Goal: Task Accomplishment & Management: Use online tool/utility

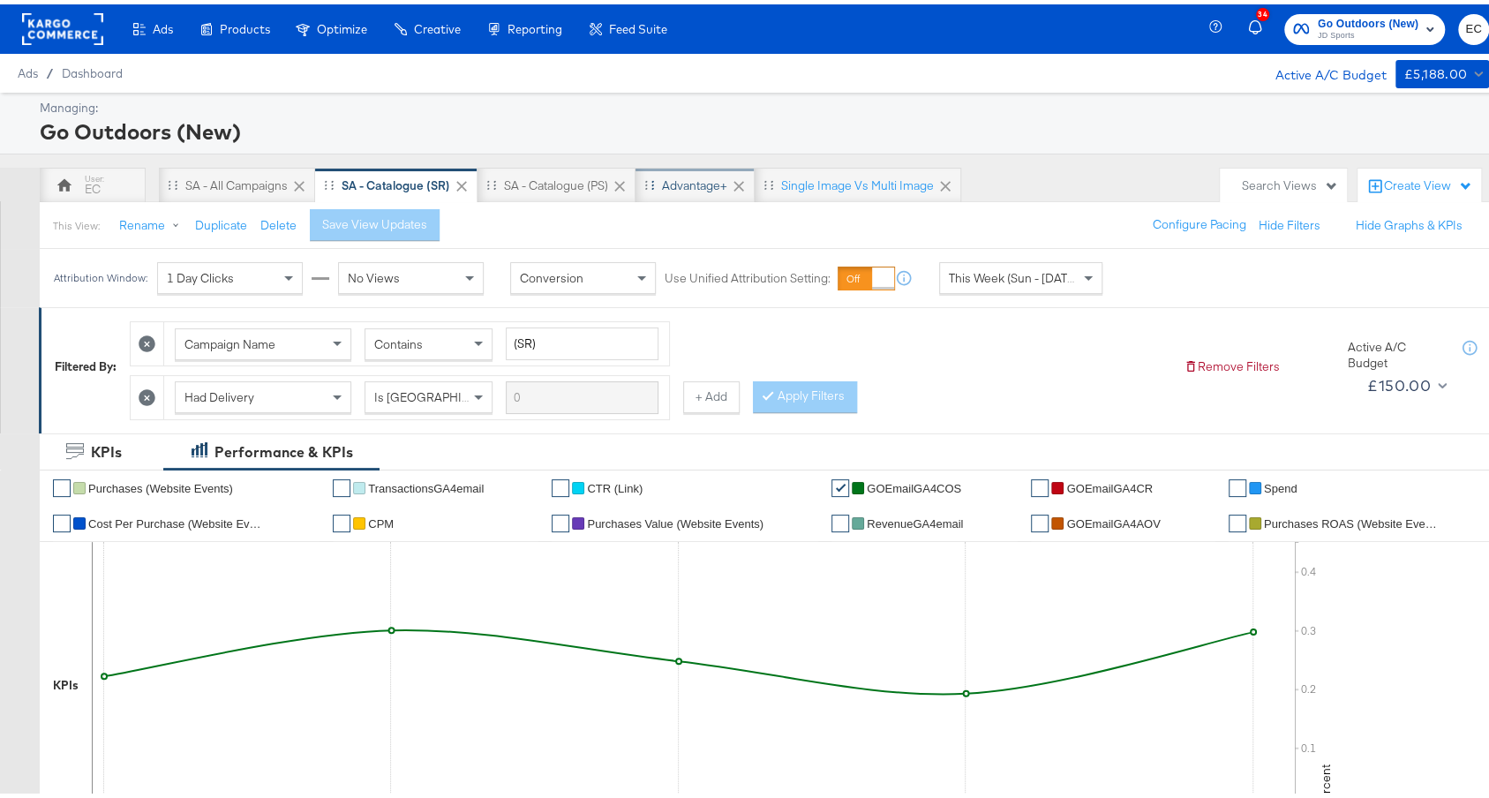
click at [698, 184] on div "Advantage+" at bounding box center [694, 181] width 65 height 17
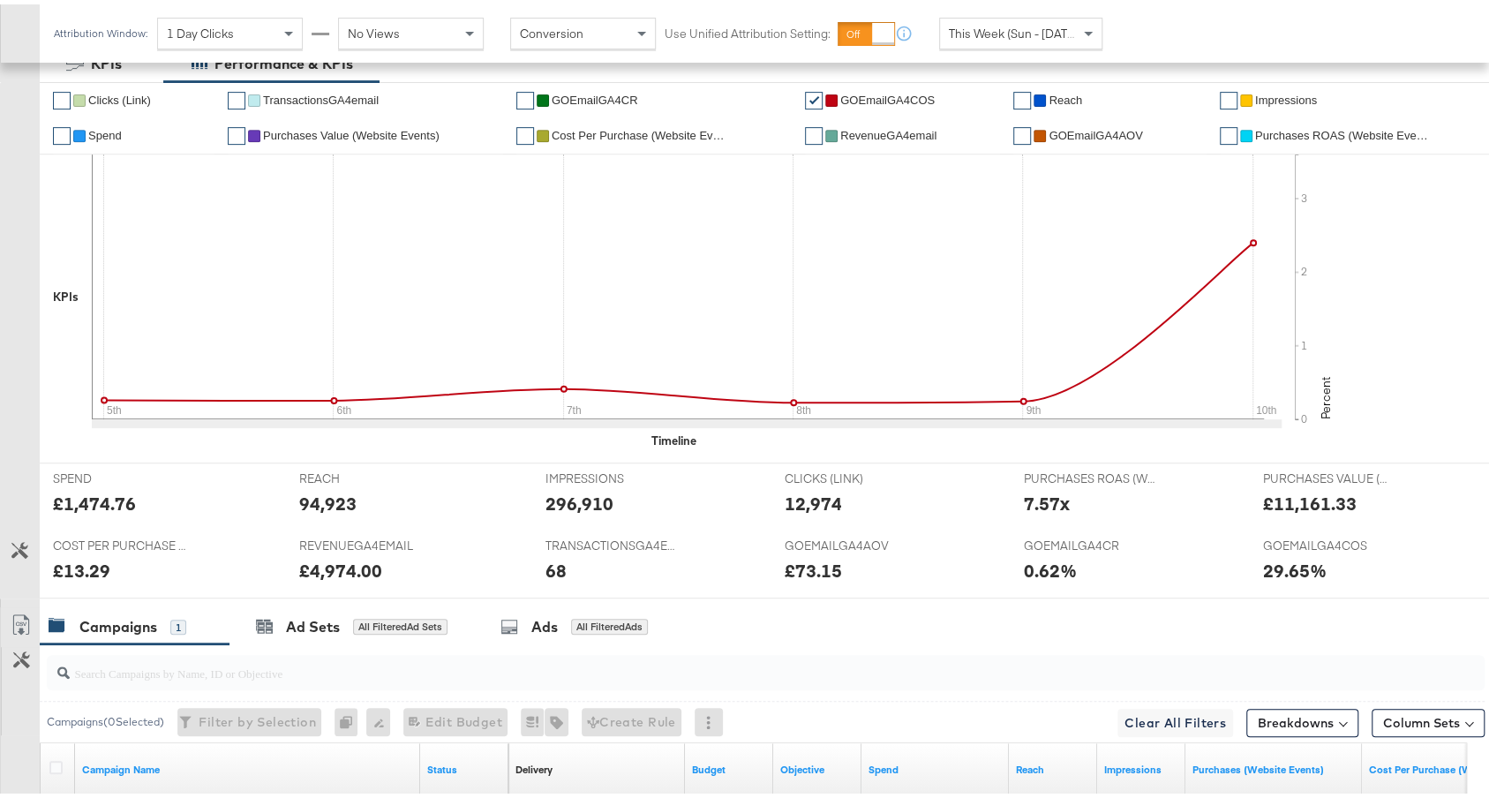
scroll to position [664, 0]
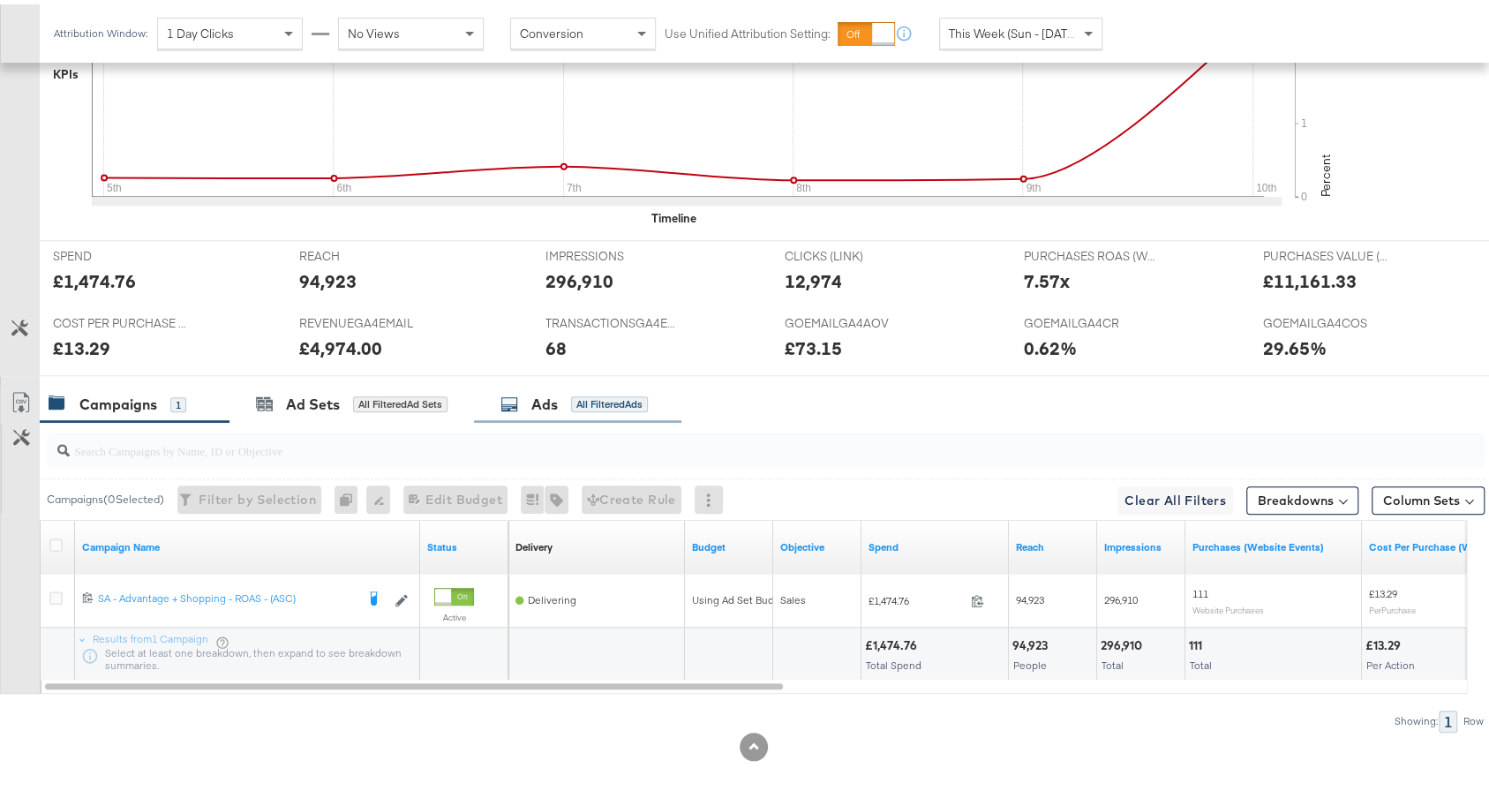
click at [578, 397] on div "All Filtered Ads" at bounding box center [609, 400] width 77 height 16
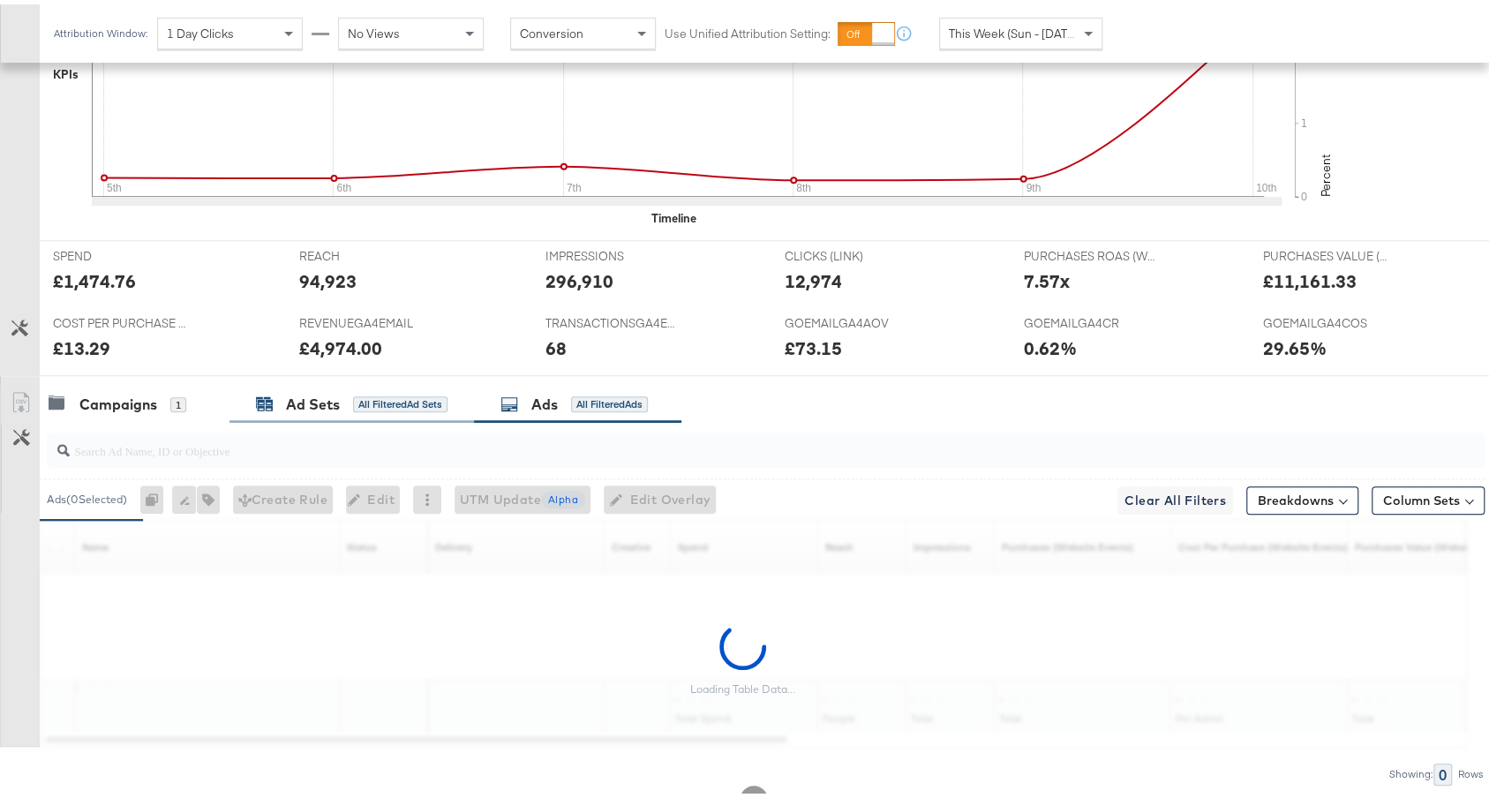
click at [408, 394] on div "All Filtered Ad Sets" at bounding box center [400, 400] width 94 height 16
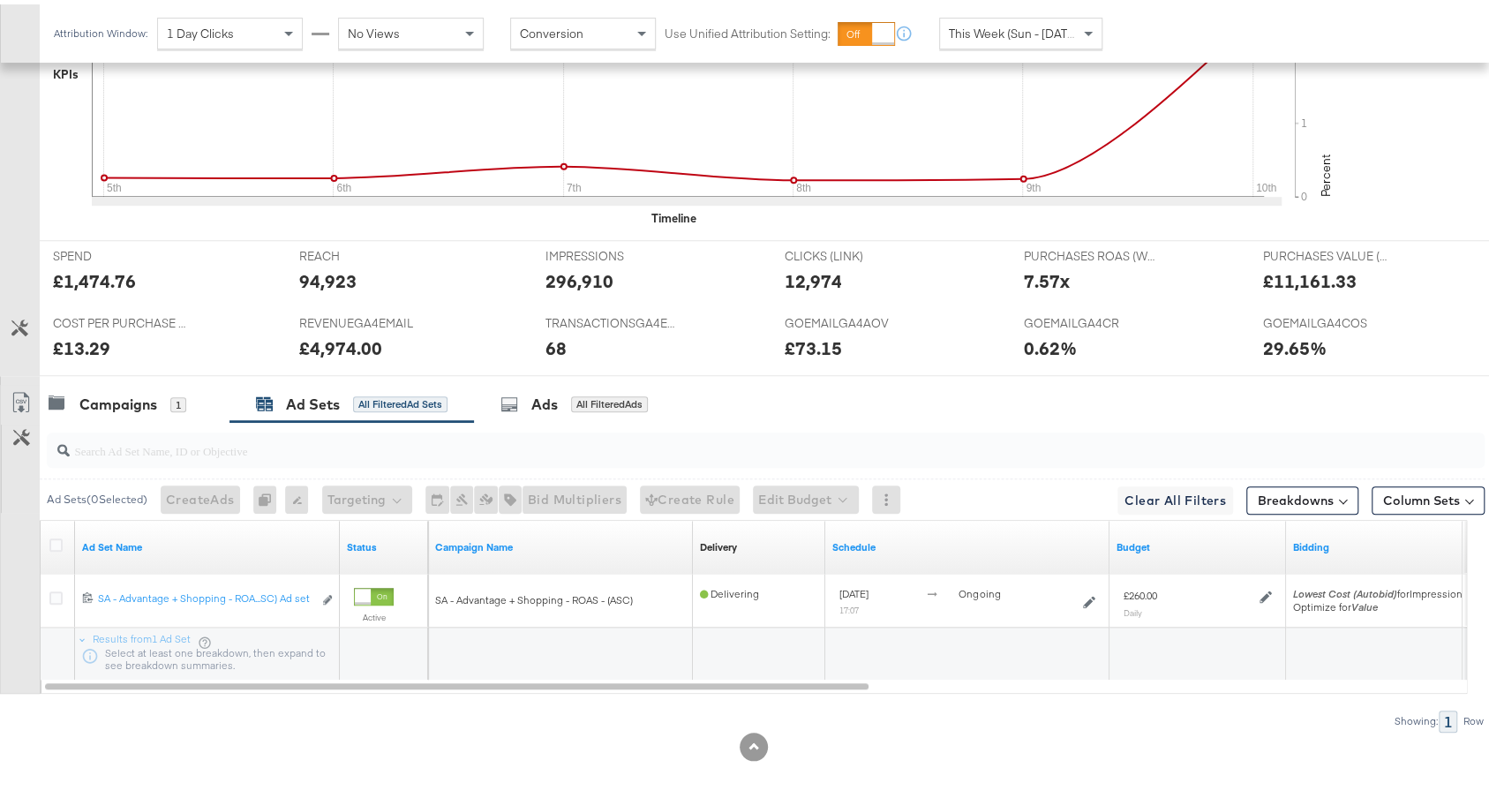
click at [113, 418] on div at bounding box center [762, 446] width 1445 height 56
click at [113, 404] on div "Campaigns 1" at bounding box center [135, 400] width 190 height 38
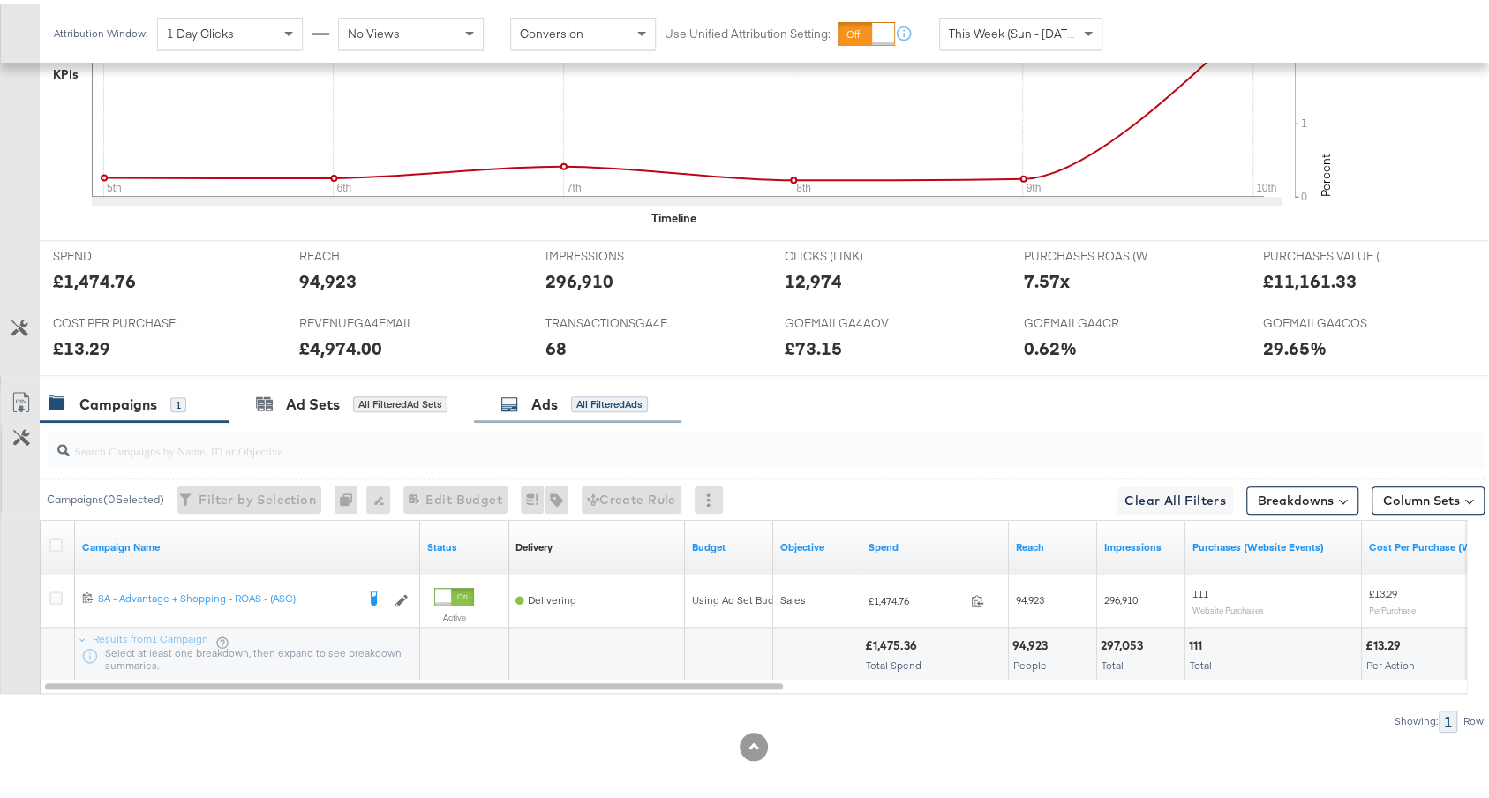
click at [575, 392] on div "All Filtered Ads" at bounding box center [609, 400] width 77 height 16
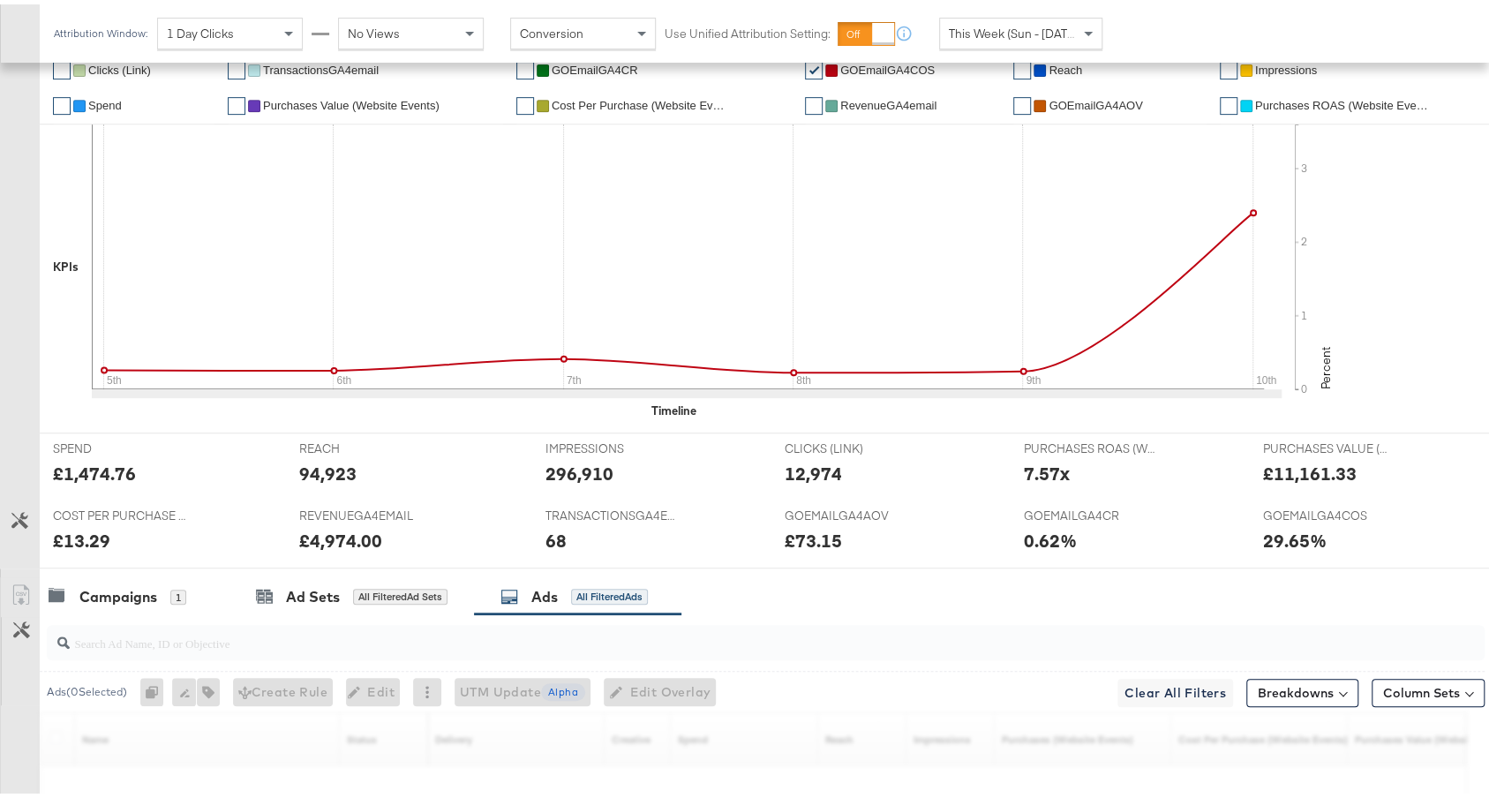
scroll to position [717, 0]
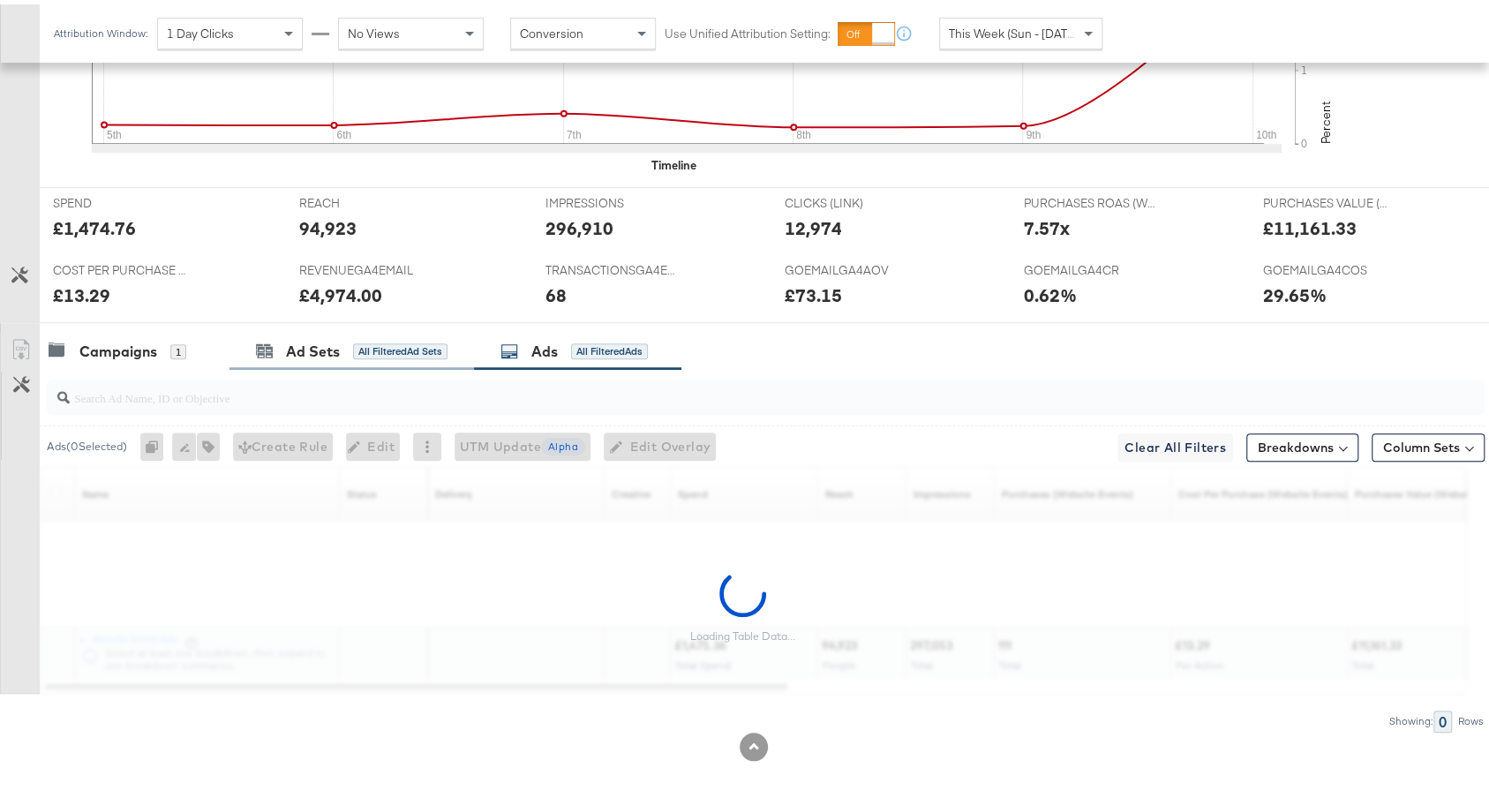
click at [365, 357] on div "Ad Sets All Filtered Ad Sets" at bounding box center [352, 347] width 245 height 38
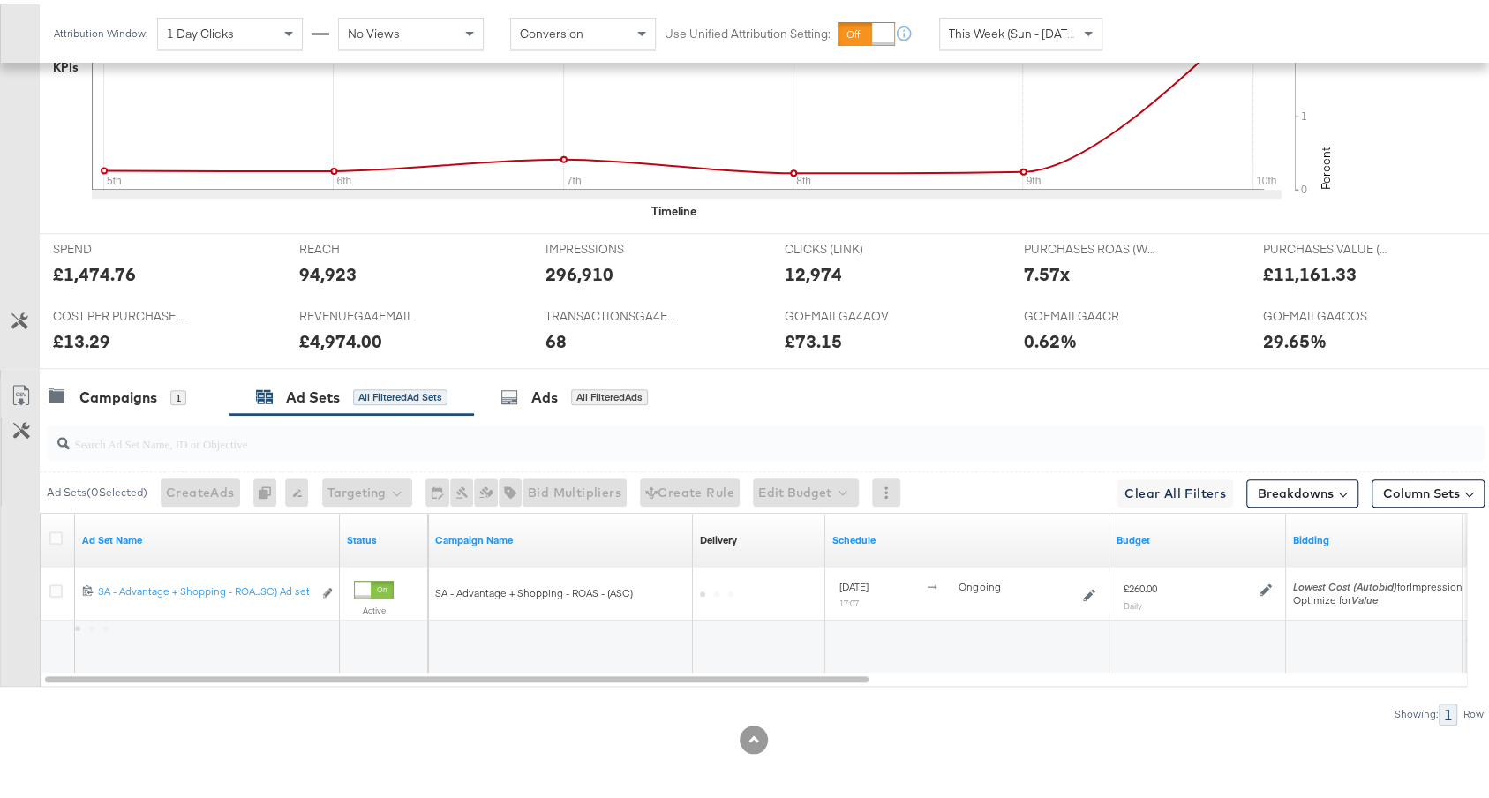
scroll to position [664, 0]
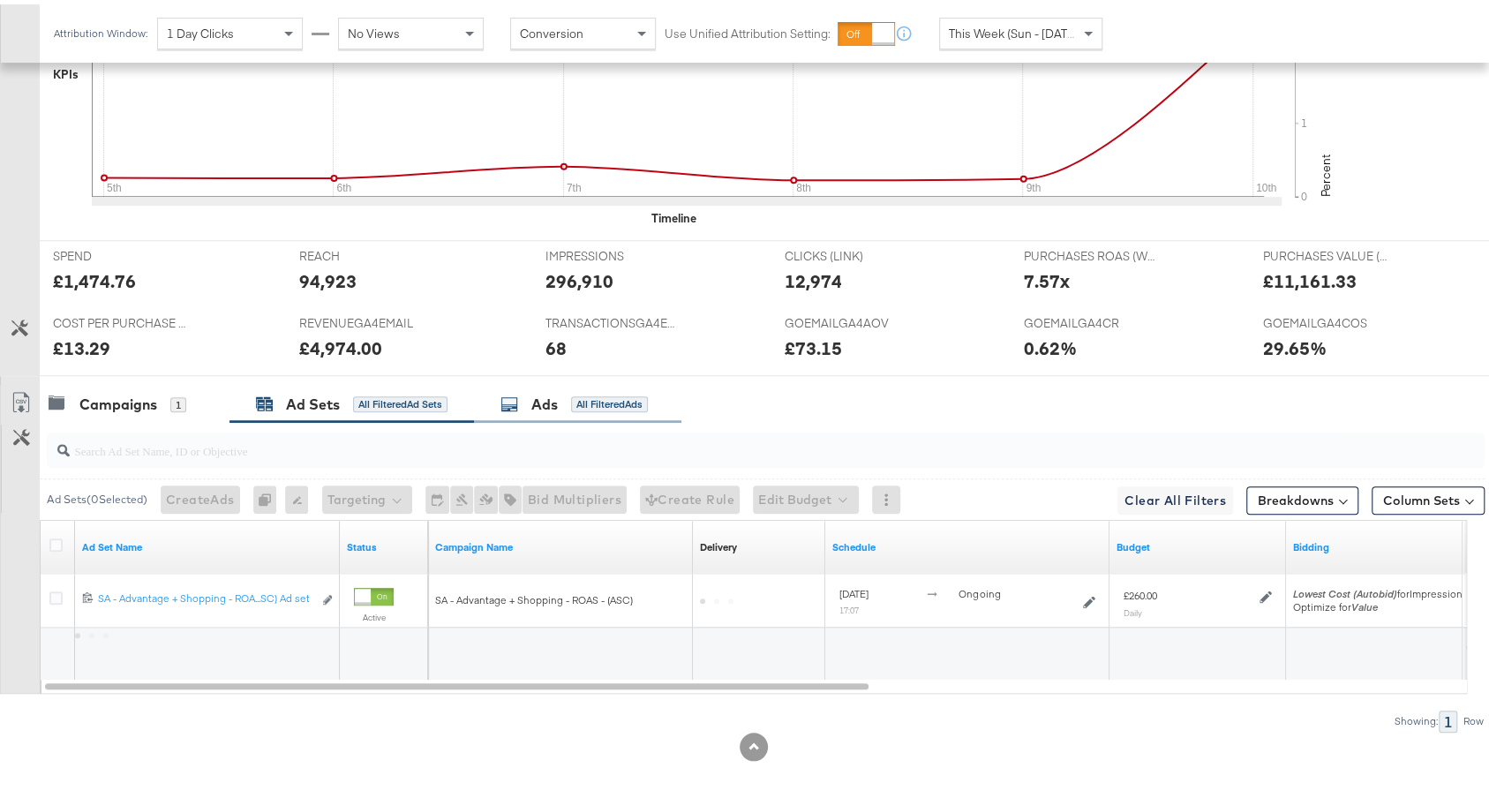
click at [633, 393] on div "All Filtered Ads" at bounding box center [609, 400] width 77 height 16
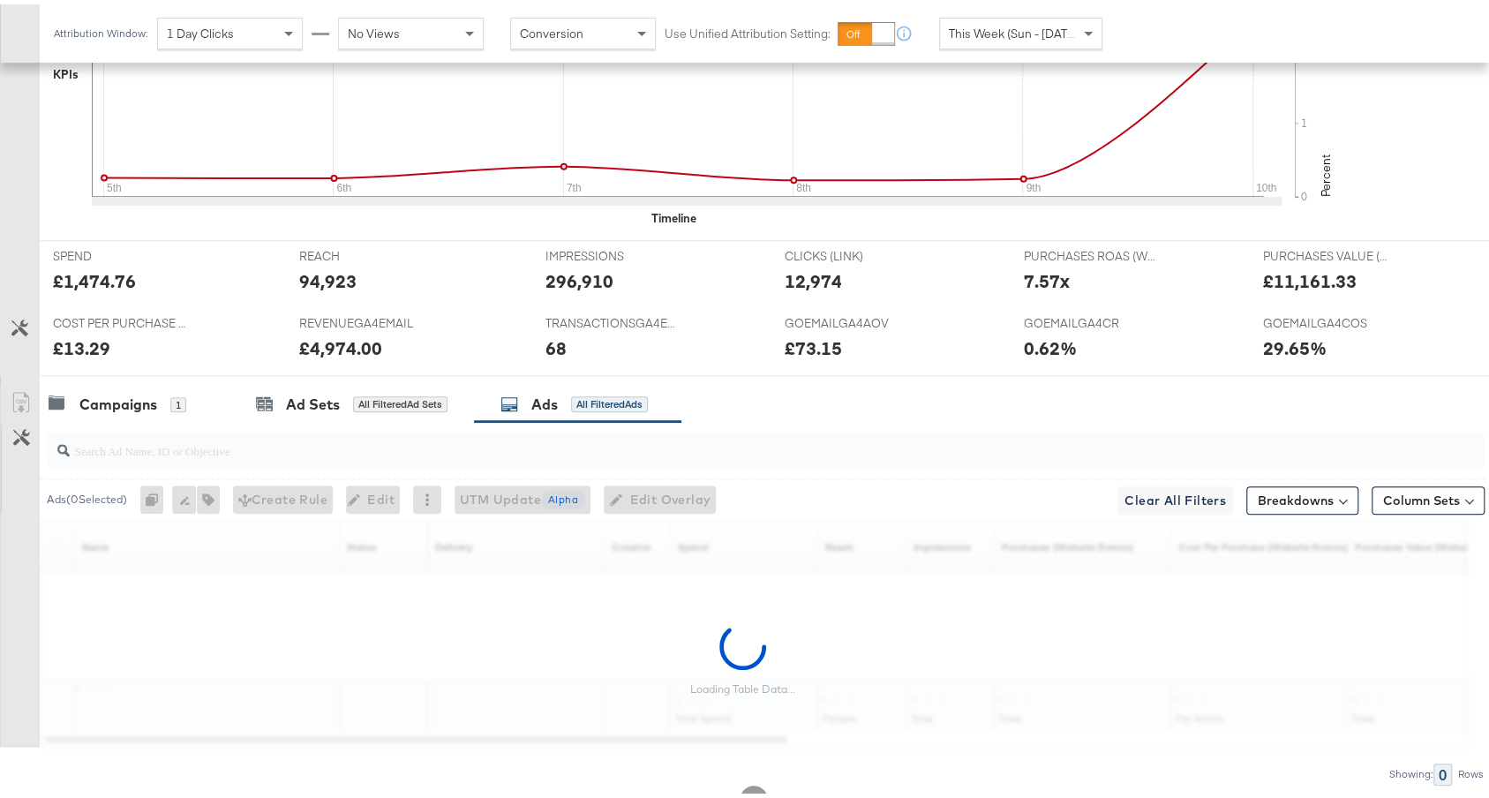
scroll to position [717, 0]
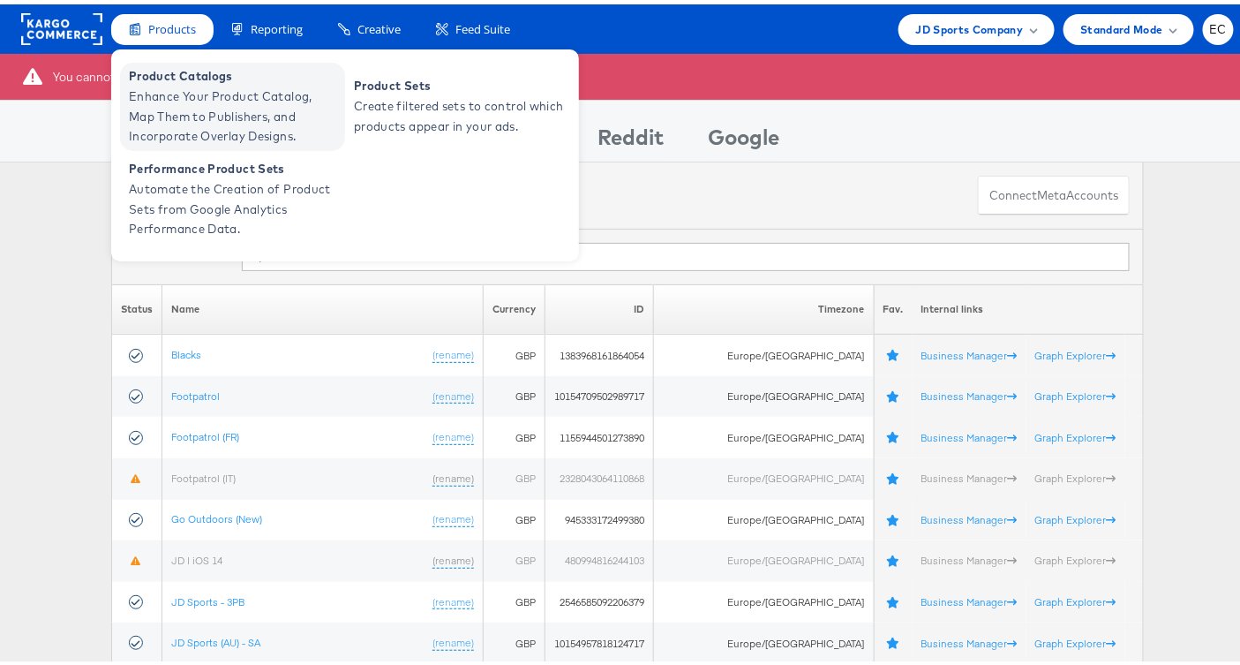
click at [182, 100] on span "Enhance Your Product Catalog, Map Them to Publishers, and Incorporate Overlay D…" at bounding box center [235, 112] width 212 height 60
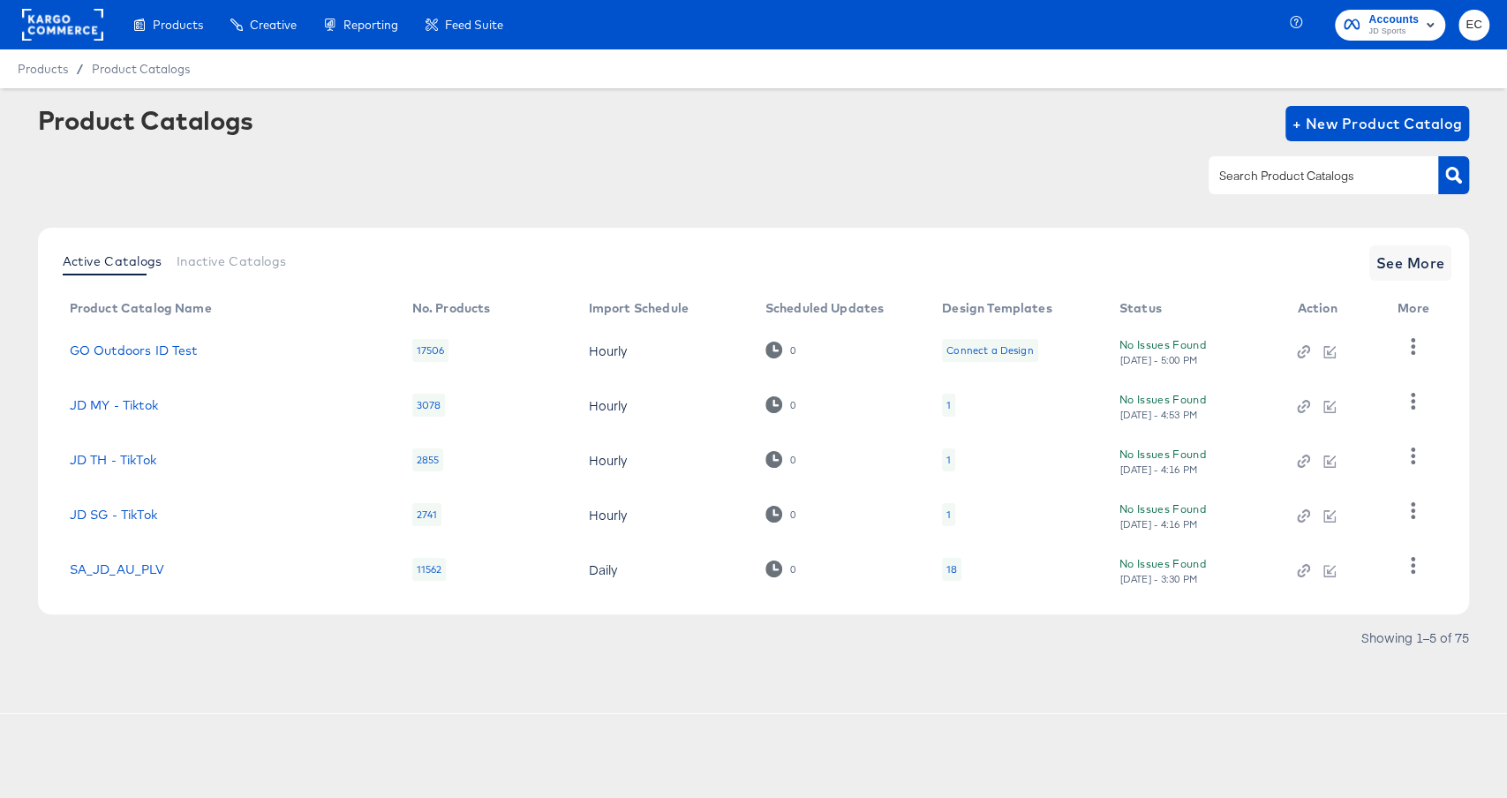
click at [1309, 191] on div at bounding box center [1323, 174] width 230 height 37
type input "go"
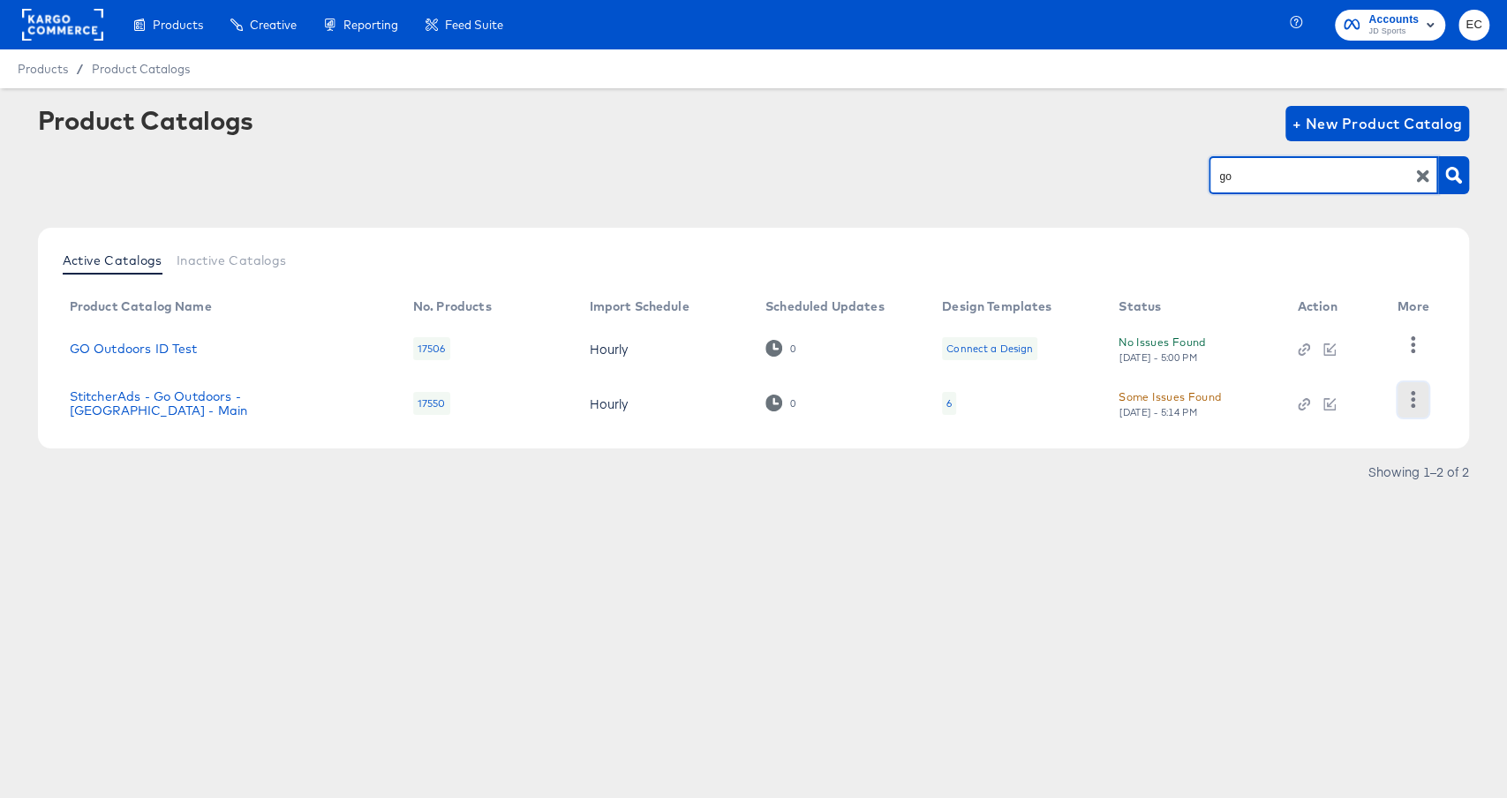
click at [1420, 406] on icon "button" at bounding box center [1412, 399] width 17 height 17
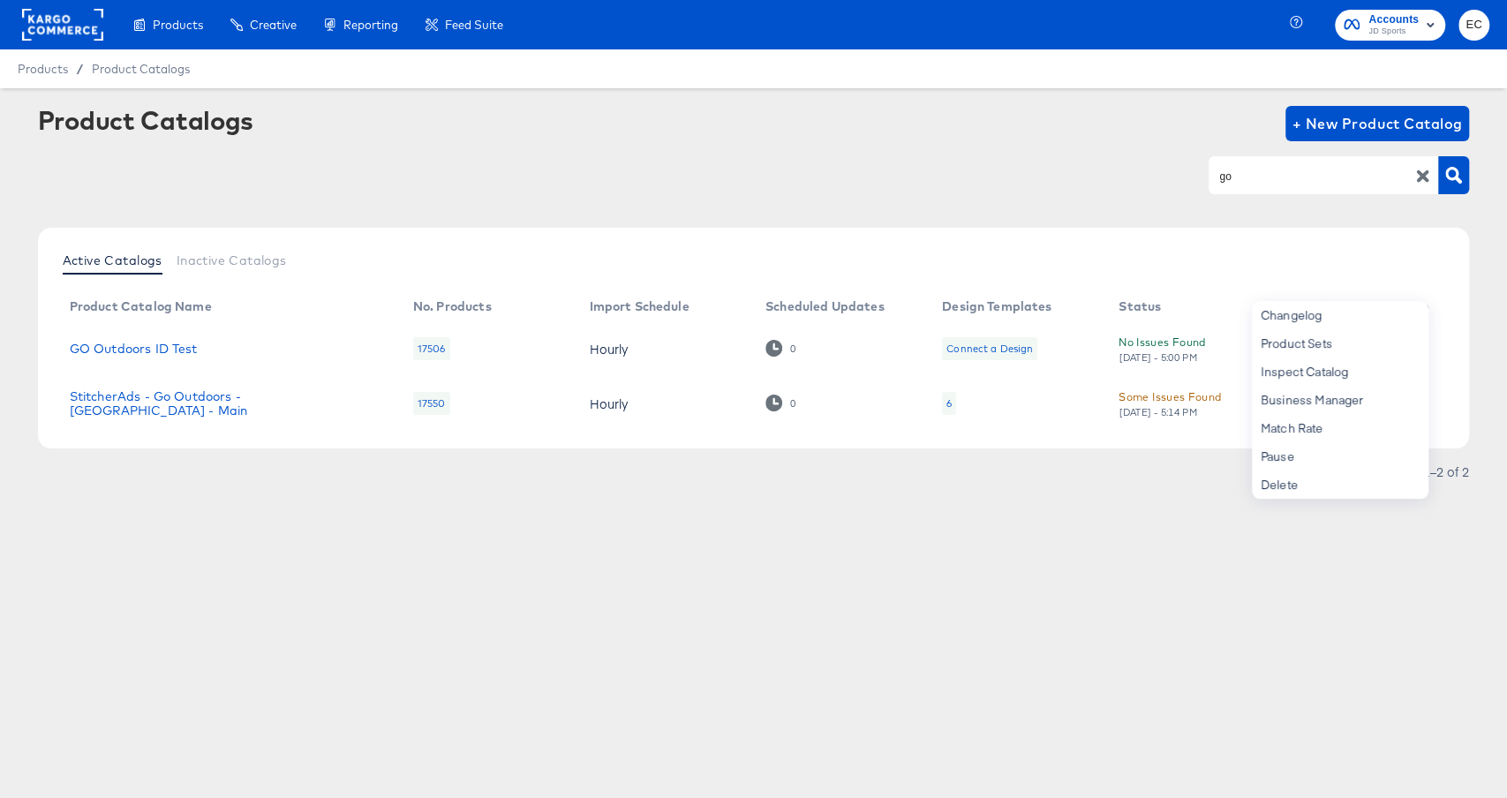
click at [977, 494] on article "Product Catalogs + New Product Catalog go Active Catalogs Inactive Catalogs Pro…" at bounding box center [753, 317] width 1507 height 459
click at [1418, 394] on icon "button" at bounding box center [1412, 399] width 17 height 17
click at [177, 400] on link "StitcherAds - Go Outdoors - UK - Main" at bounding box center [224, 403] width 308 height 28
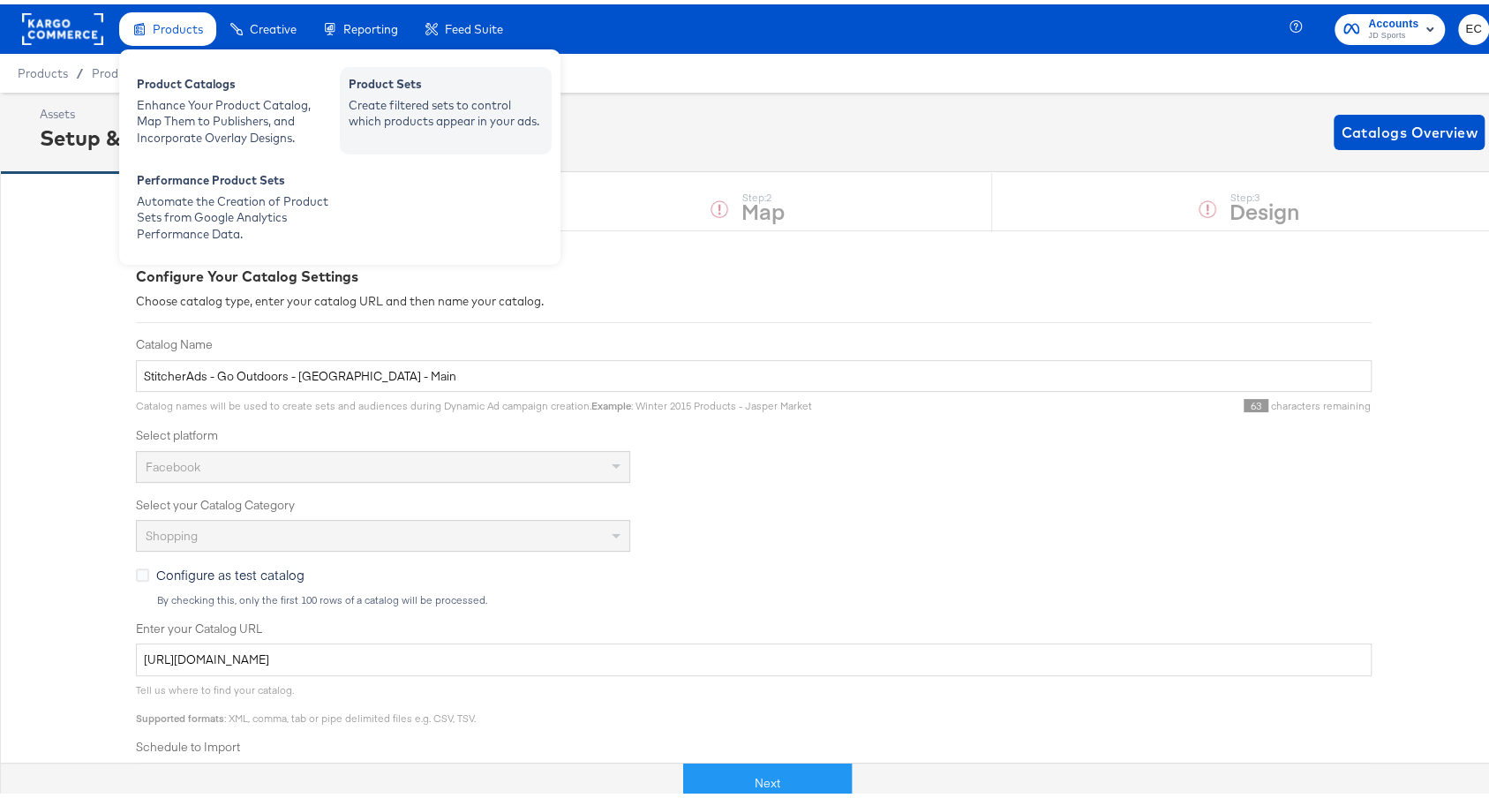
click at [427, 110] on div "Create filtered sets to control which products appear in your ads." at bounding box center [446, 109] width 194 height 33
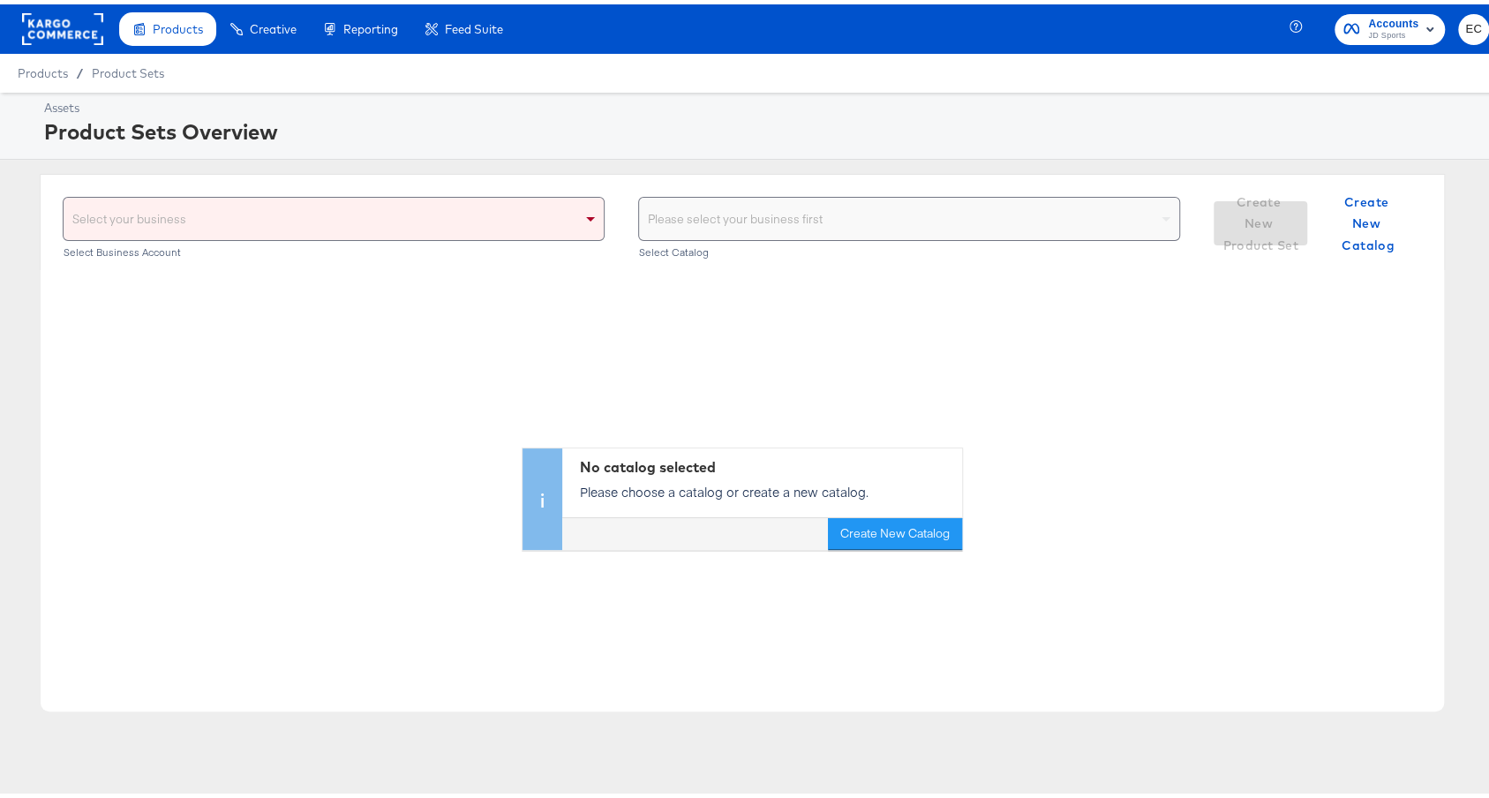
drag, startPoint x: 496, startPoint y: 217, endPoint x: 491, endPoint y: 231, distance: 15.1
click at [497, 217] on div "Select your business" at bounding box center [334, 214] width 540 height 42
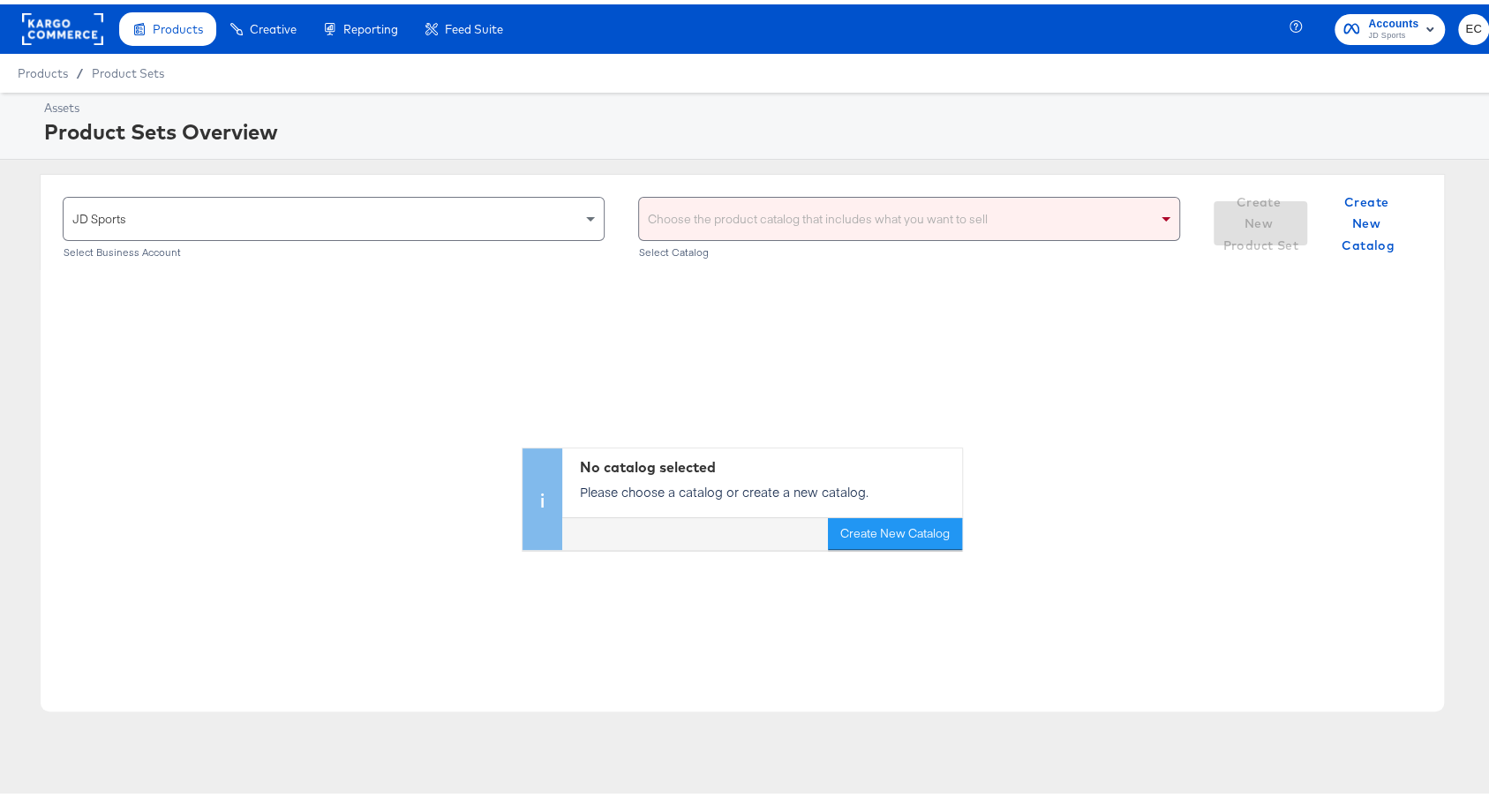
click at [711, 215] on div "Choose the product catalog that includes what you want to sell" at bounding box center [909, 214] width 540 height 42
type input "go"
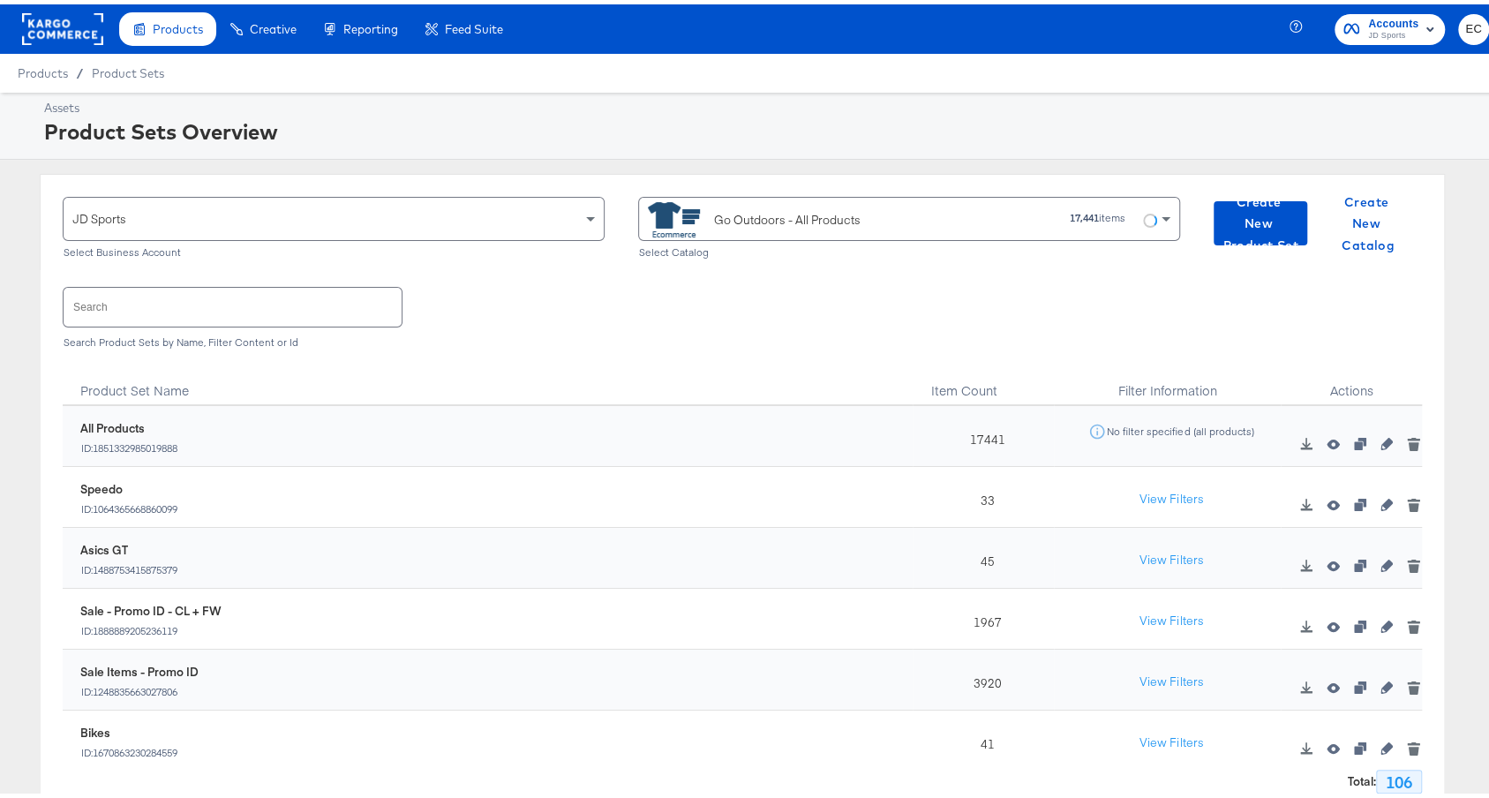
click at [241, 304] on input "text" at bounding box center [233, 302] width 338 height 38
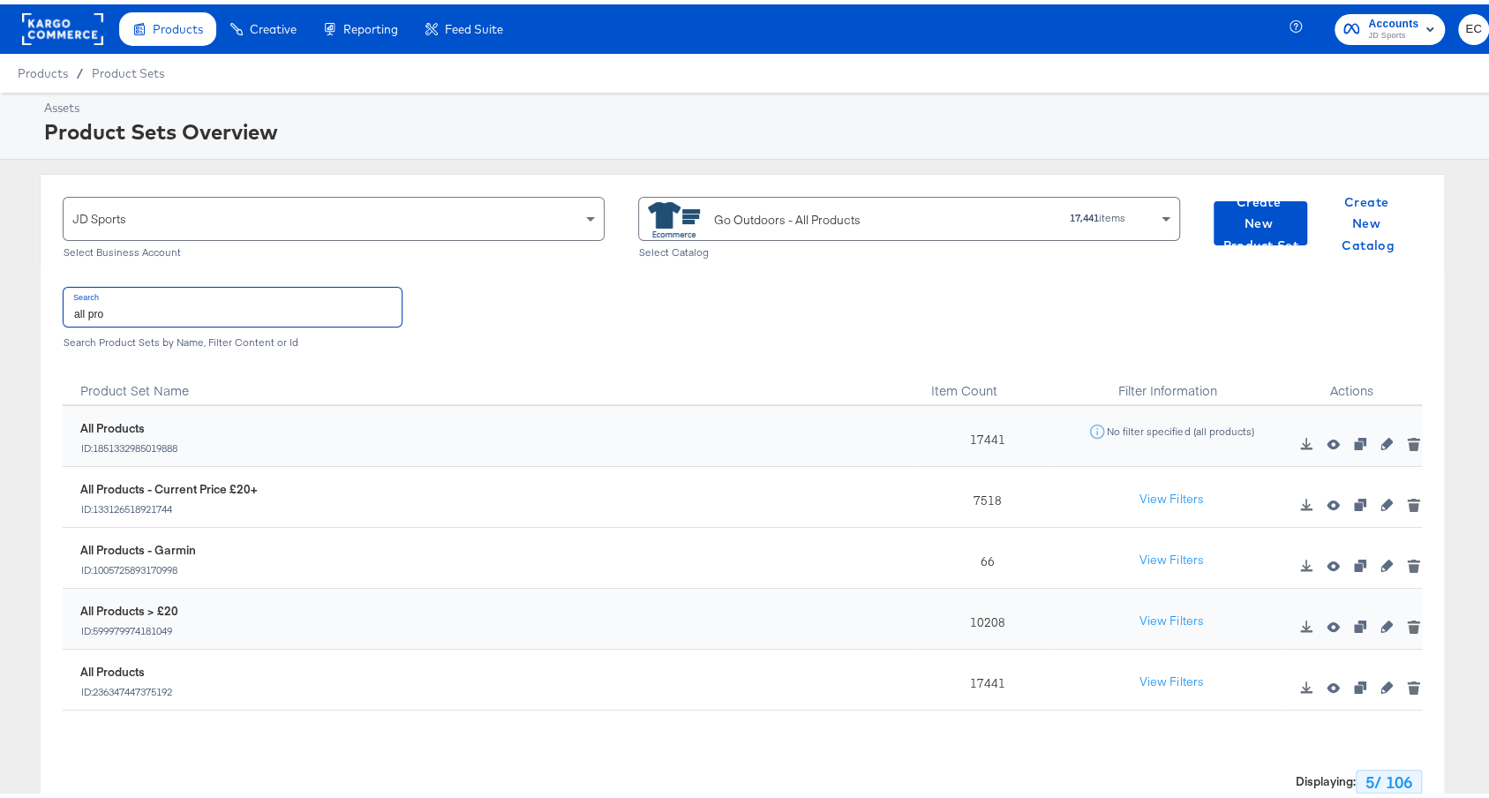
type input "all pro"
click at [142, 628] on div "ID: 599979974181049" at bounding box center [129, 626] width 98 height 12
copy div "599979974181049"
click at [243, 304] on input "all pro" at bounding box center [233, 302] width 338 height 38
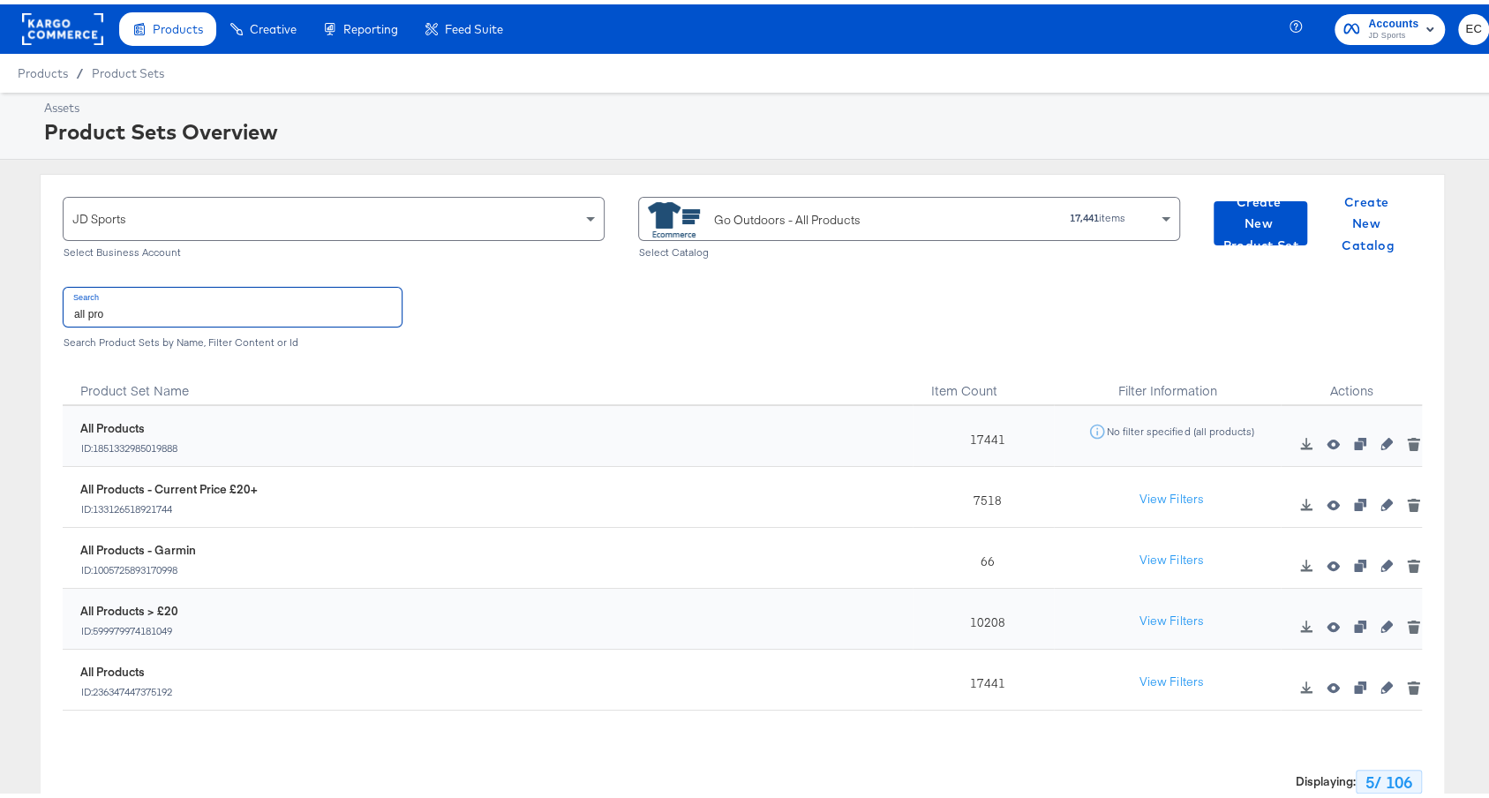
click at [243, 304] on input "all pro" at bounding box center [233, 302] width 338 height 38
click at [789, 216] on div "Go Outdoors - All Products" at bounding box center [787, 216] width 147 height 19
click at [785, 199] on div "Go Outdoors - All Products" at bounding box center [803, 215] width 311 height 35
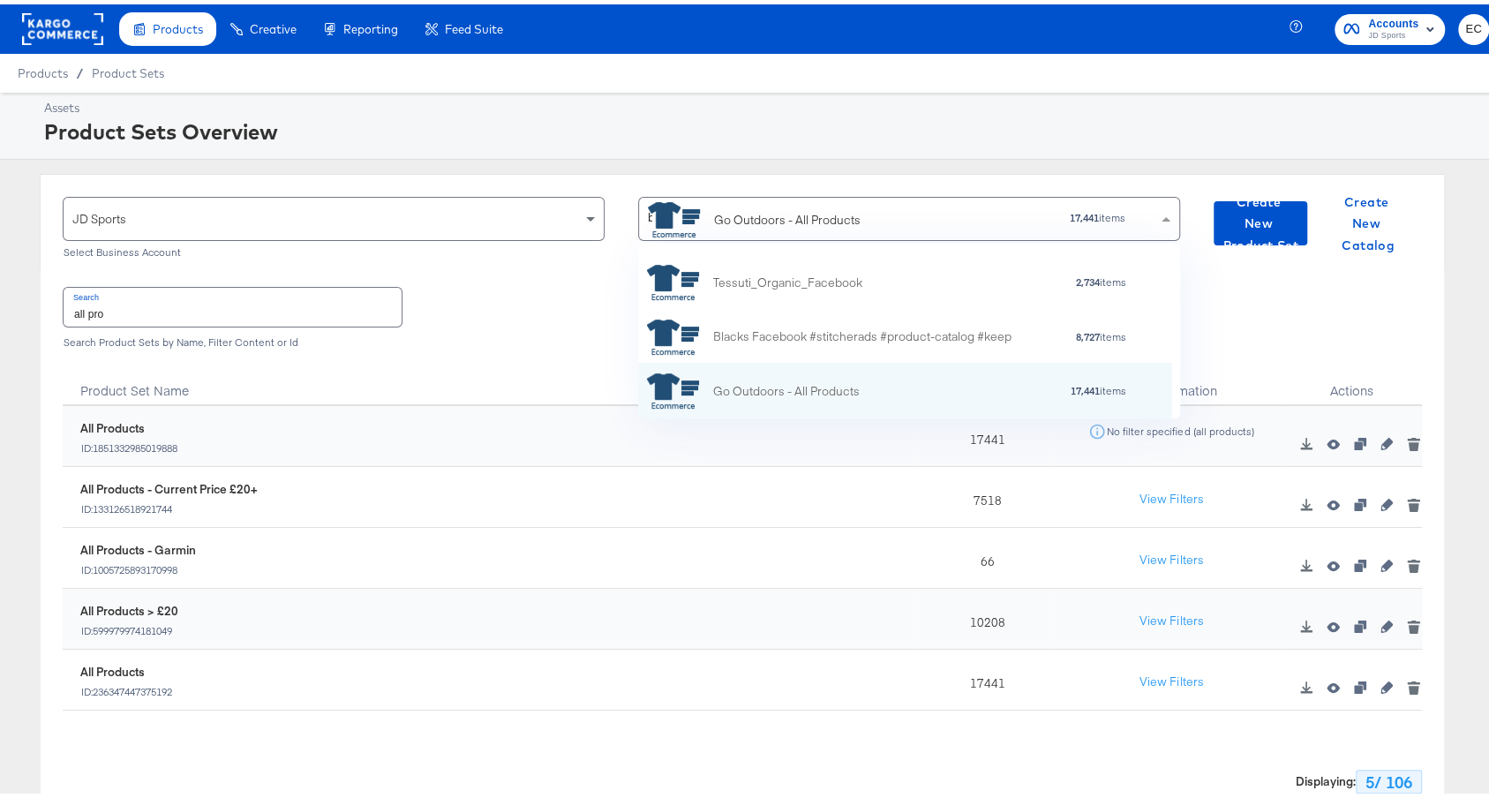
scroll to position [0, 0]
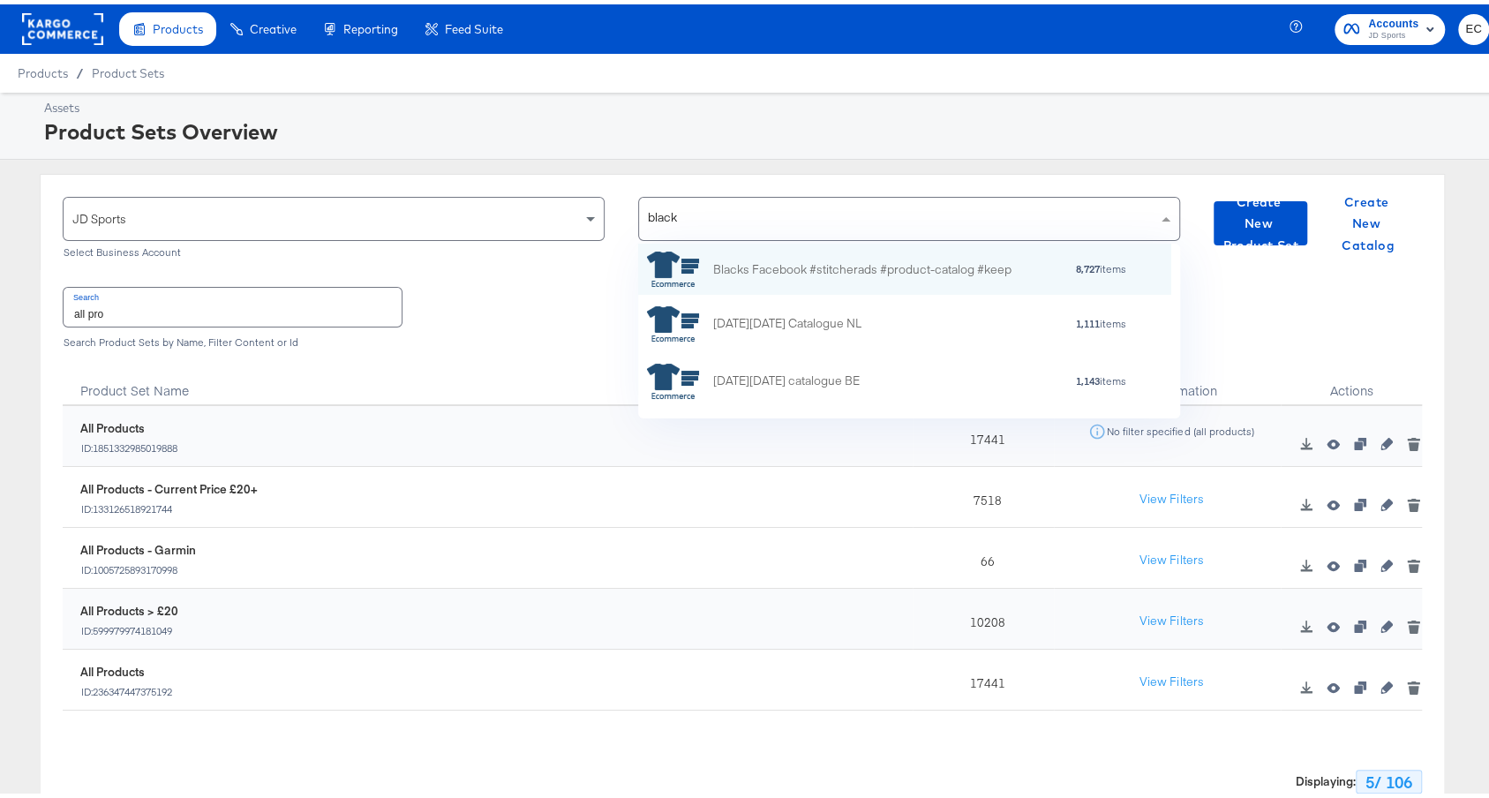
type input "blacks"
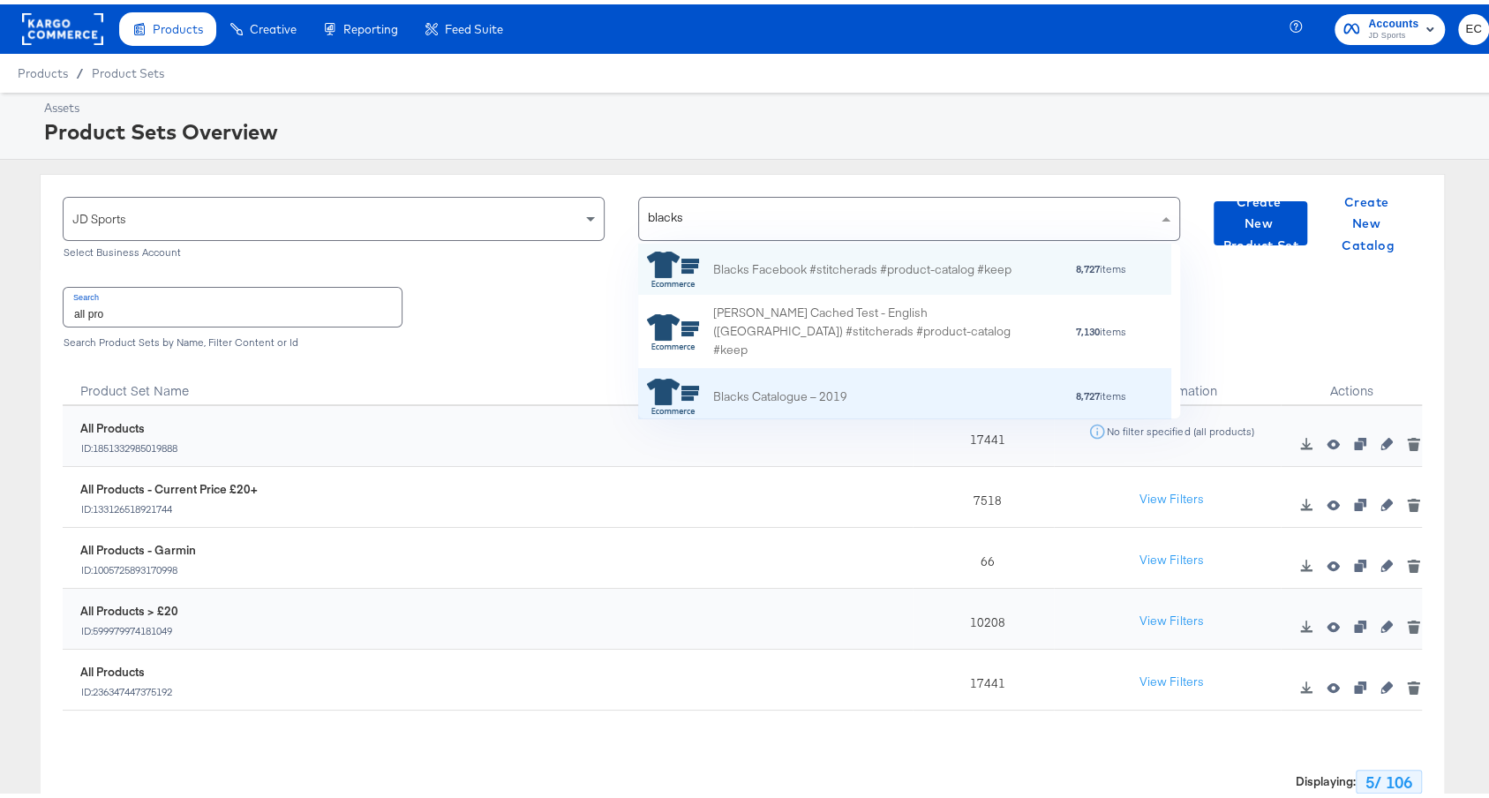
click at [788, 381] on div "Blacks Catalogue – 2019" at bounding box center [747, 392] width 200 height 35
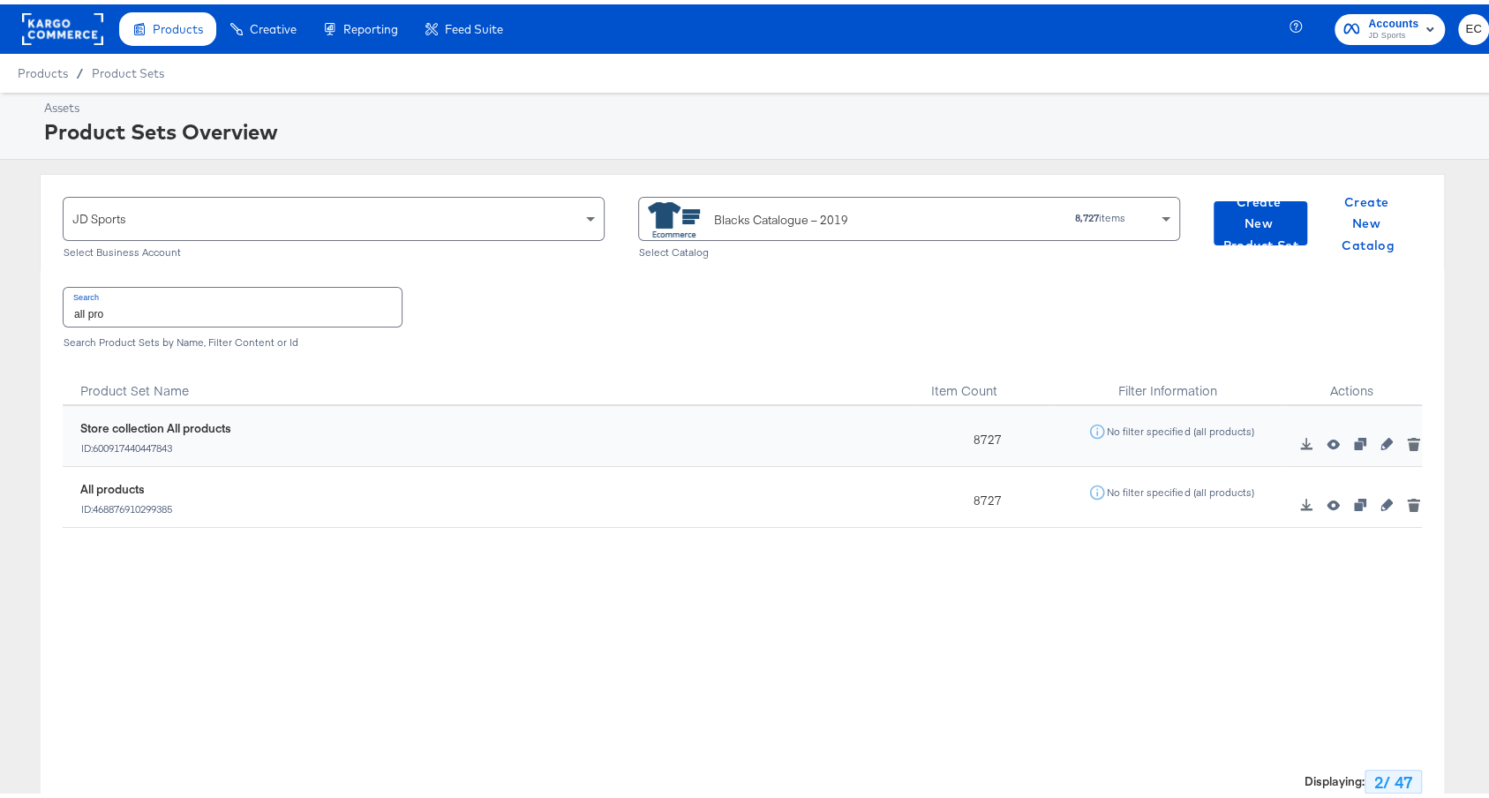
click at [288, 305] on input "all pro" at bounding box center [233, 302] width 338 height 38
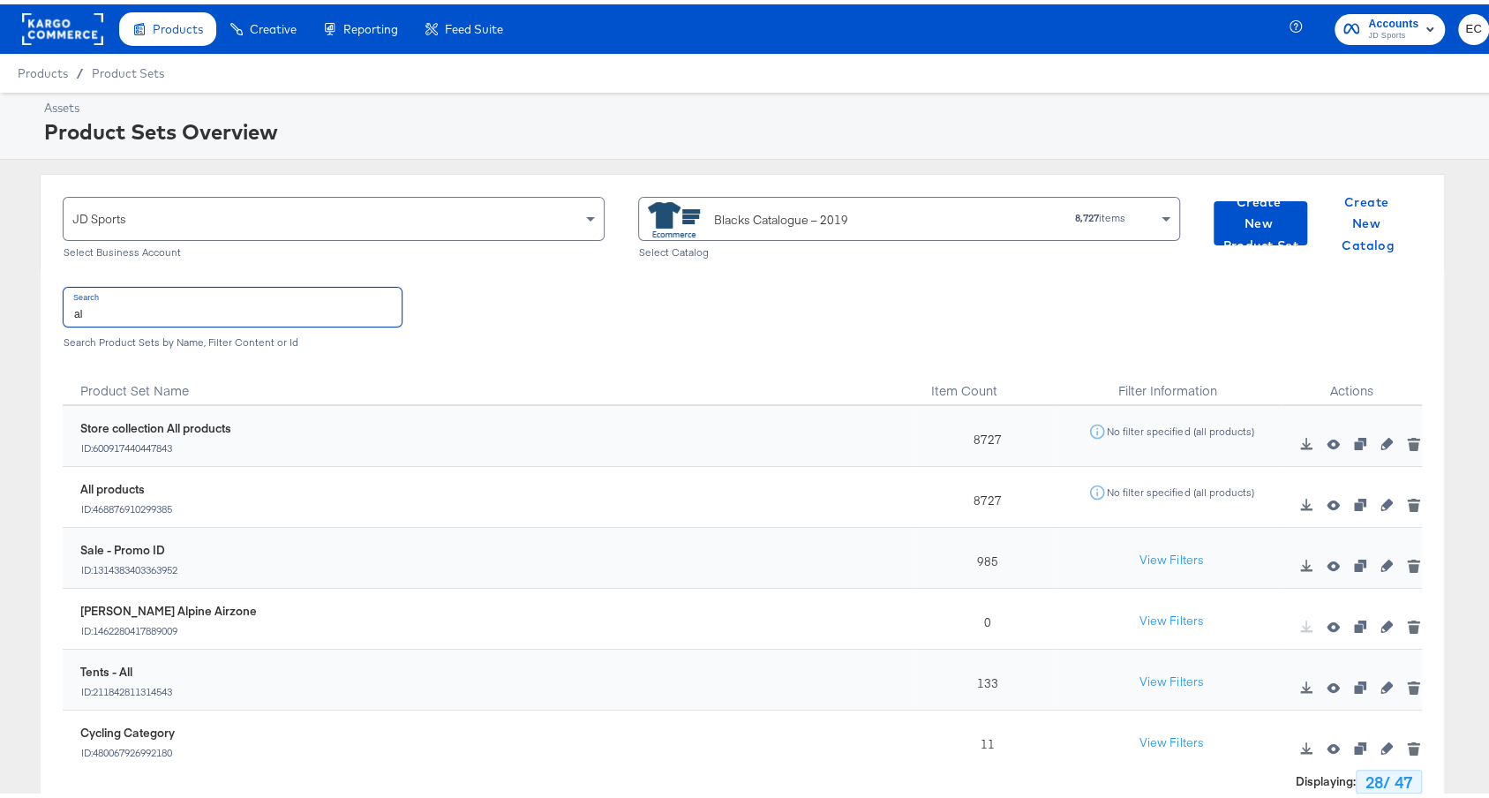
type input "a"
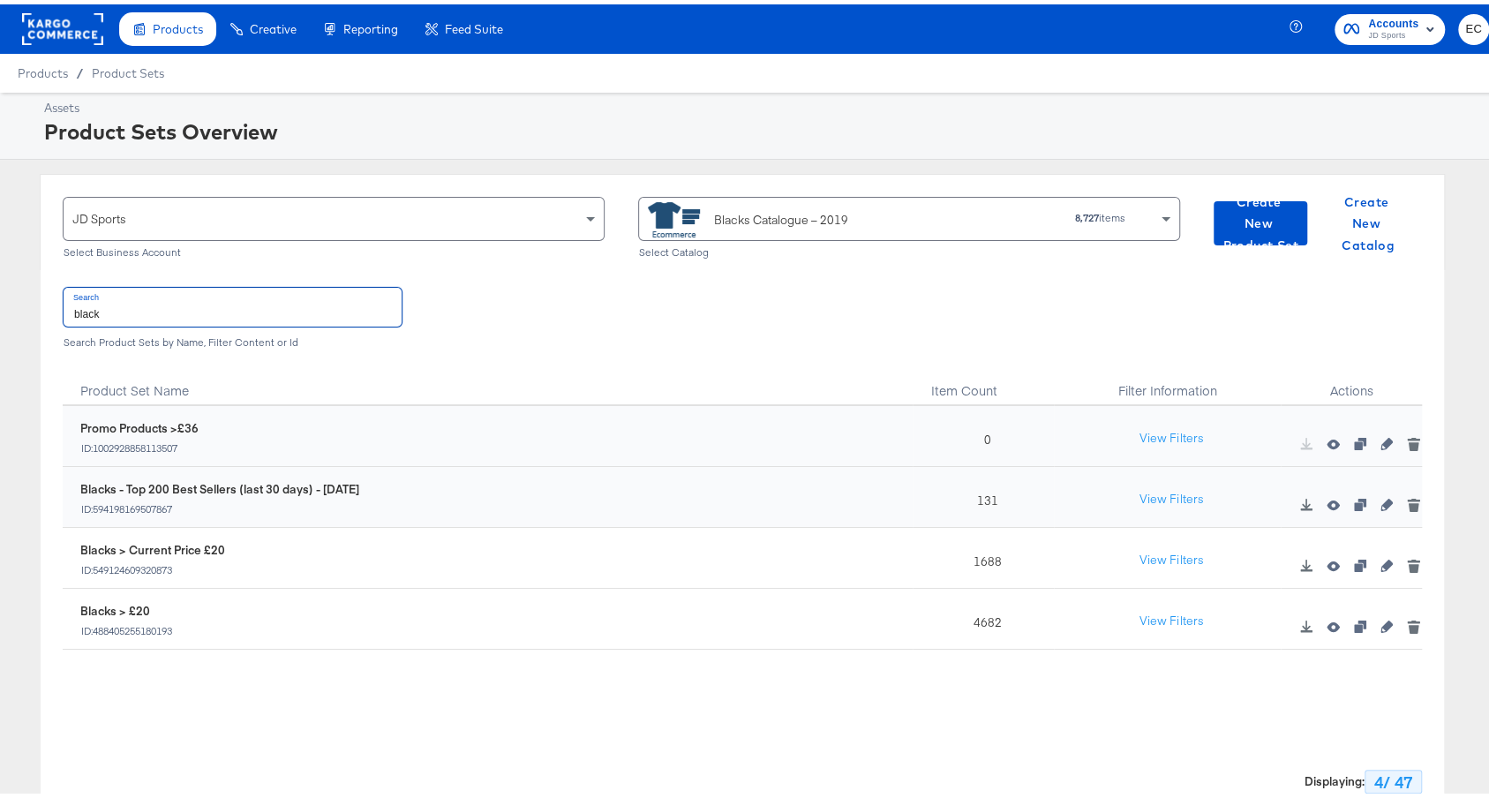
type input "black"
click at [154, 624] on div "ID: 488405255180193" at bounding box center [126, 626] width 93 height 12
copy div "488405255180193"
click at [779, 204] on div "Blacks Catalogue – 2019" at bounding box center [801, 215] width 307 height 35
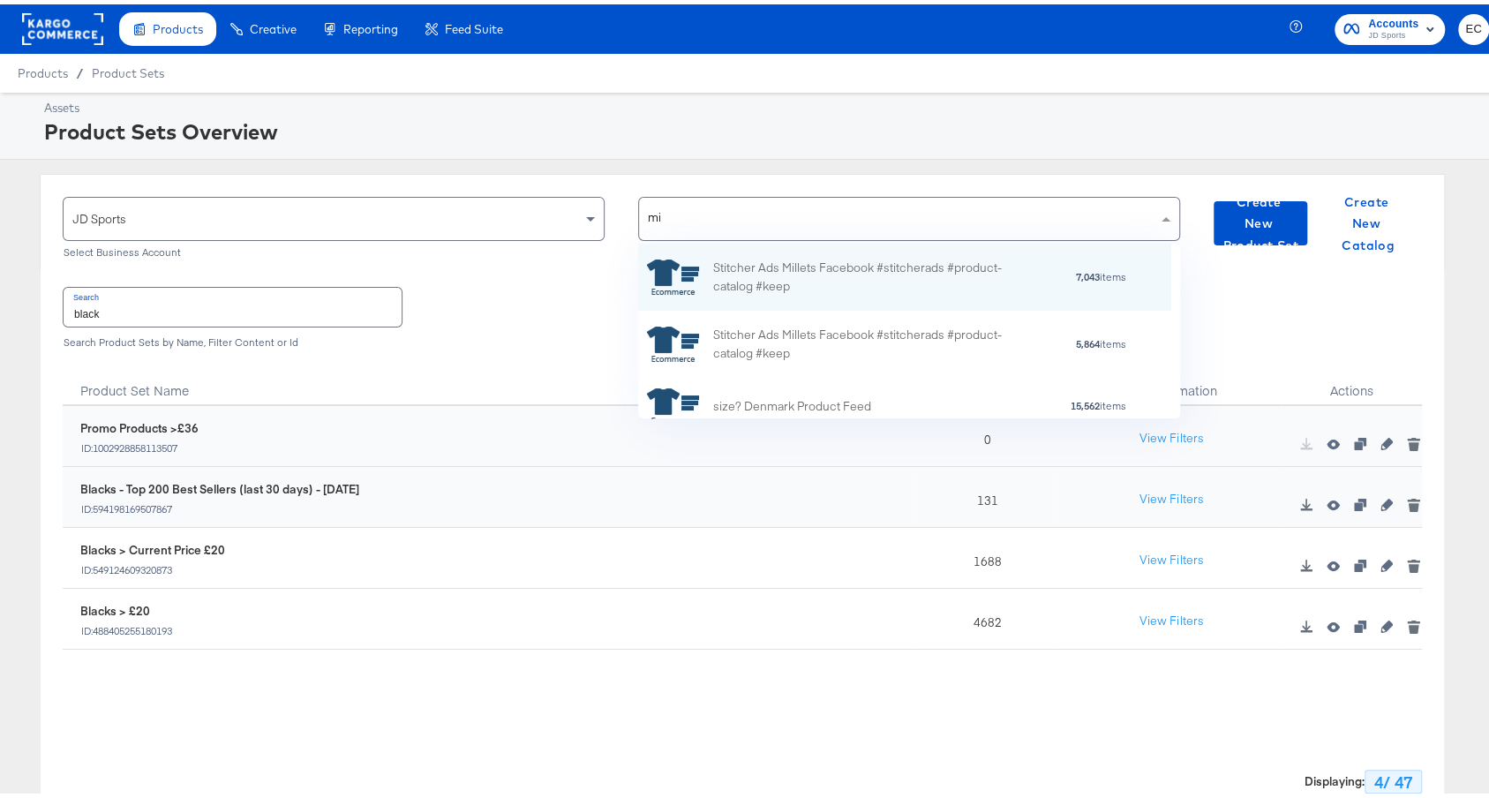
type input "mil"
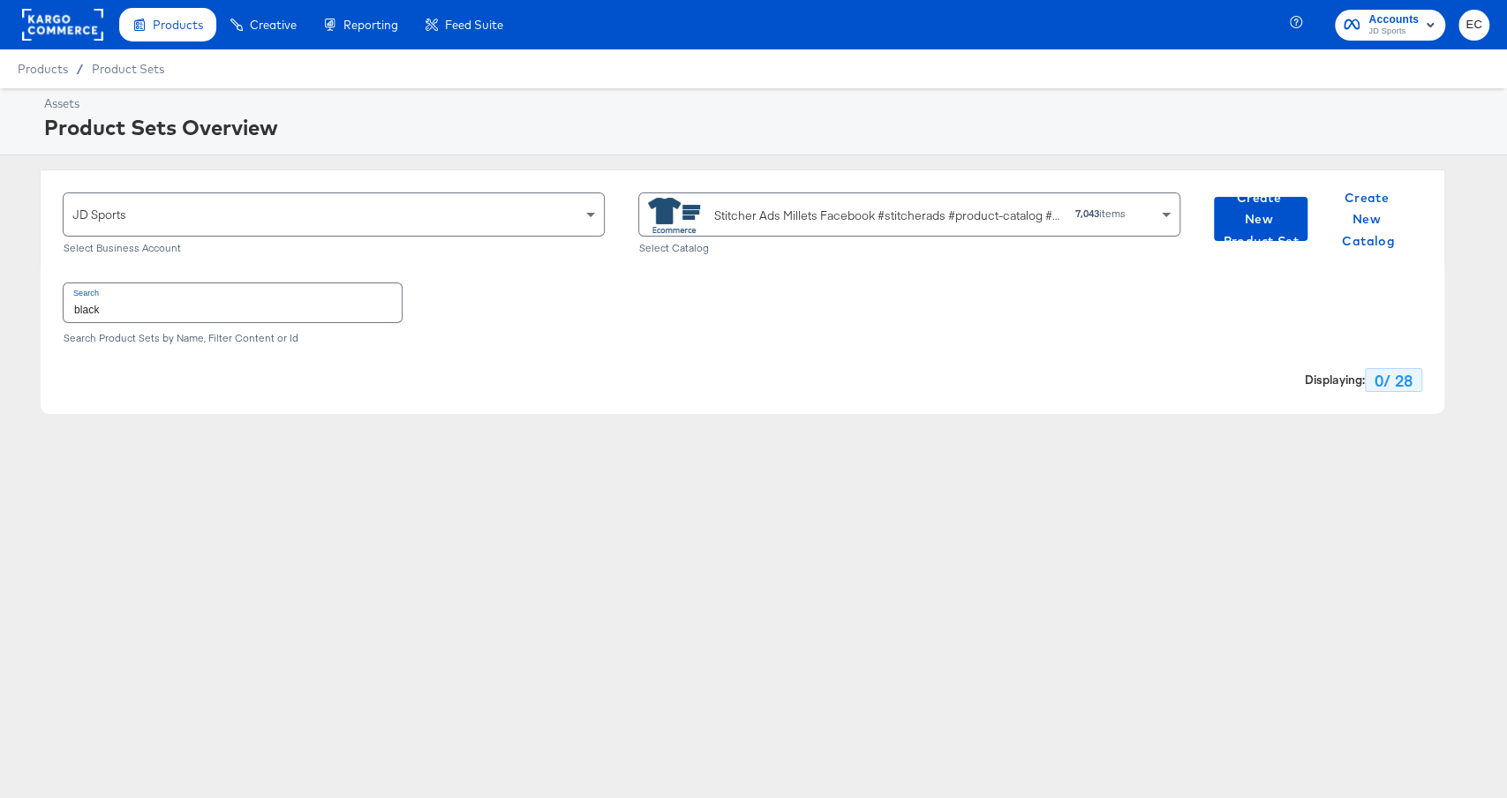
click at [302, 296] on input "black" at bounding box center [233, 302] width 338 height 38
click at [301, 296] on input "black" at bounding box center [233, 302] width 338 height 38
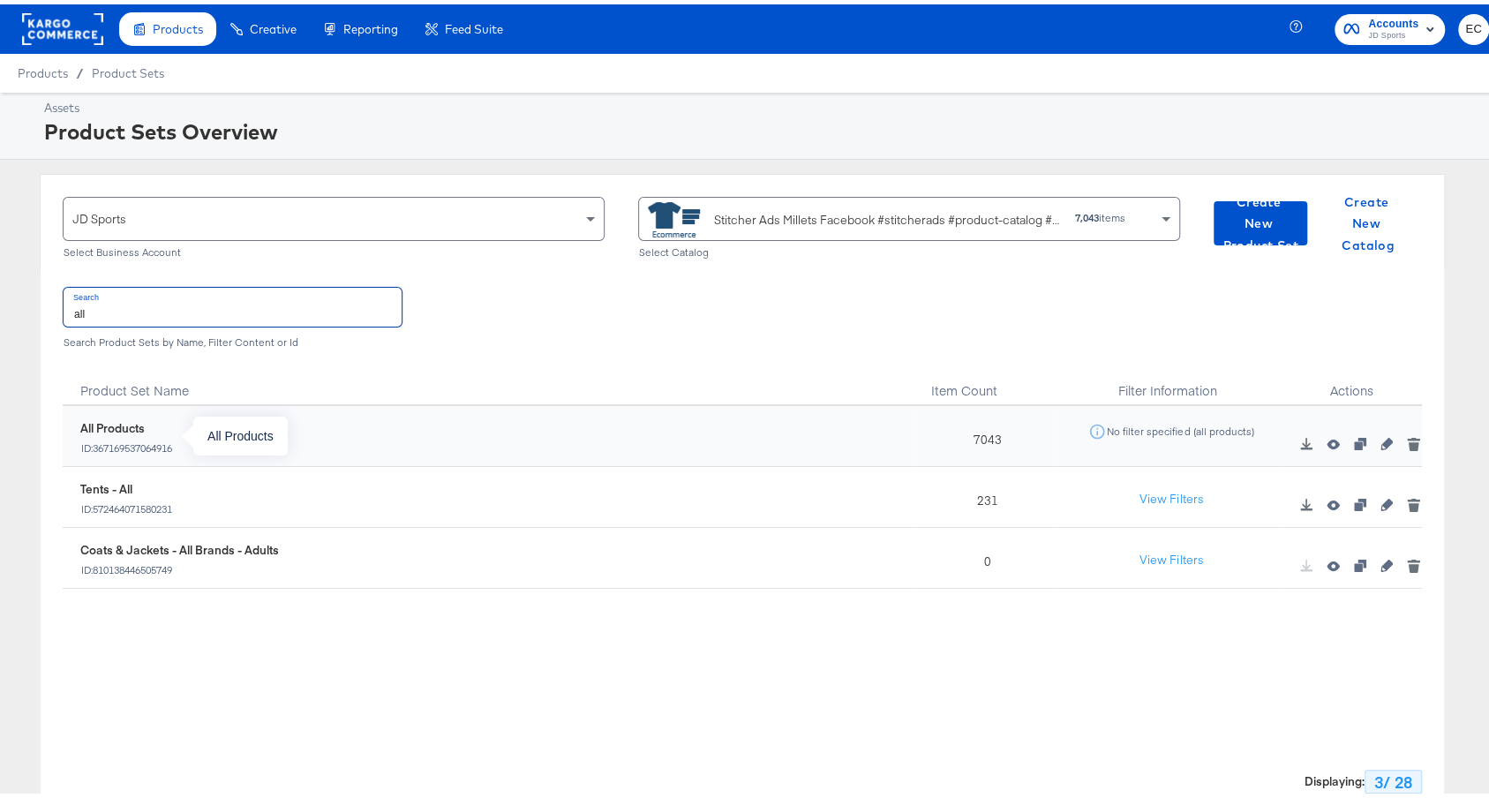
type input "all"
click at [146, 445] on div "ID: 367169537064916" at bounding box center [126, 443] width 93 height 12
copy div "367169537064916"
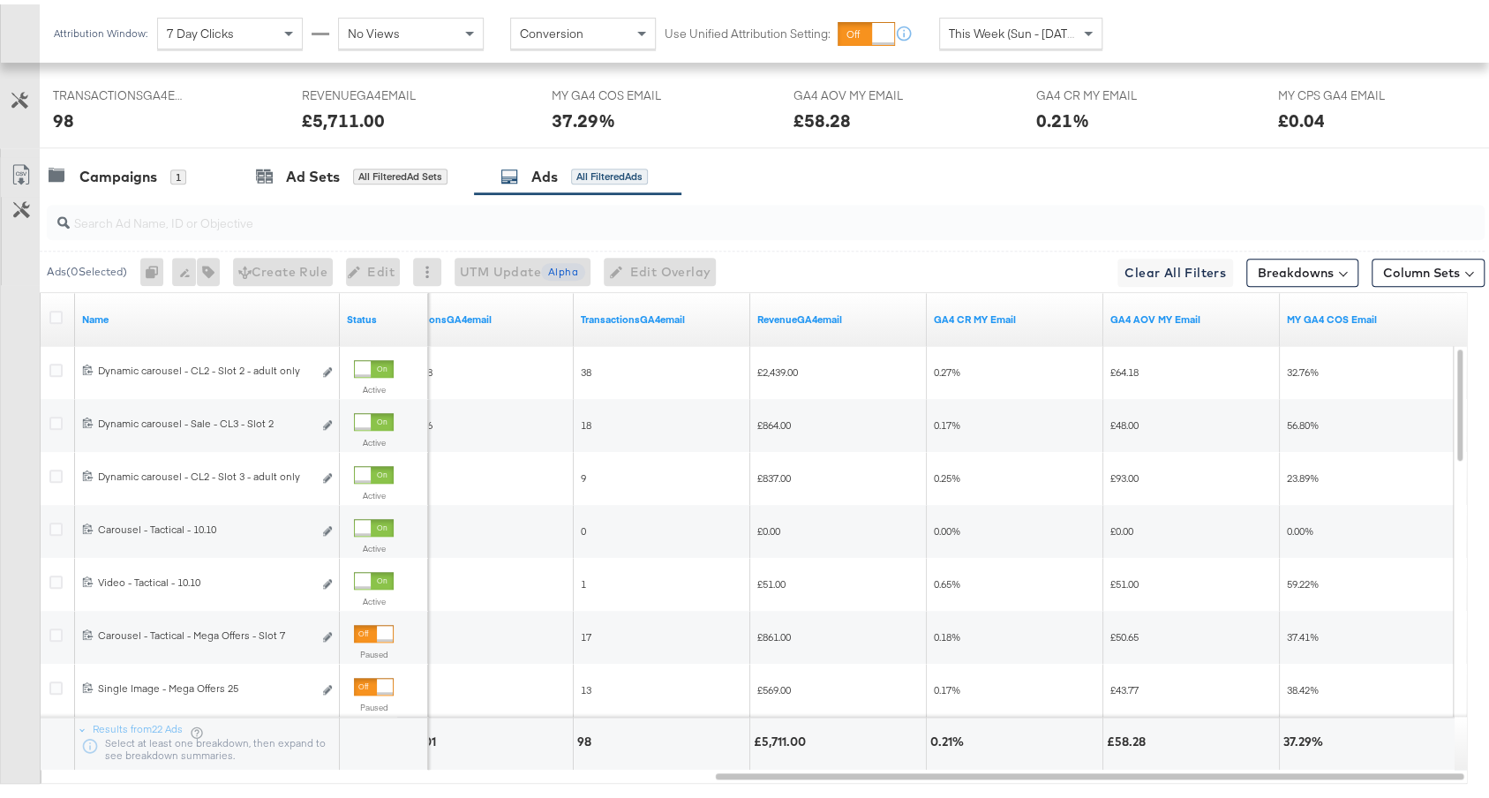
scroll to position [869, 0]
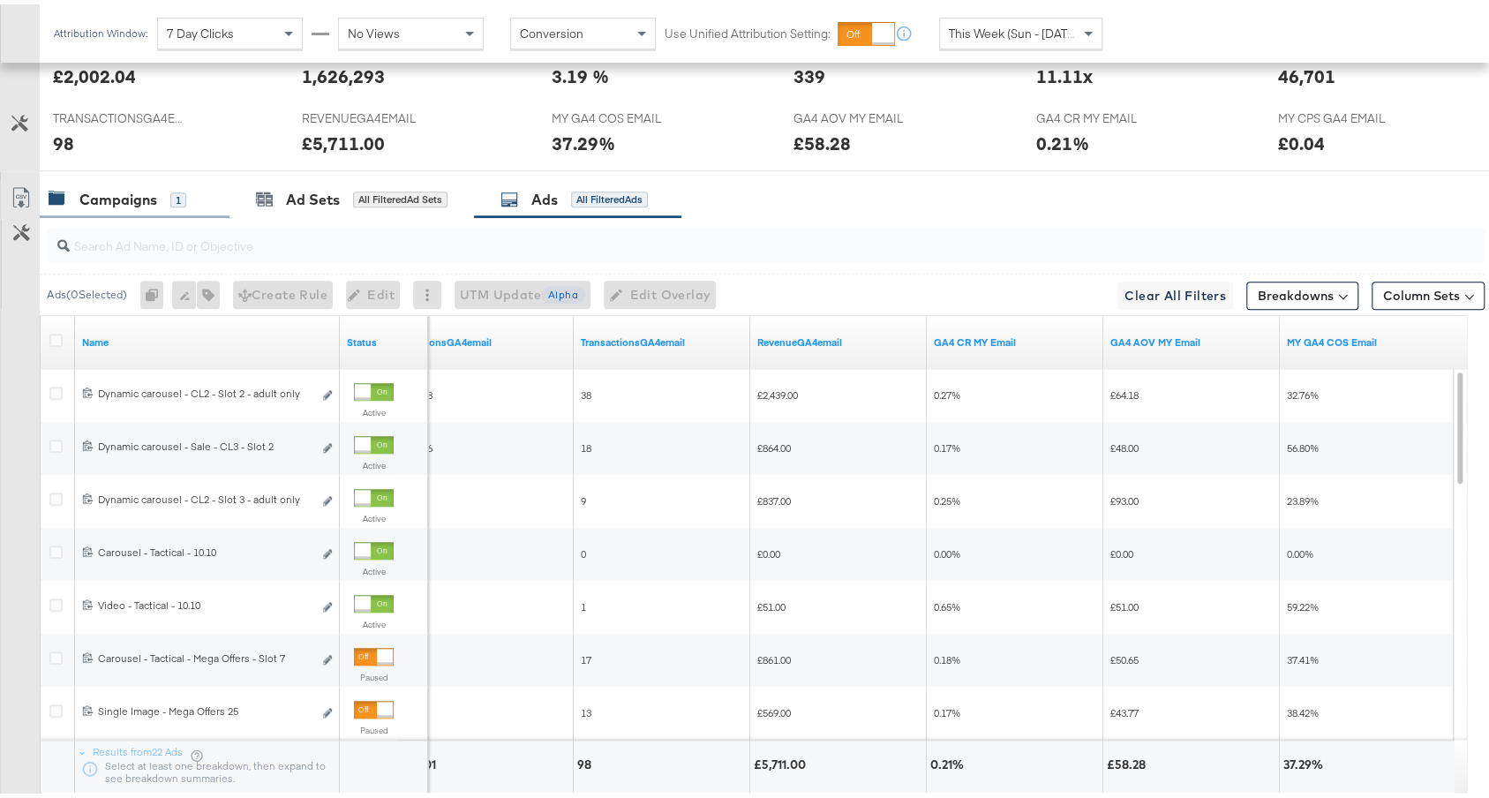
click at [164, 177] on div "Campaigns 1" at bounding box center [135, 196] width 190 height 38
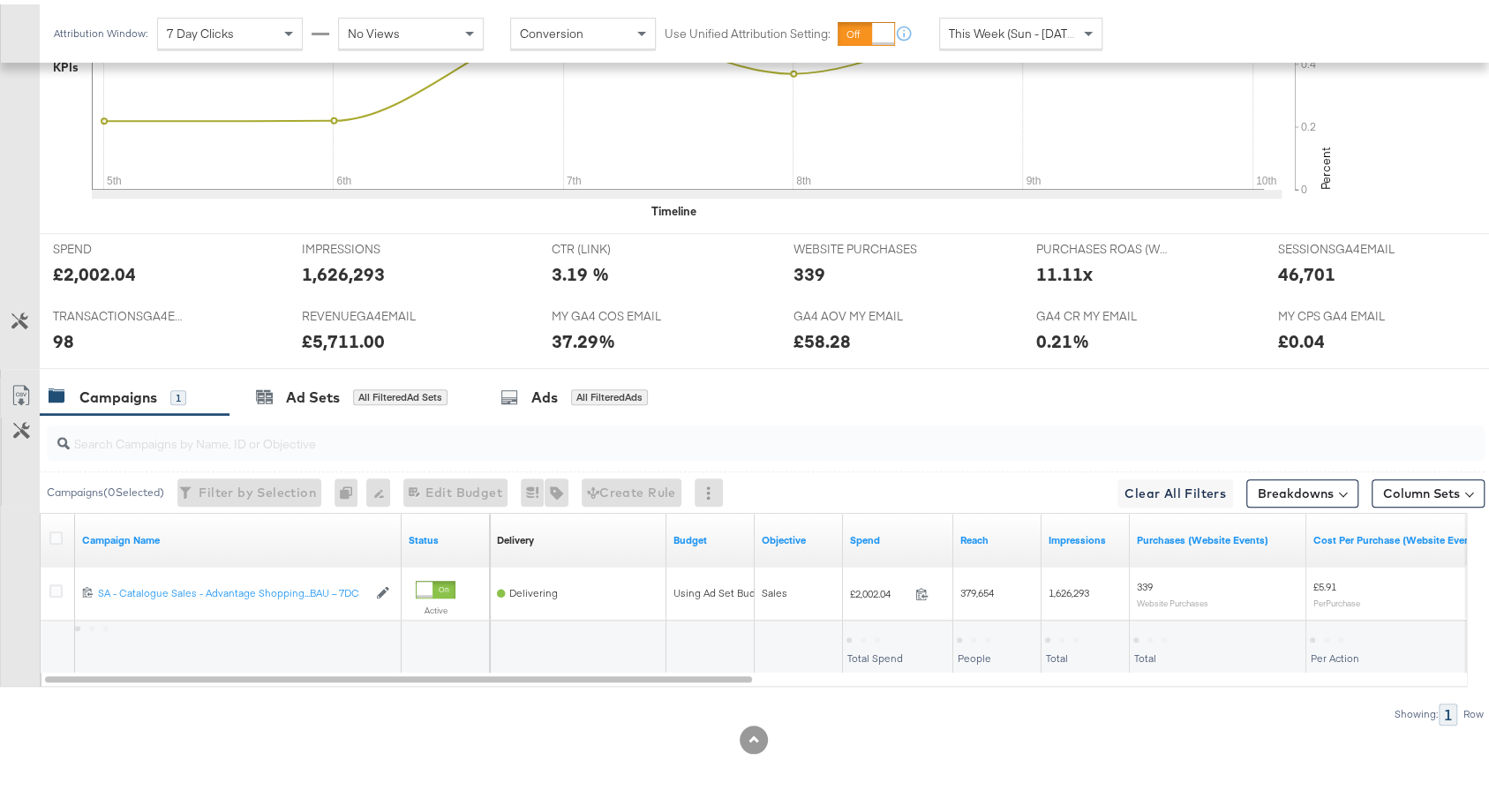
scroll to position [664, 0]
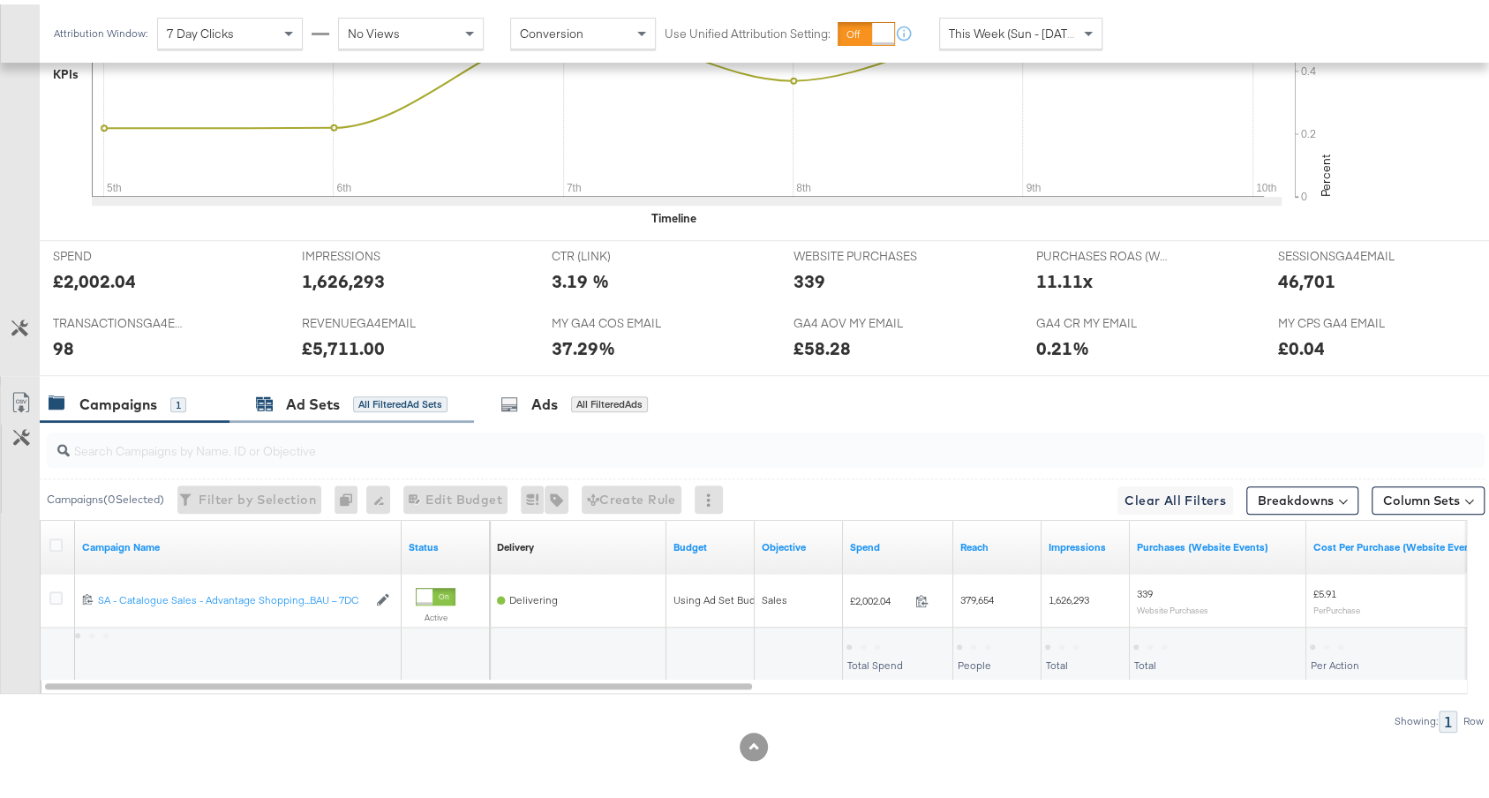
click at [386, 397] on div "All Filtered Ad Sets" at bounding box center [400, 400] width 94 height 16
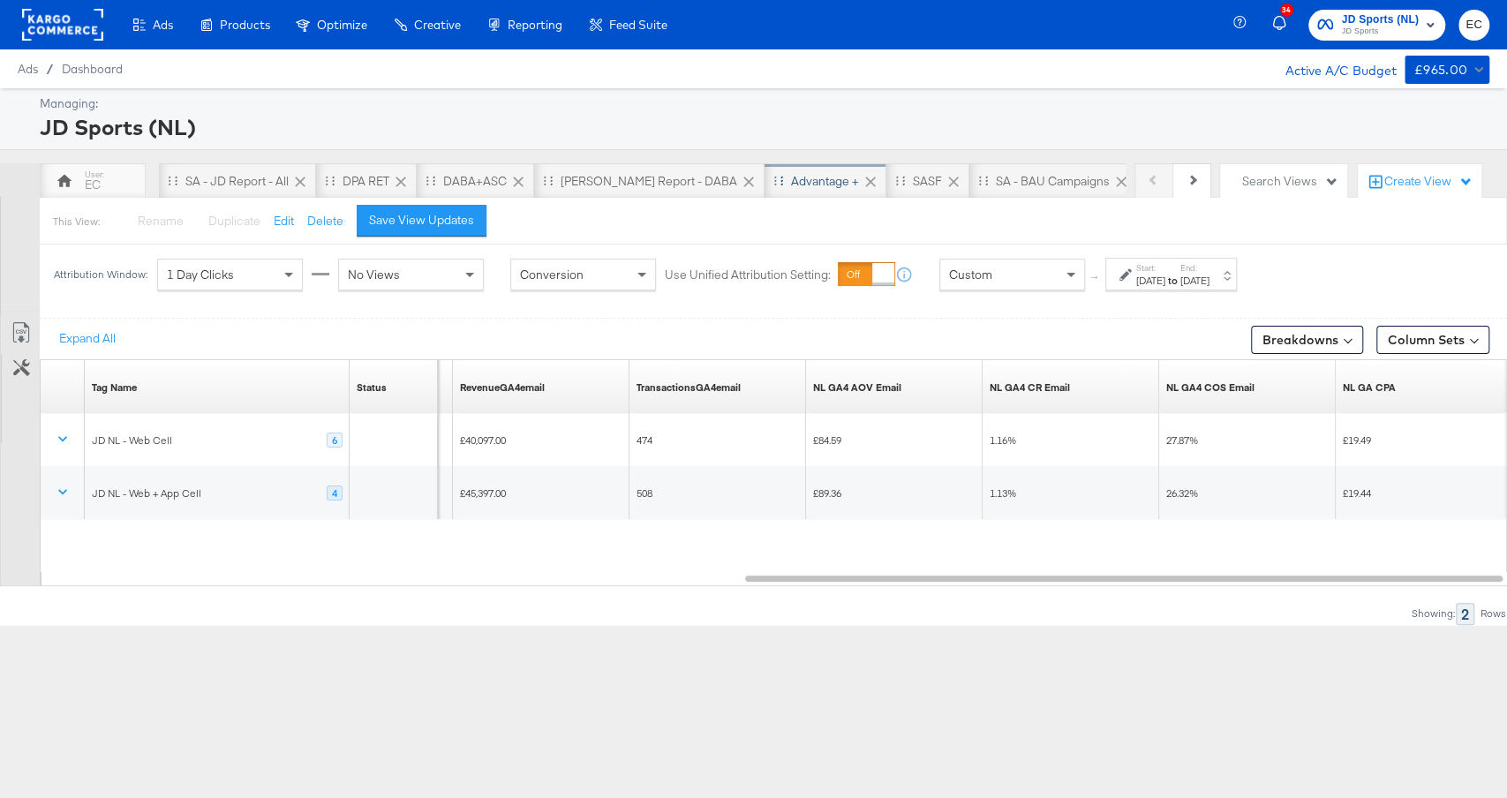
click at [764, 170] on div "Advantage +" at bounding box center [825, 180] width 122 height 35
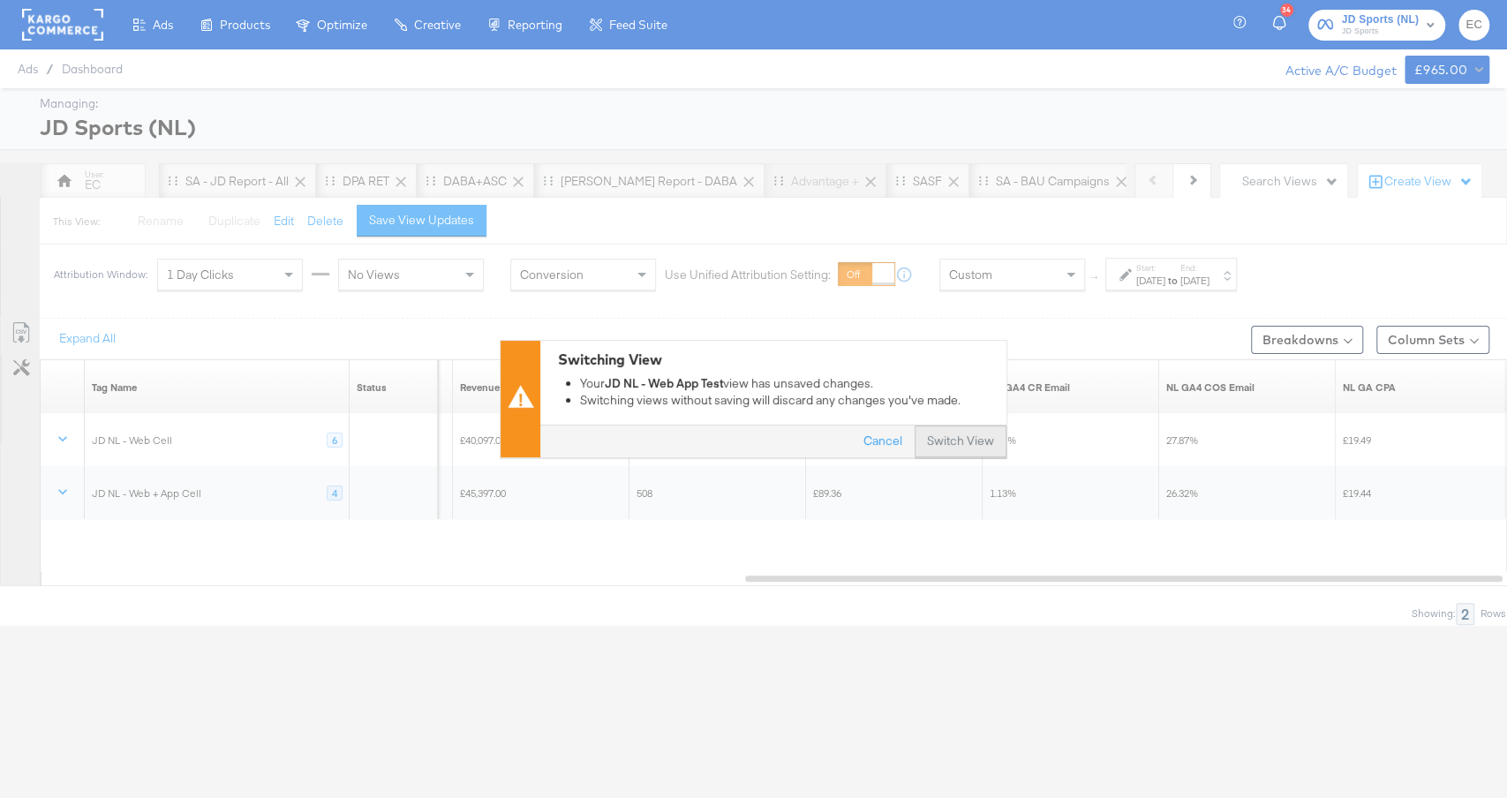
click at [971, 451] on button "Switch View" at bounding box center [960, 442] width 92 height 32
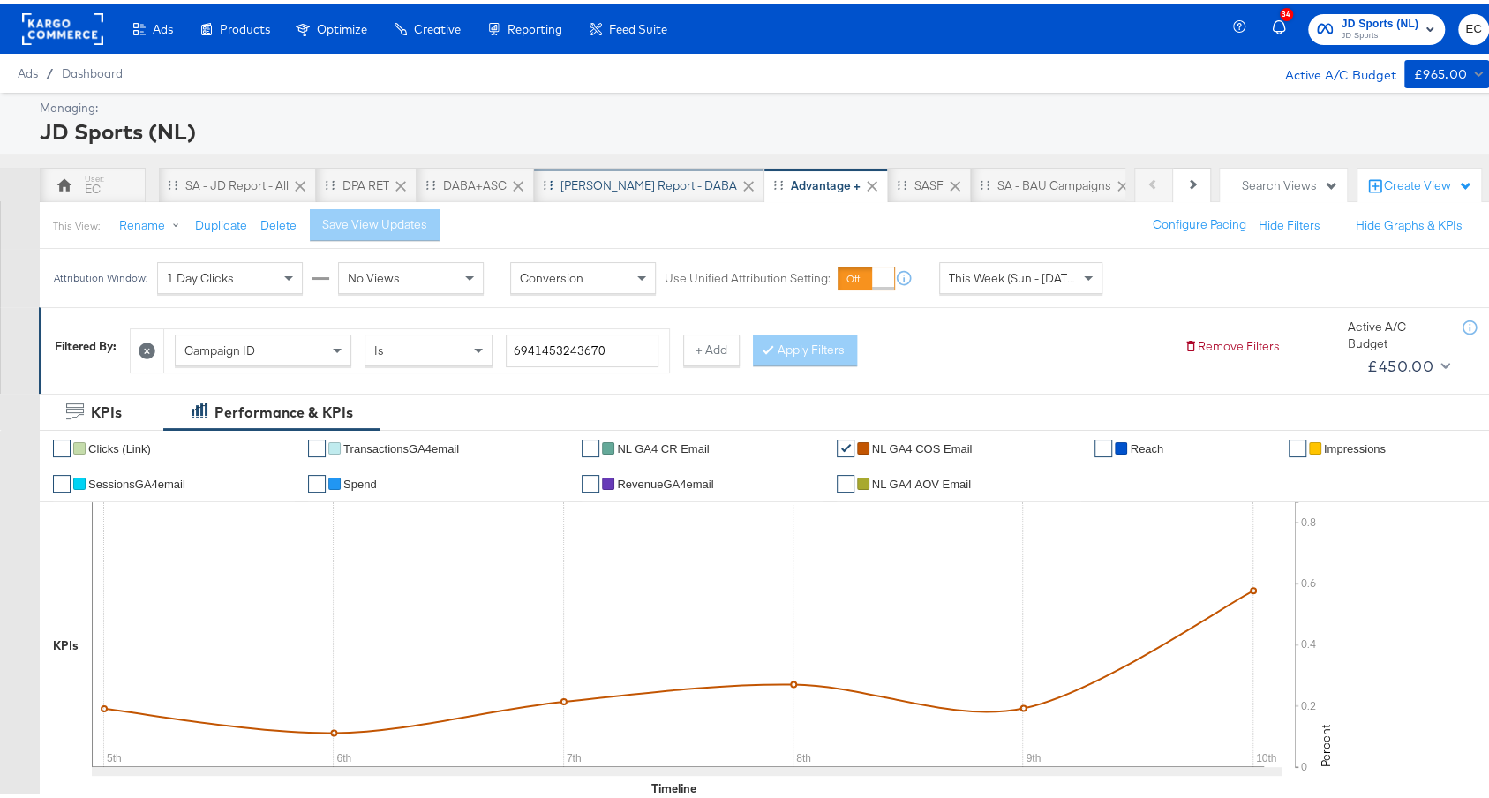
click at [603, 180] on div "[PERSON_NAME] Report - DABA" at bounding box center [649, 181] width 177 height 17
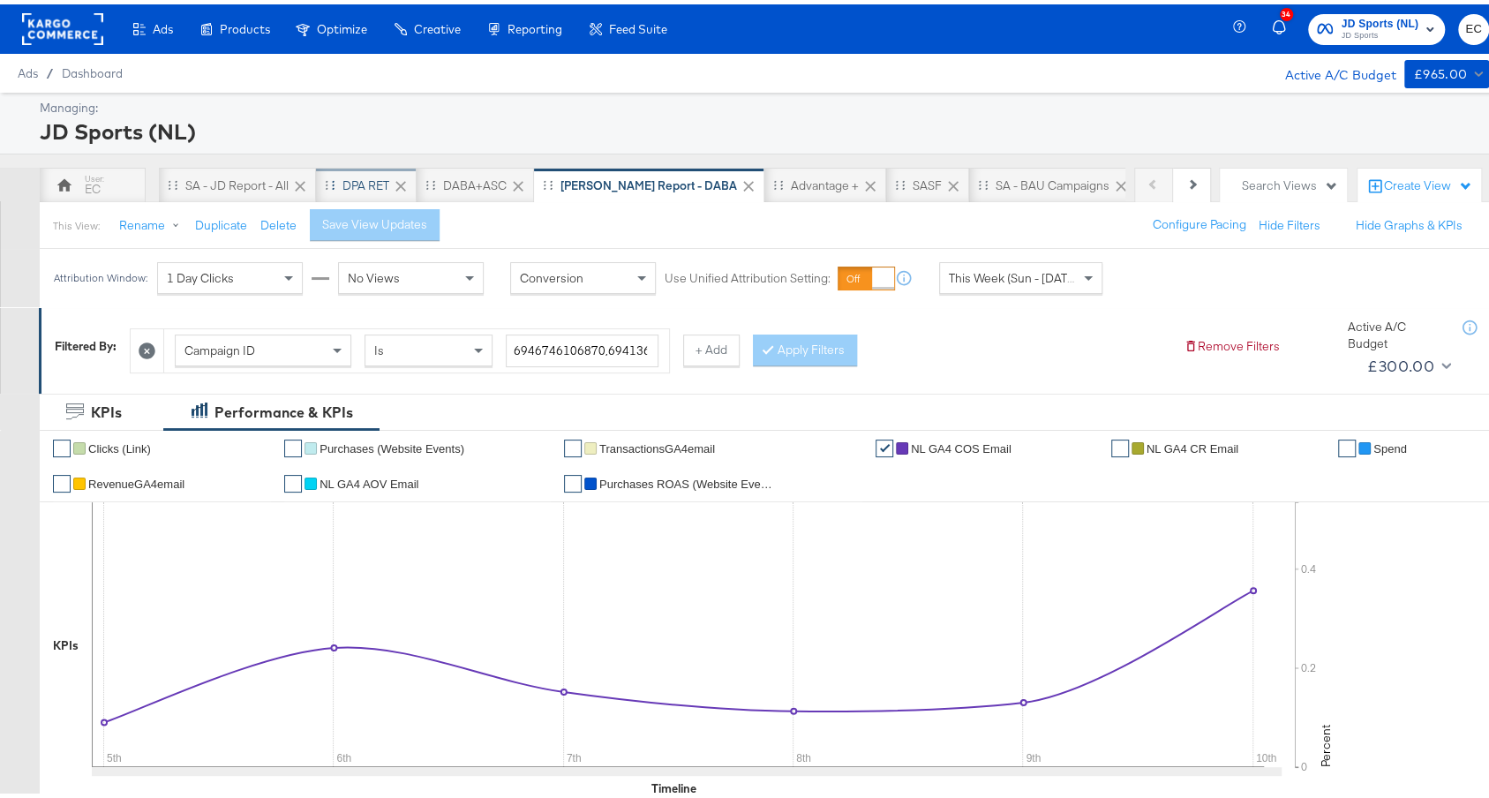
click at [362, 171] on div "DPA RET" at bounding box center [366, 180] width 101 height 35
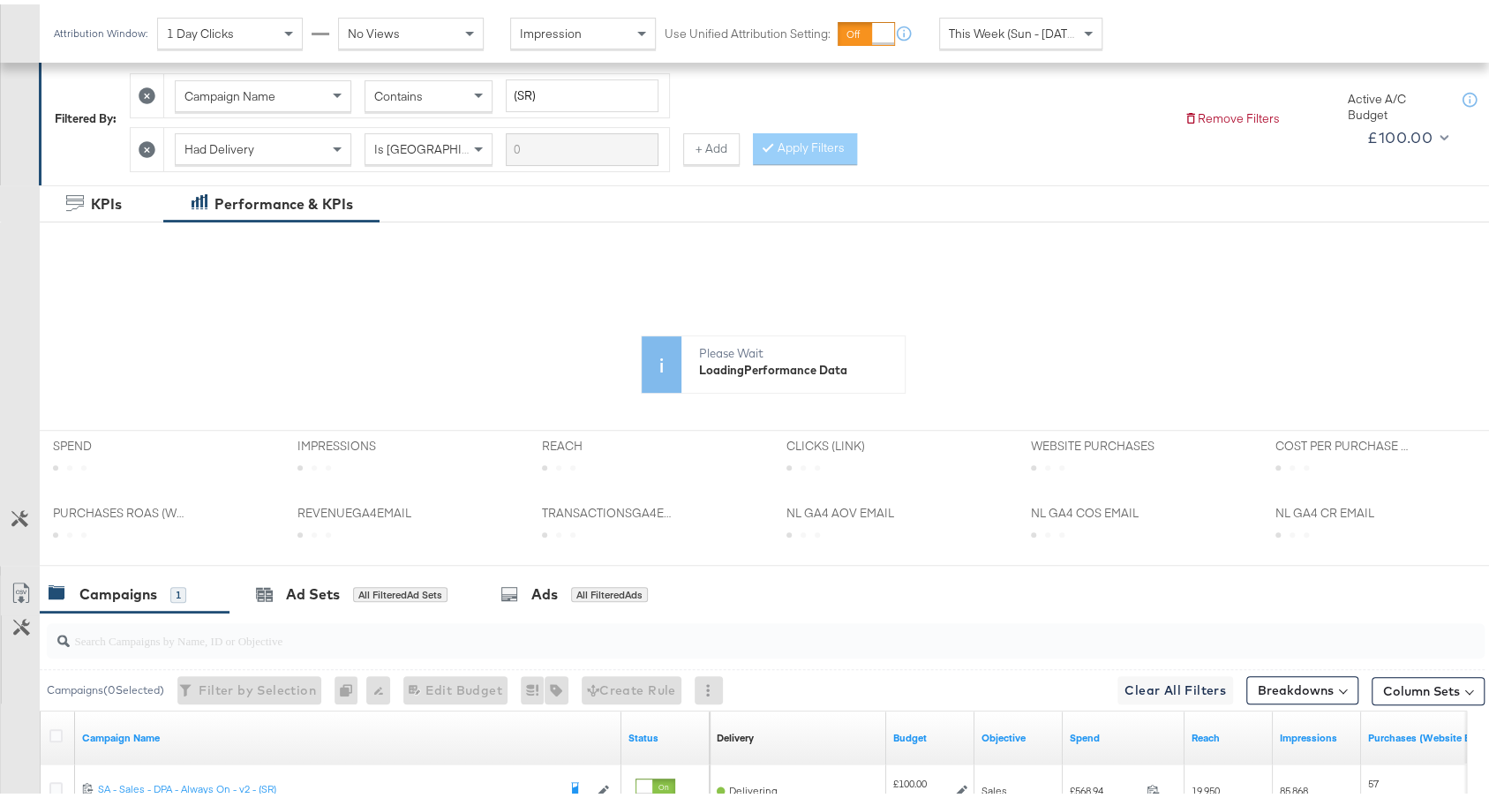
scroll to position [440, 0]
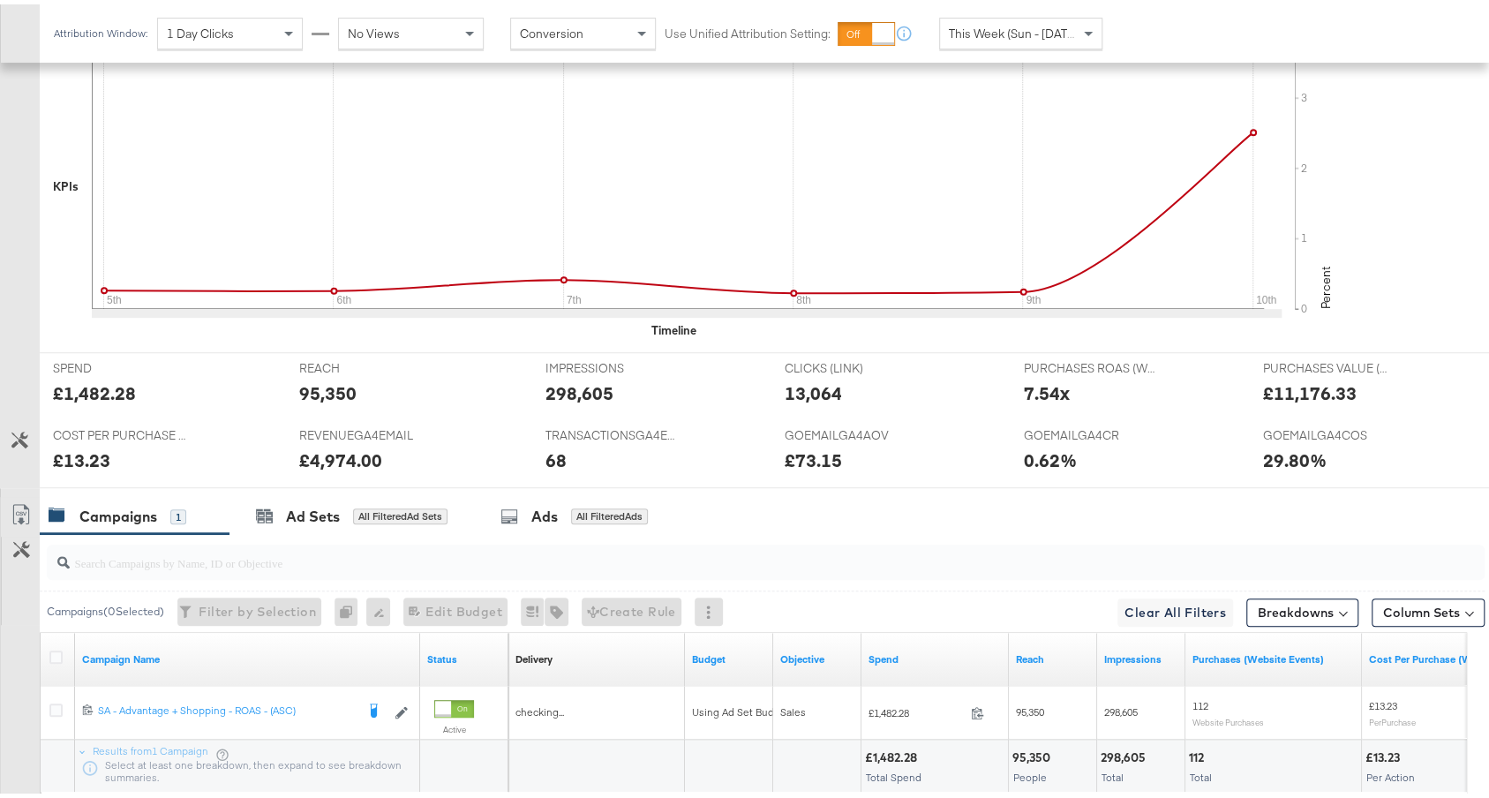
scroll to position [664, 0]
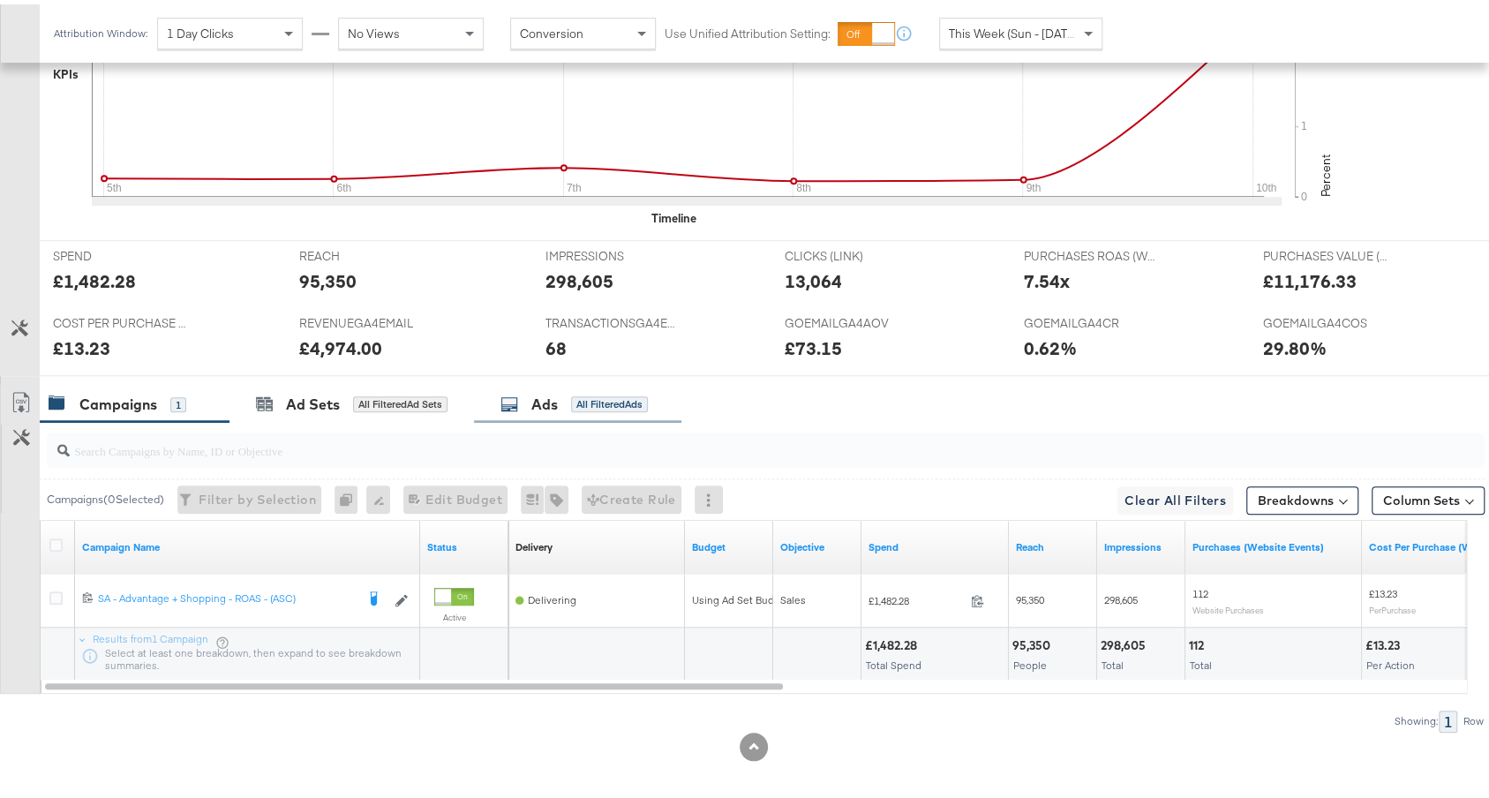
click at [565, 397] on div "Ads All Filtered Ads" at bounding box center [573, 400] width 147 height 20
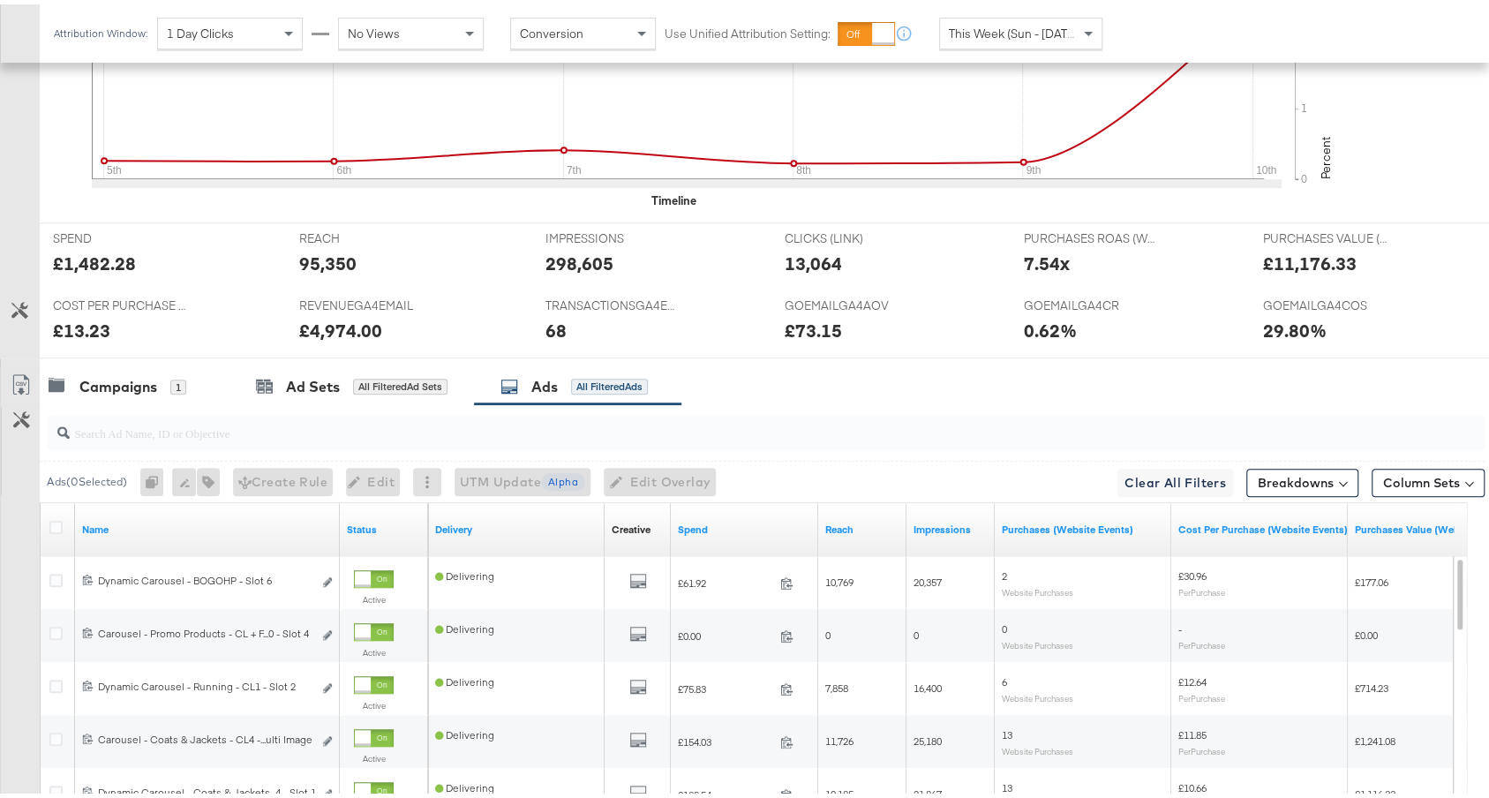
scroll to position [982, 0]
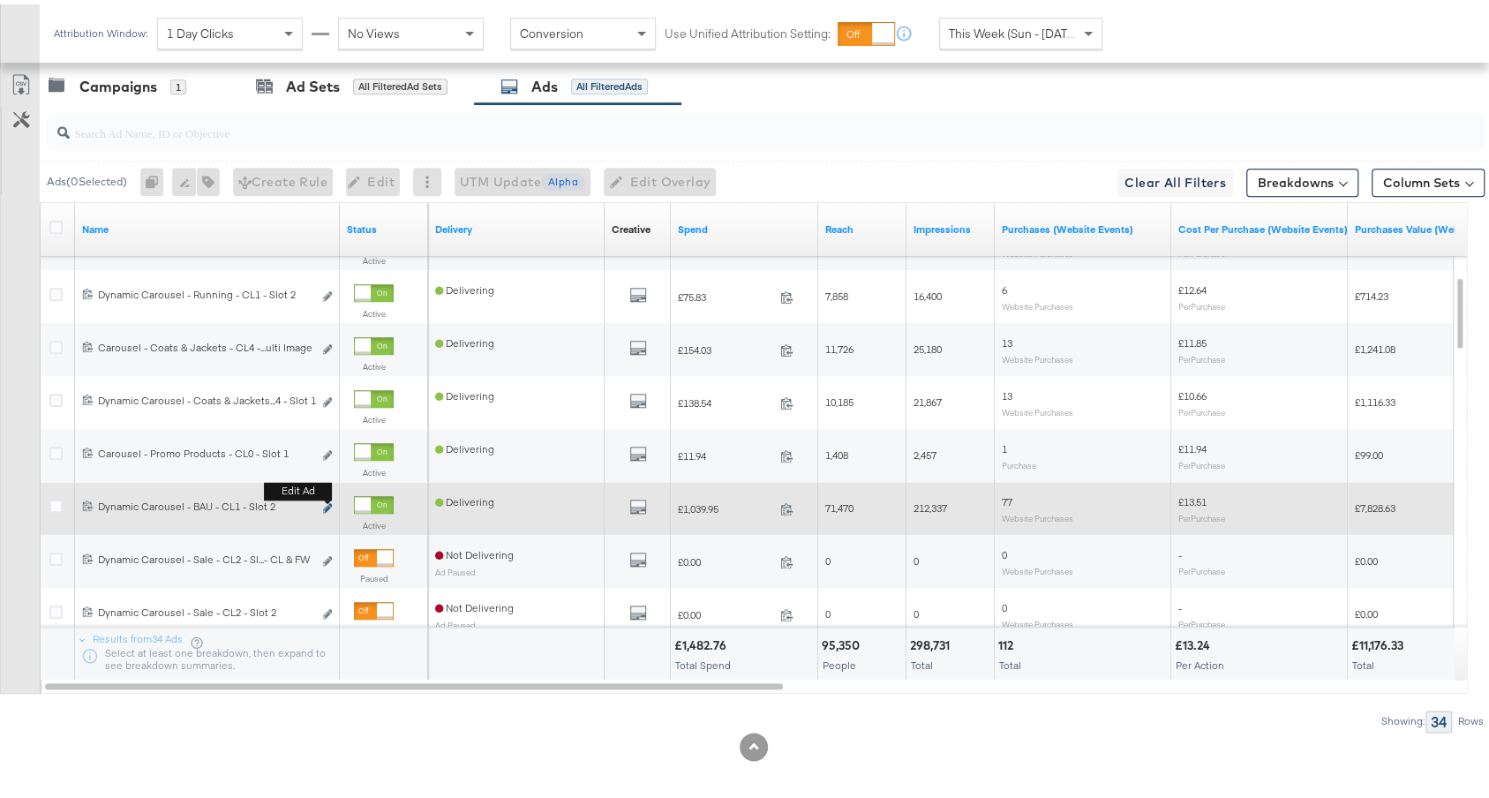
click at [329, 499] on icon "link" at bounding box center [327, 504] width 9 height 10
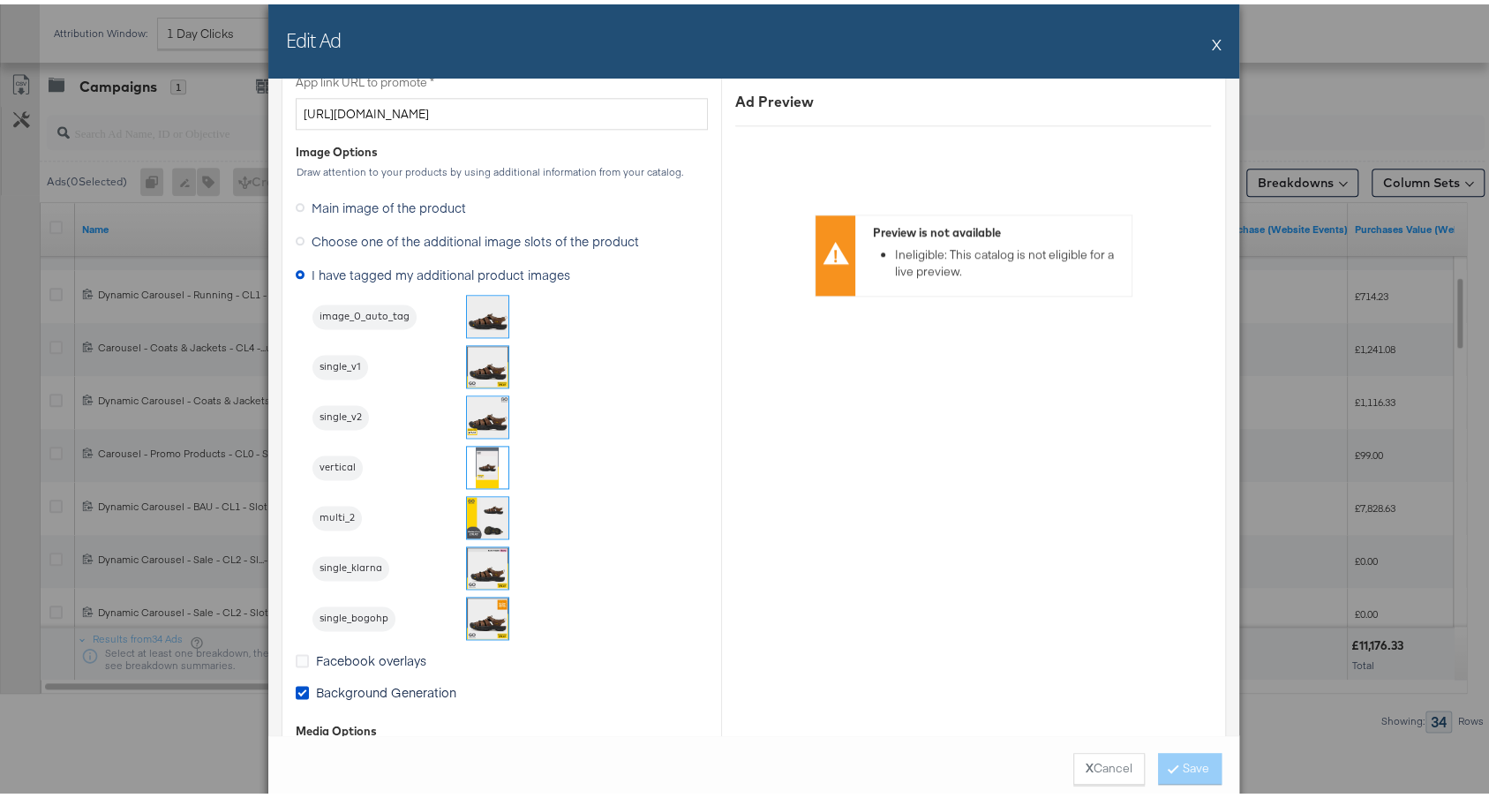
scroll to position [1512, 0]
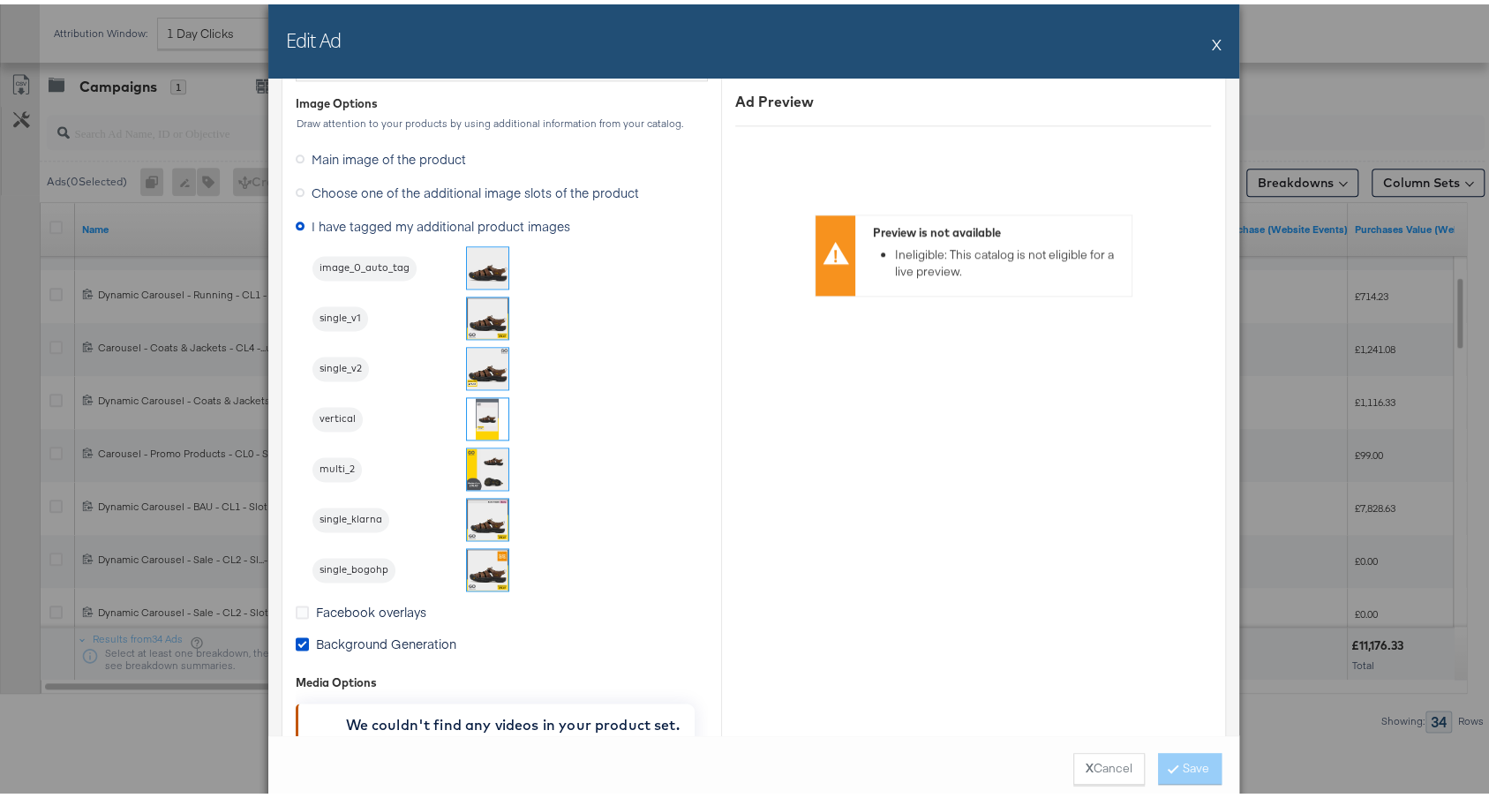
click at [477, 373] on img at bounding box center [487, 363] width 41 height 41
click at [419, 630] on span "Background Generation" at bounding box center [386, 639] width 140 height 18
click at [0, 0] on input "Background Generation" at bounding box center [0, 0] width 0 height 0
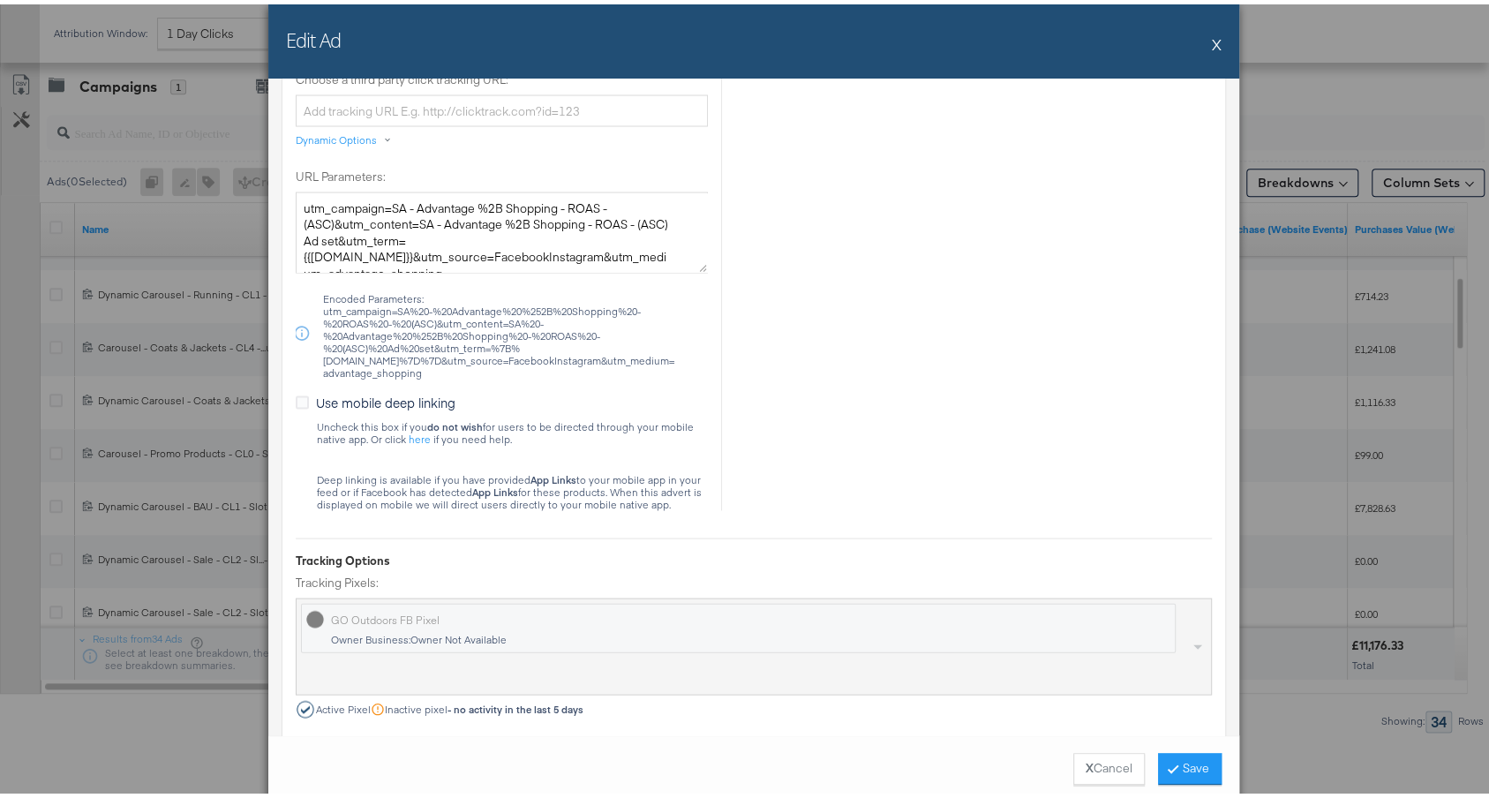
scroll to position [2310, 0]
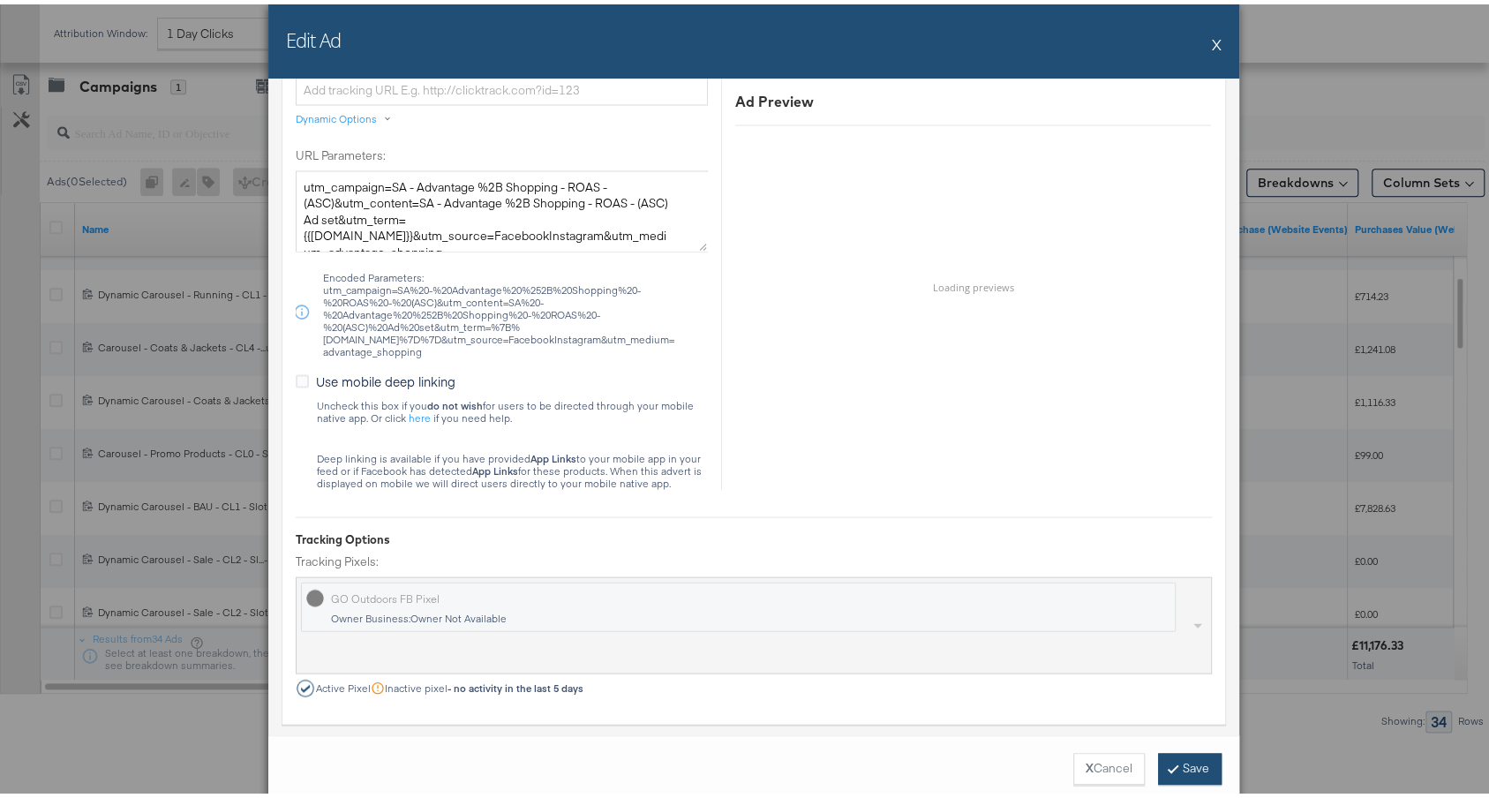
click at [1173, 770] on button "Save" at bounding box center [1190, 765] width 64 height 32
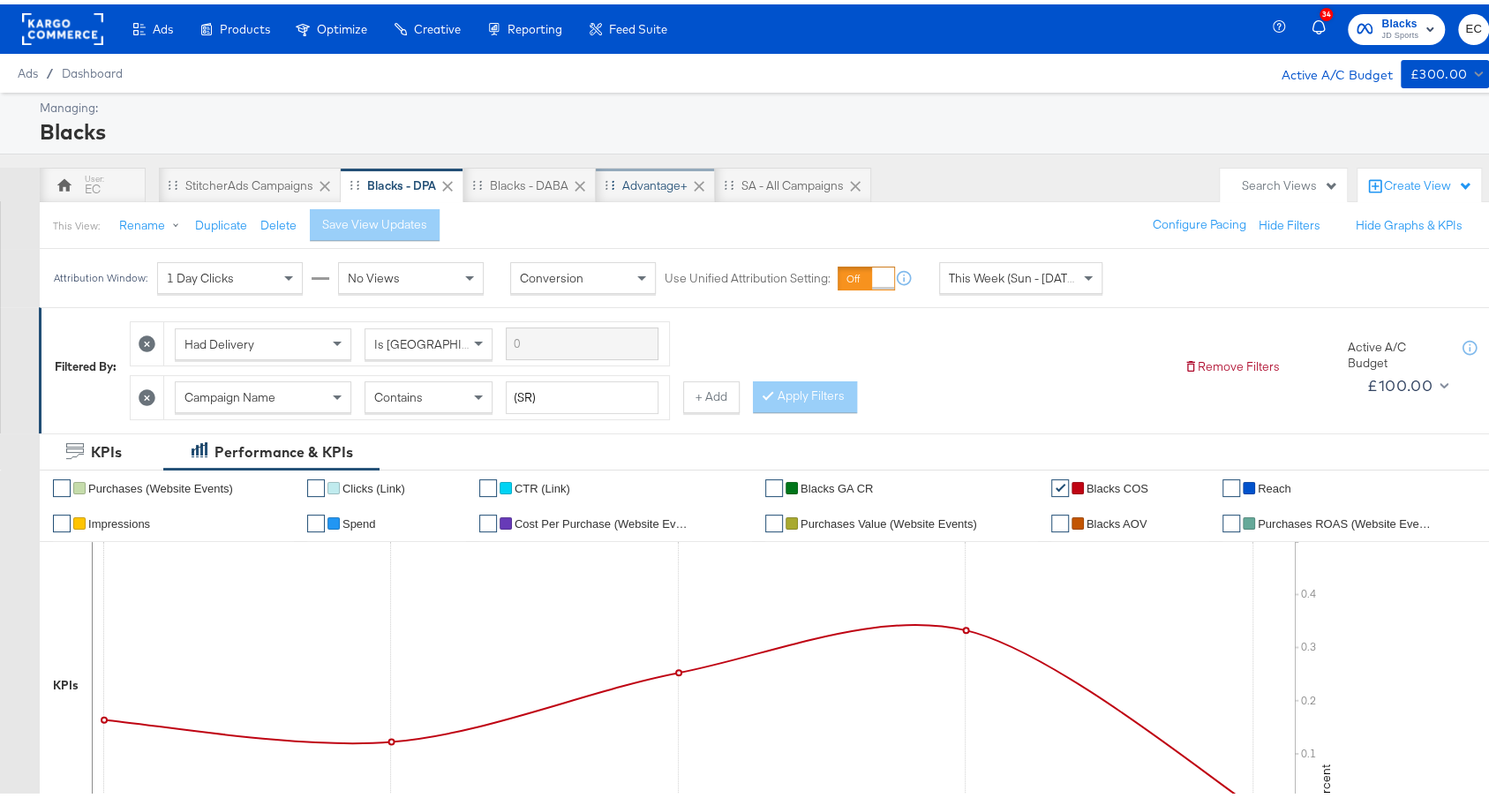
click at [651, 178] on div "Advantage+" at bounding box center [654, 181] width 65 height 17
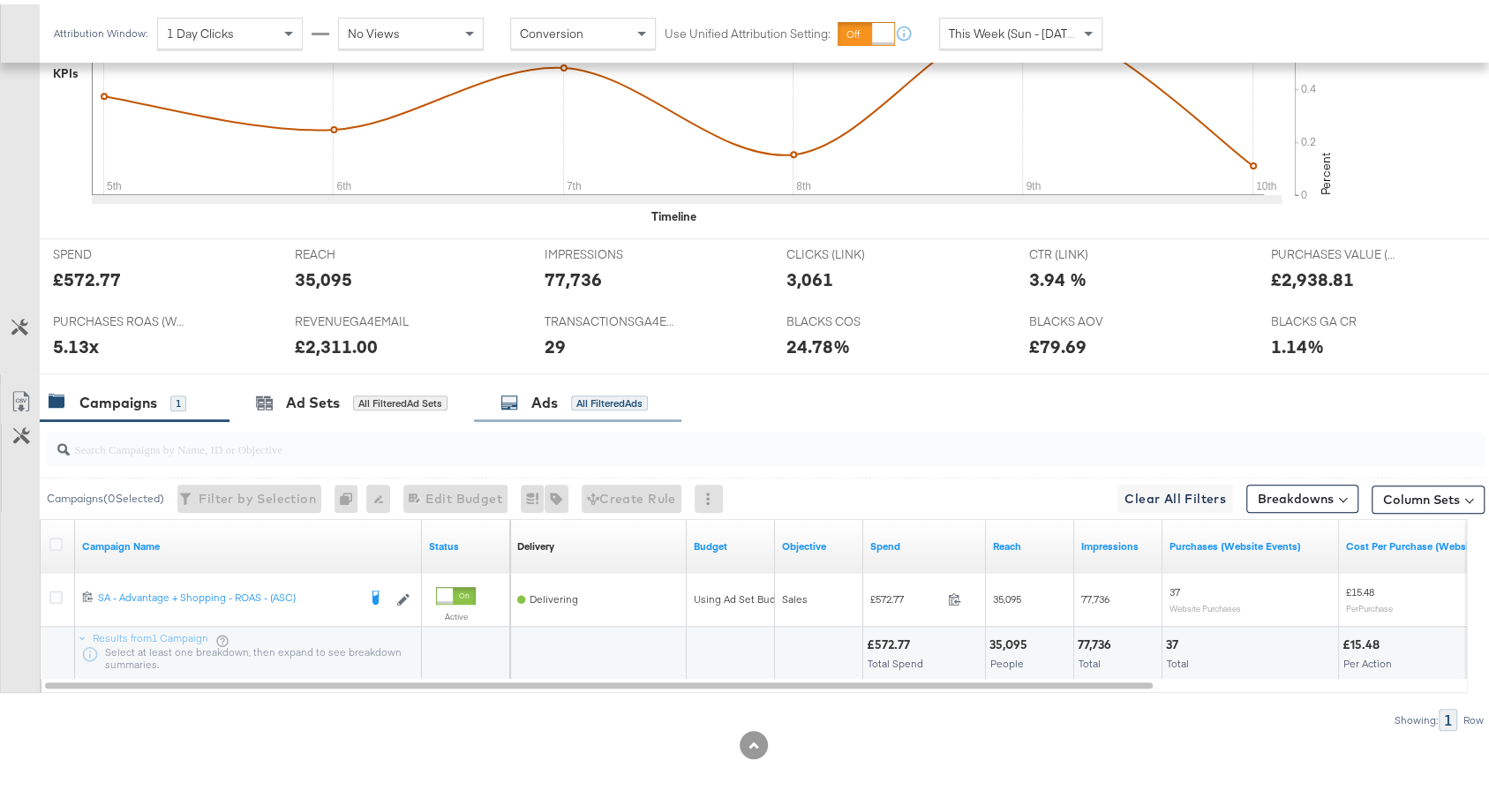
click at [568, 391] on div "Ads All Filtered Ads" at bounding box center [573, 398] width 147 height 20
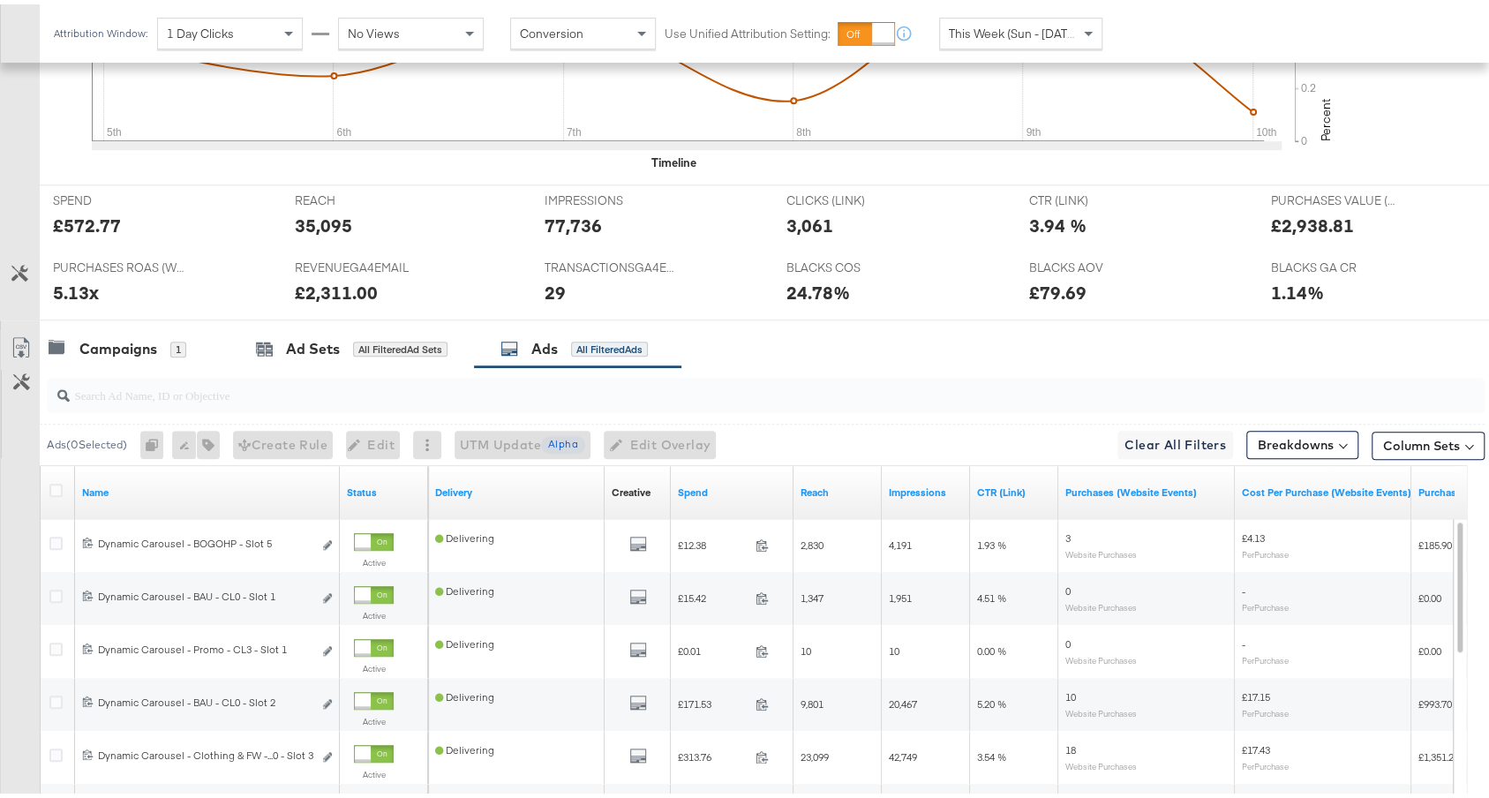
scroll to position [839, 0]
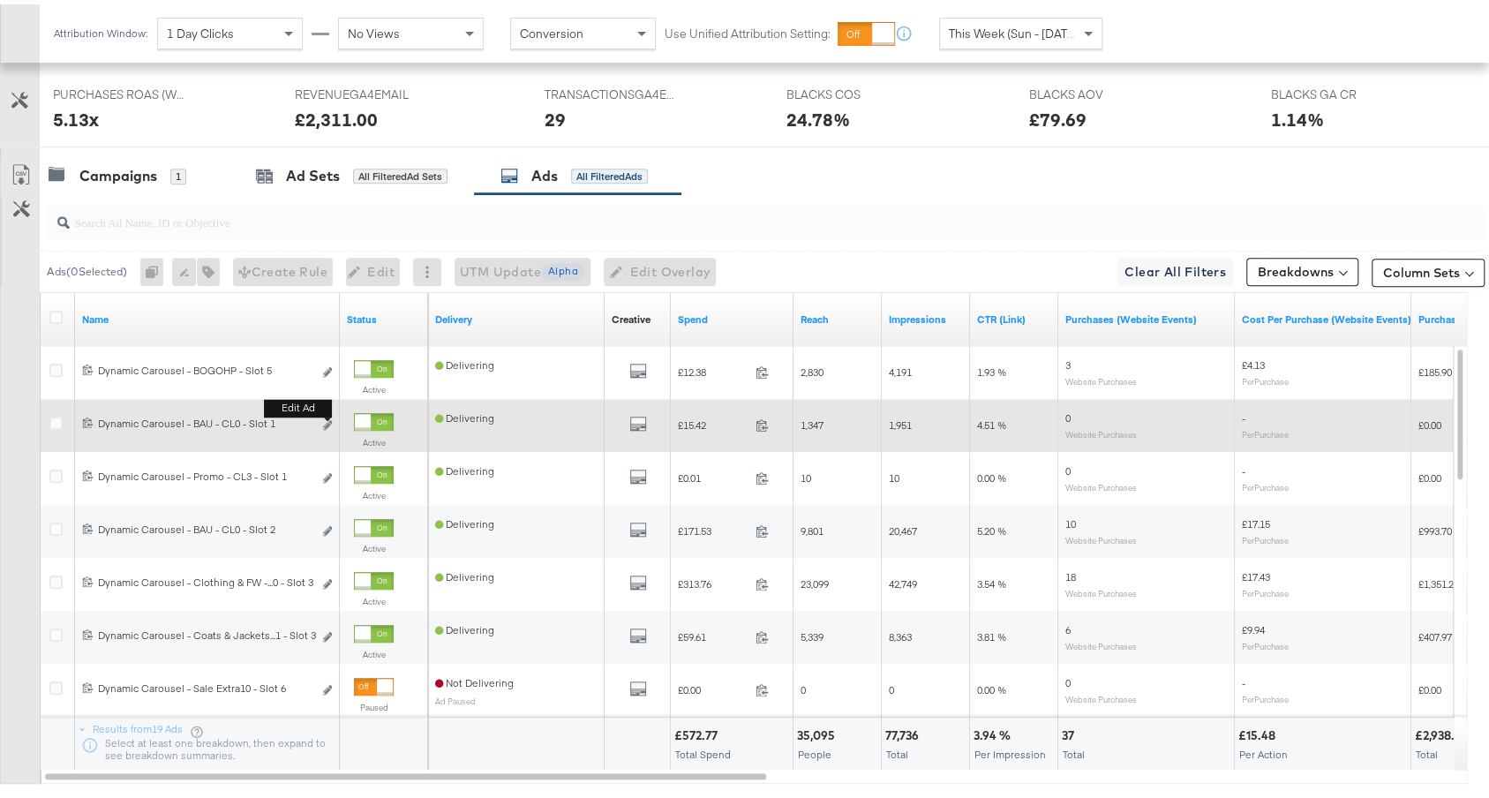
click at [327, 421] on button "Edit ad" at bounding box center [327, 421] width 11 height 19
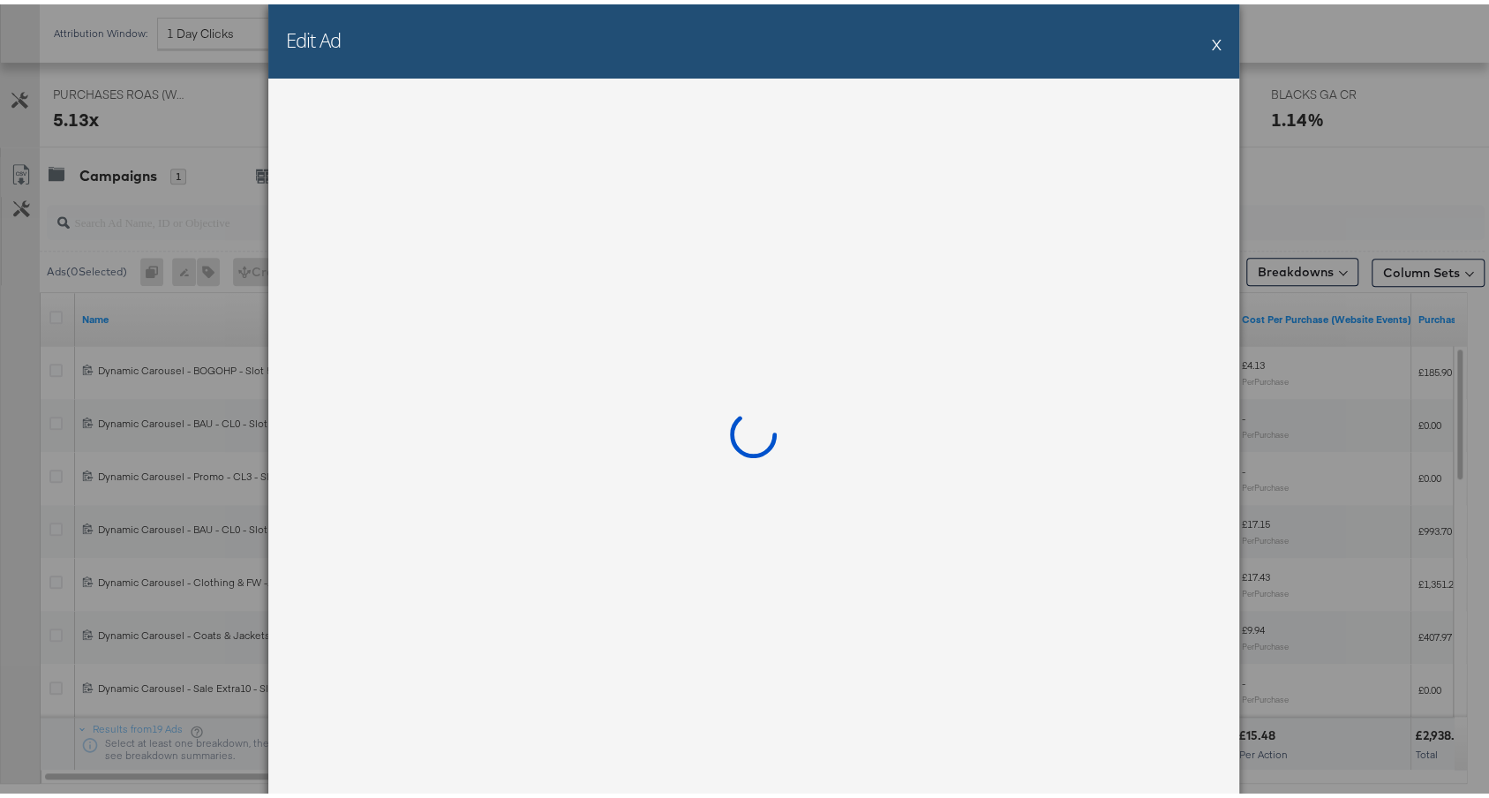
click at [1212, 39] on button "X" at bounding box center [1217, 39] width 10 height 35
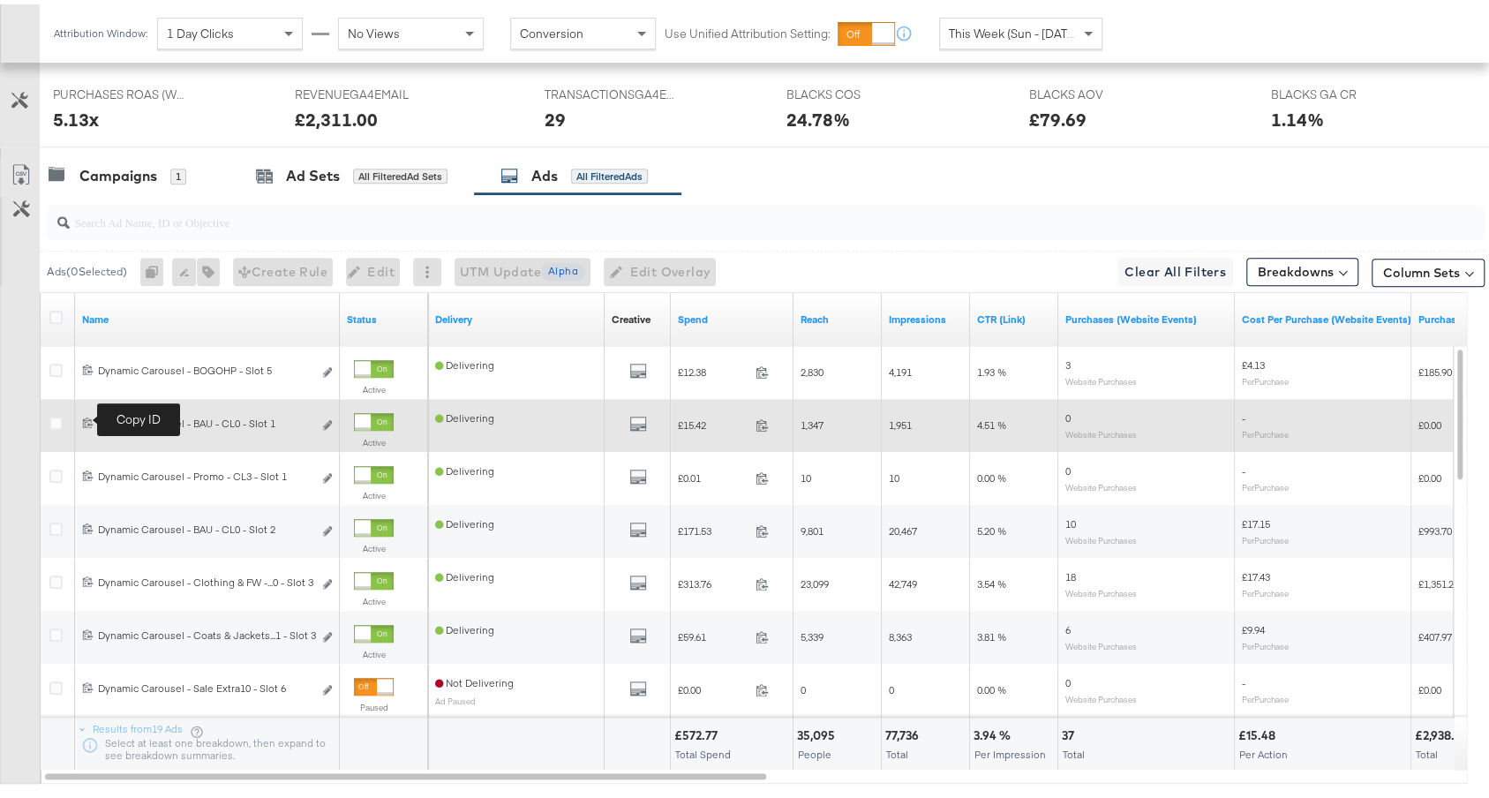
click at [88, 412] on icon at bounding box center [87, 417] width 11 height 11
click at [328, 416] on icon "link" at bounding box center [327, 421] width 9 height 10
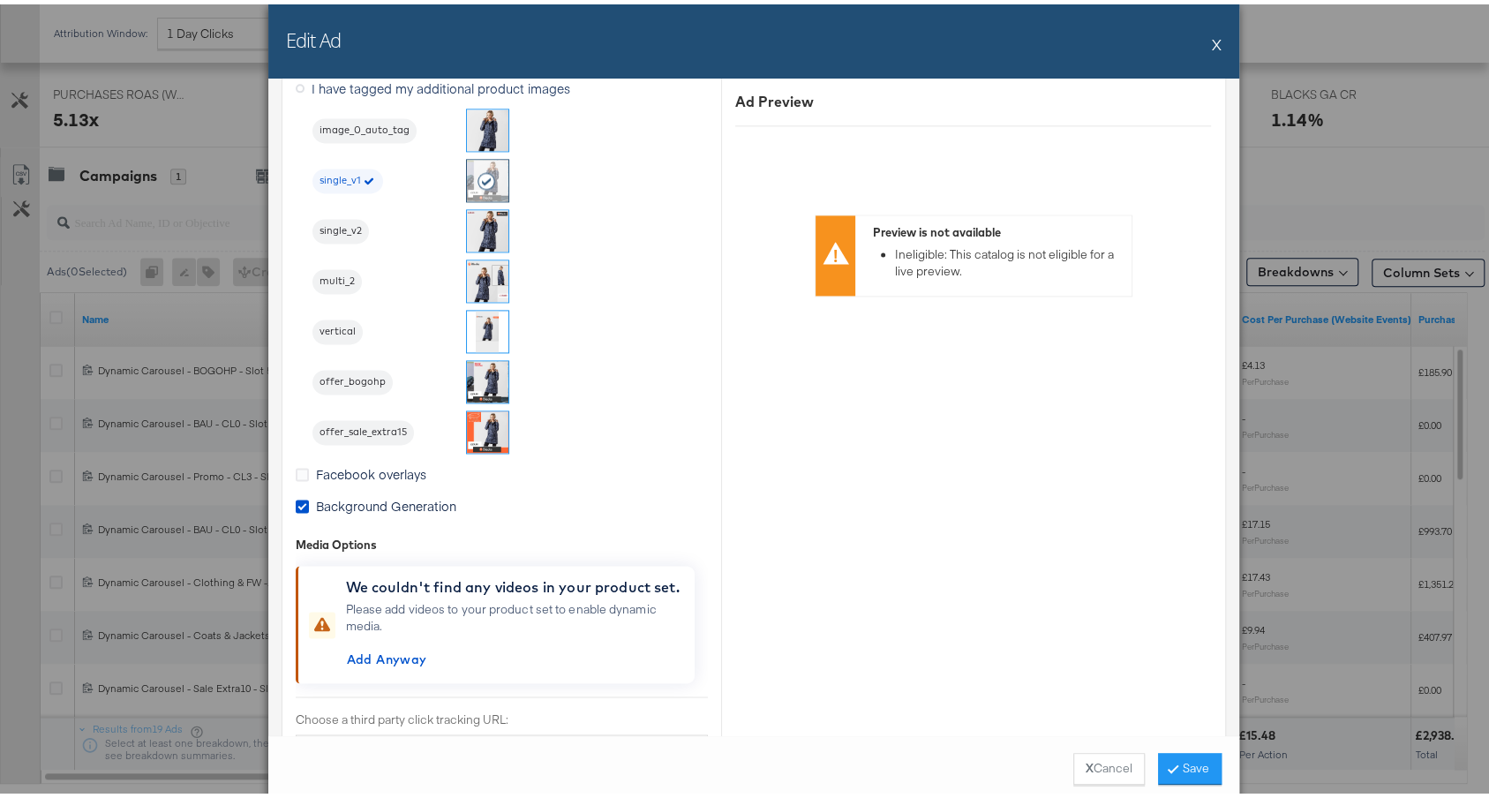
scroll to position [1649, 0]
click at [327, 496] on span "Background Generation" at bounding box center [386, 502] width 140 height 18
click at [0, 0] on input "Background Generation" at bounding box center [0, 0] width 0 height 0
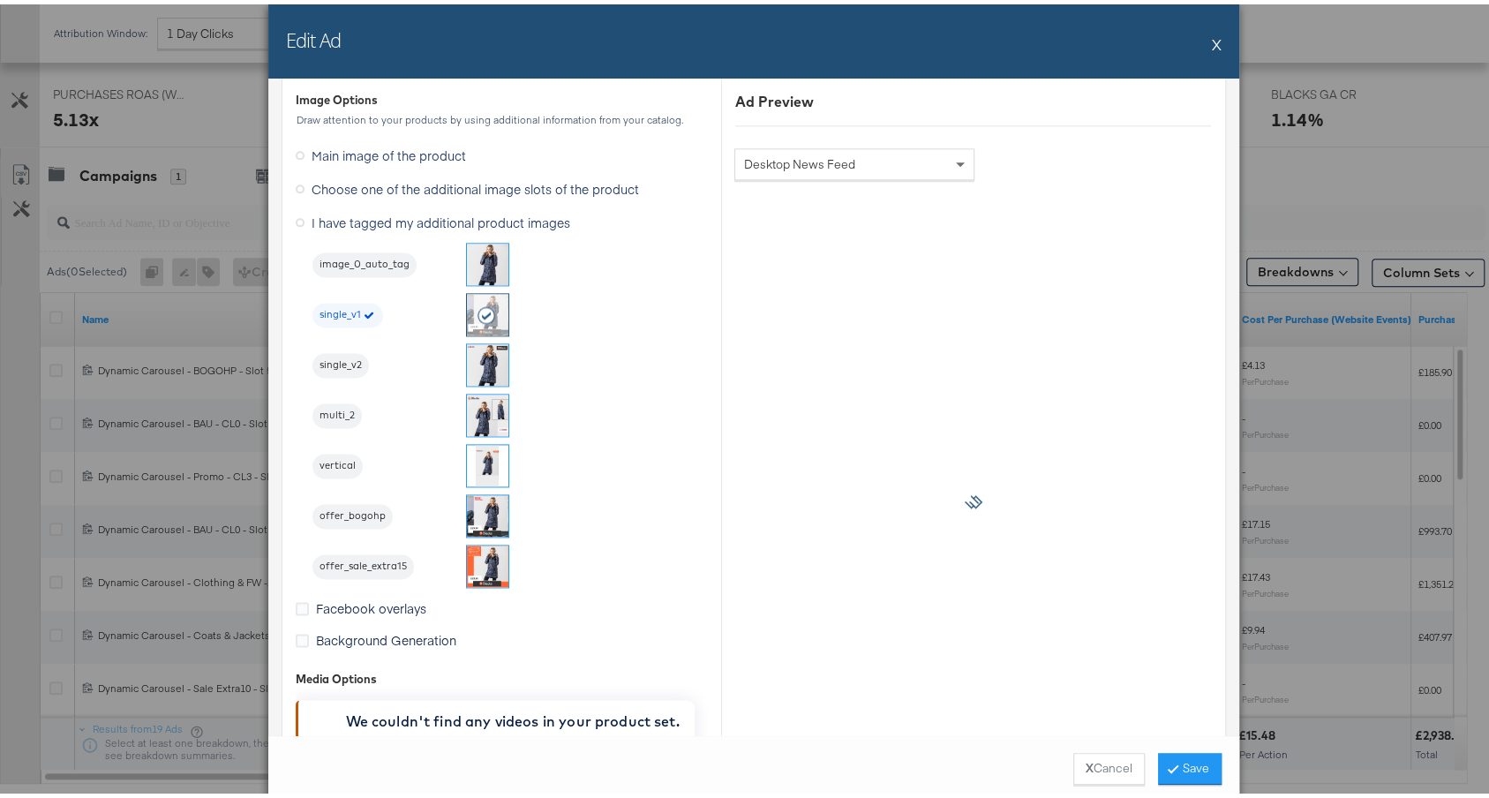
scroll to position [1519, 0]
click at [1212, 35] on button "X" at bounding box center [1217, 39] width 10 height 35
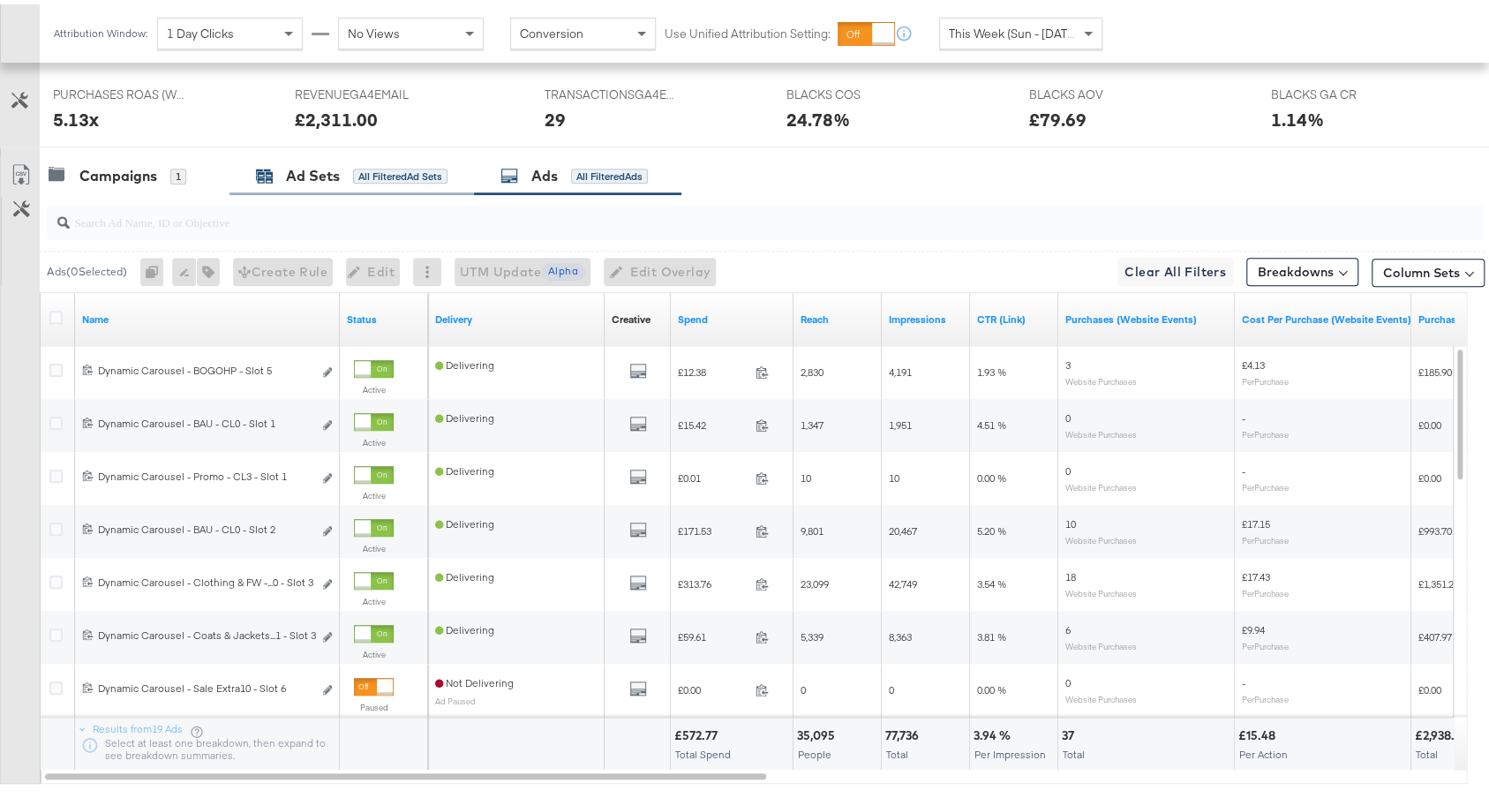
click at [285, 166] on div "Ad Sets All Filtered Ad Sets" at bounding box center [352, 172] width 192 height 20
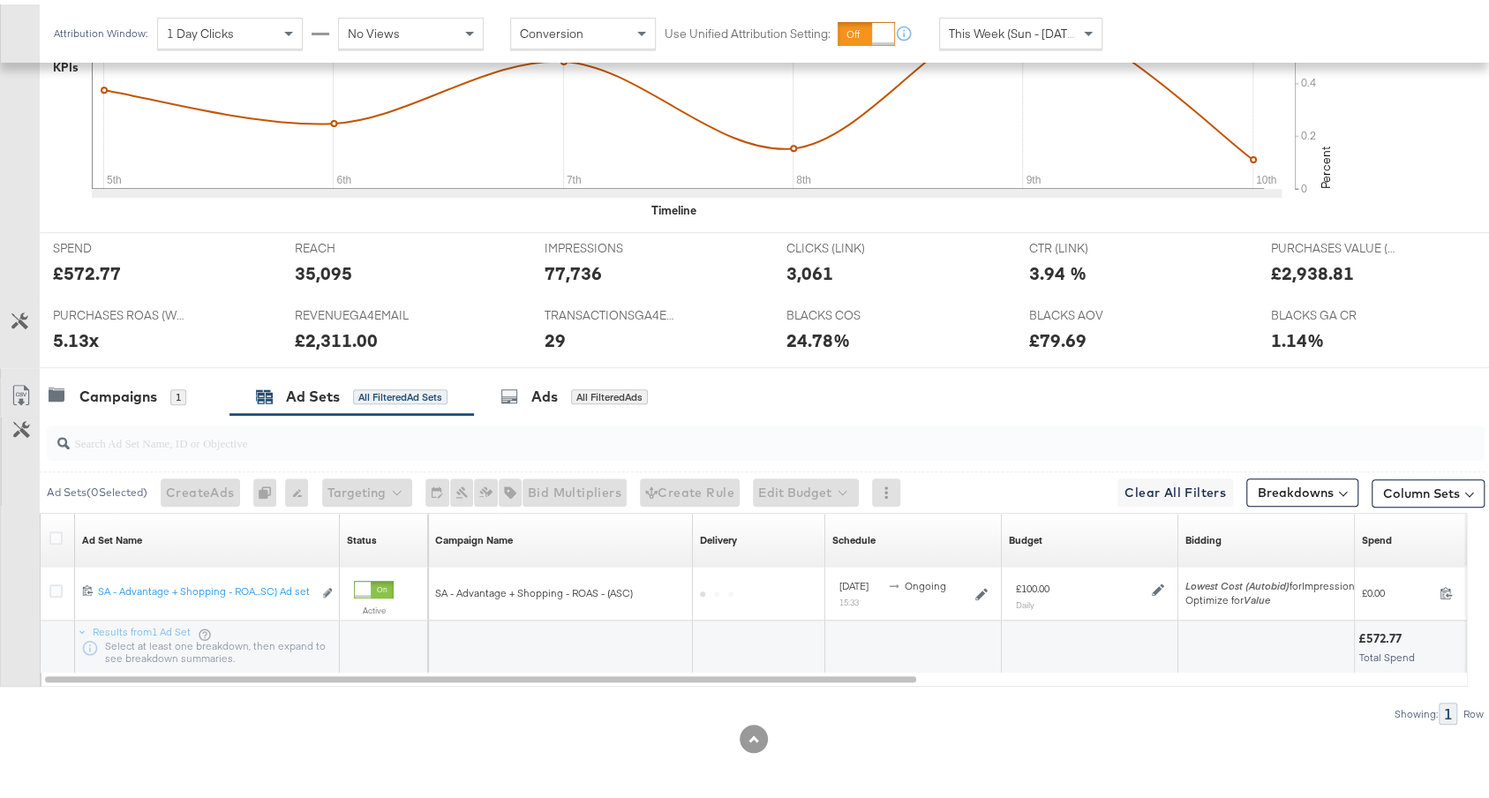
scroll to position [612, 0]
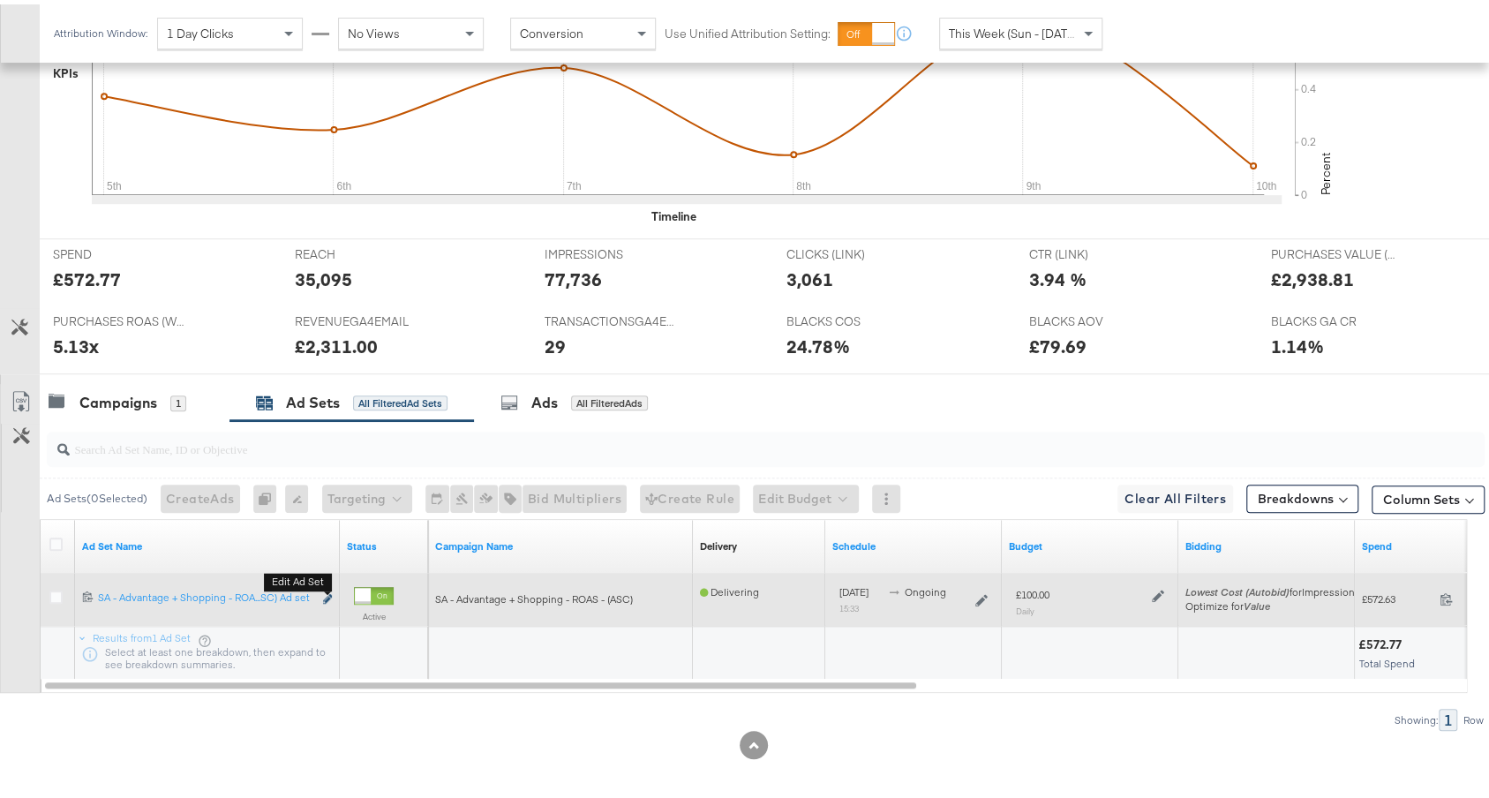
click at [328, 590] on icon "link" at bounding box center [327, 595] width 9 height 10
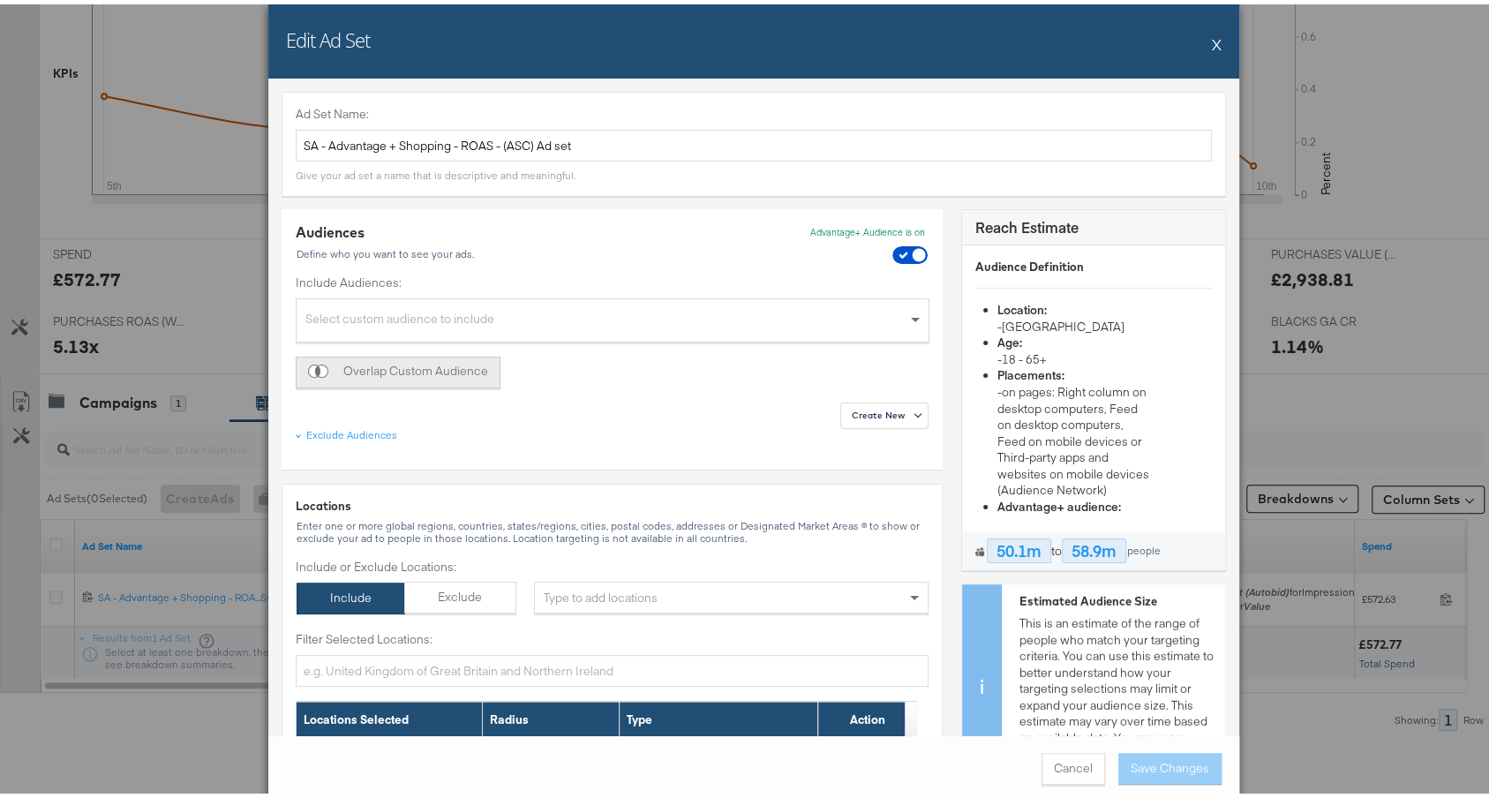
scroll to position [0, 0]
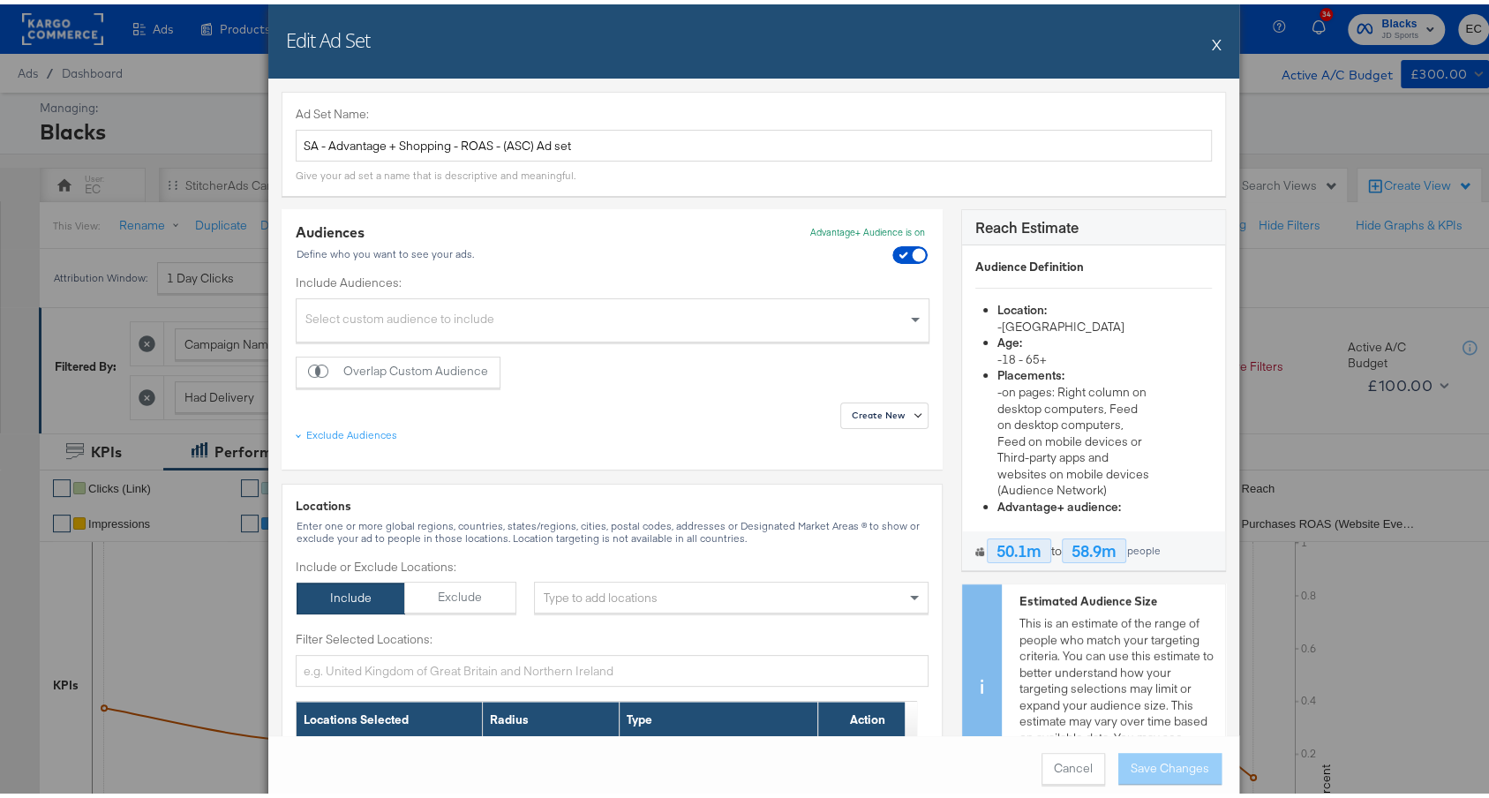
click at [1212, 40] on button "X" at bounding box center [1217, 39] width 10 height 35
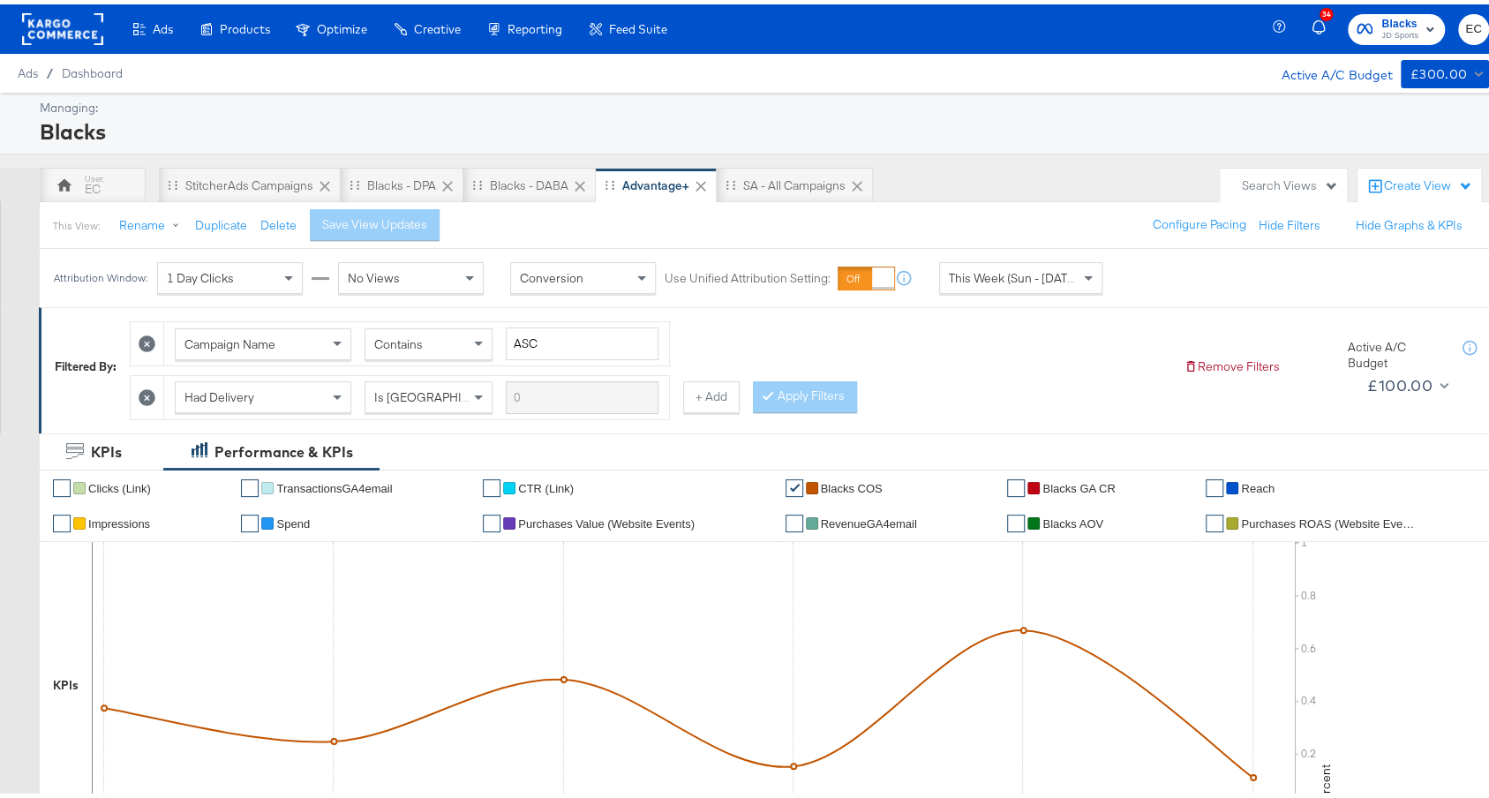
scroll to position [612, 0]
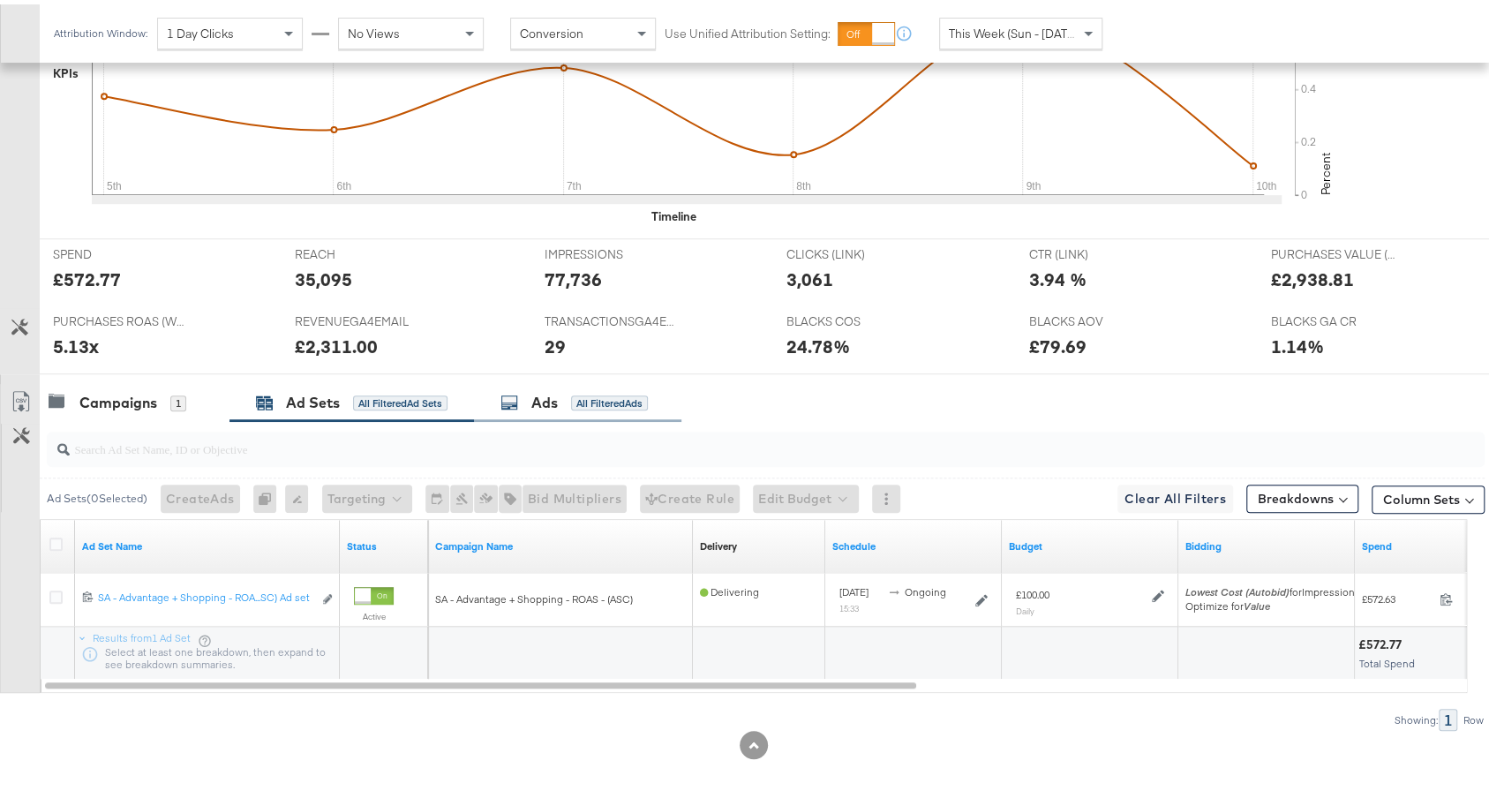
click at [536, 388] on div "Ads" at bounding box center [544, 398] width 26 height 20
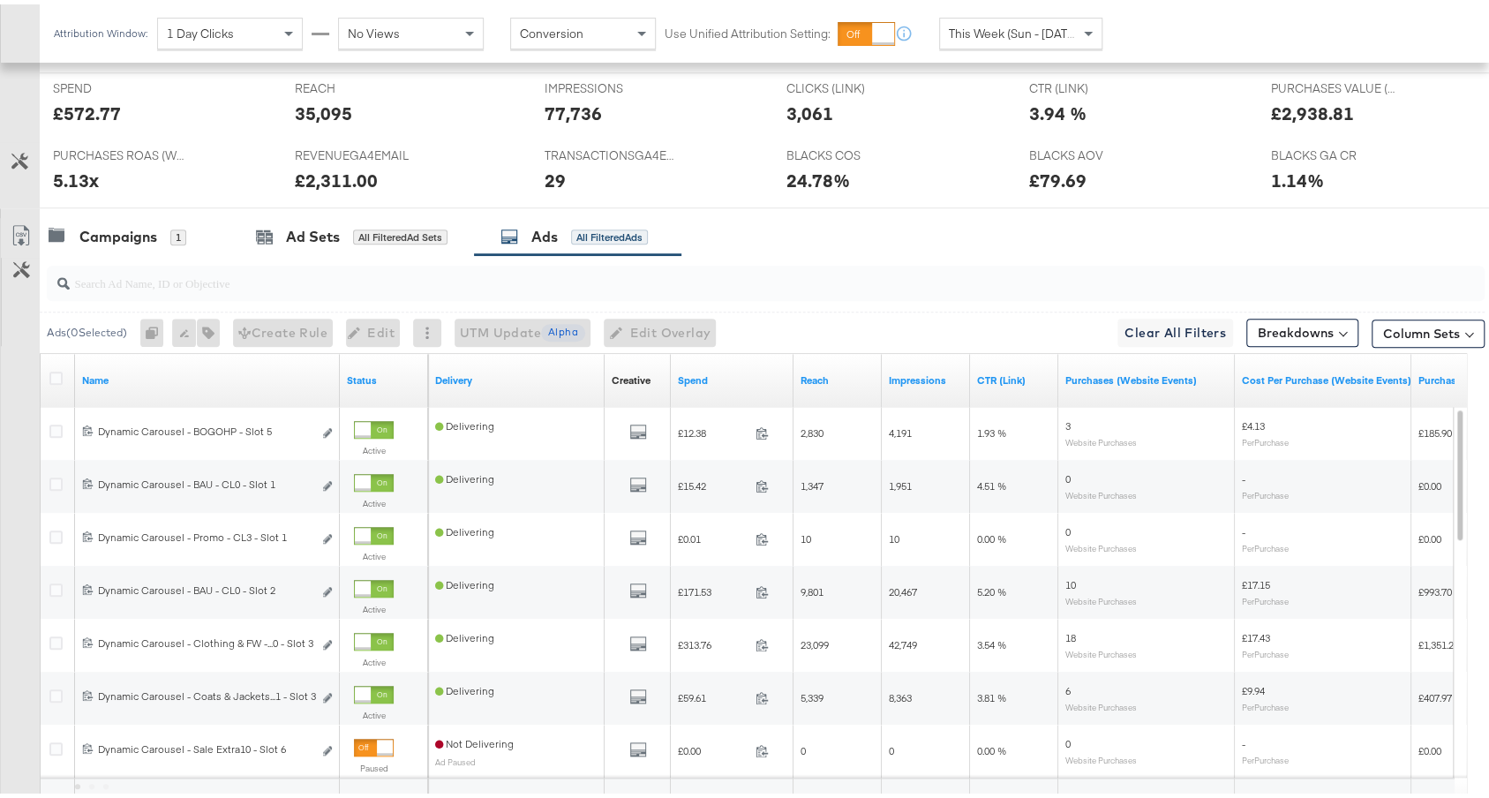
scroll to position [929, 0]
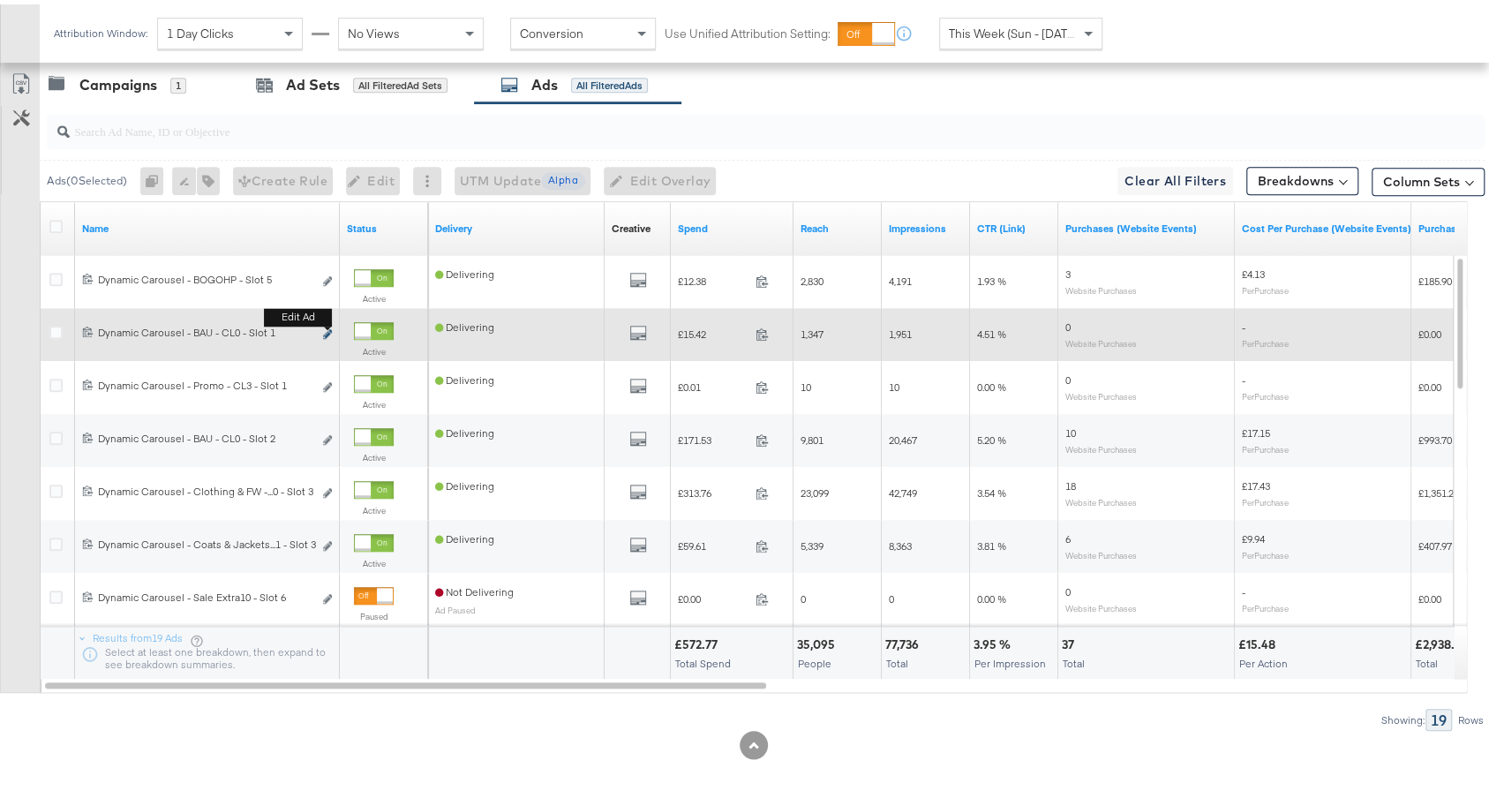
click at [327, 325] on icon "link" at bounding box center [327, 330] width 9 height 10
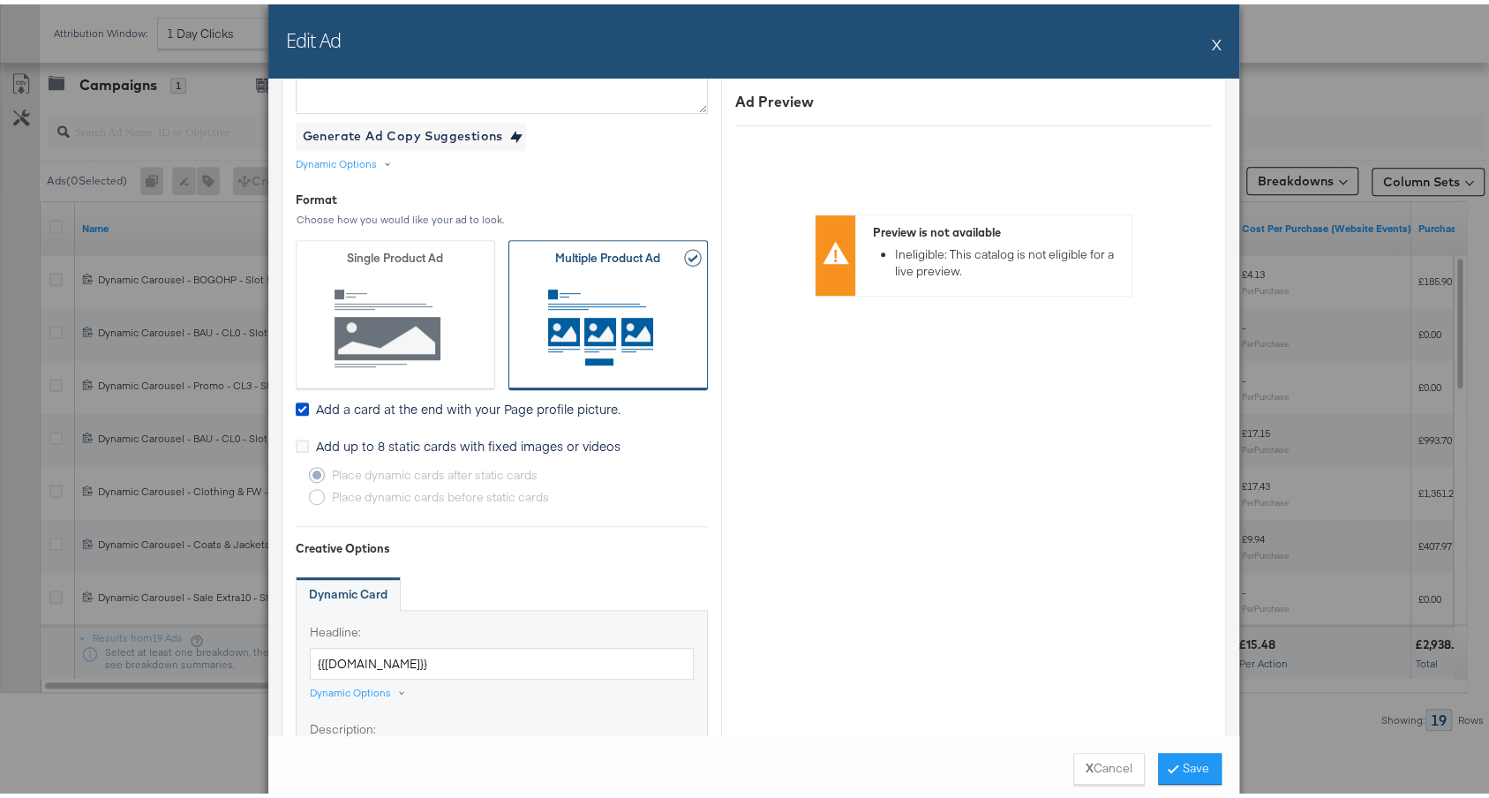
scroll to position [167, 0]
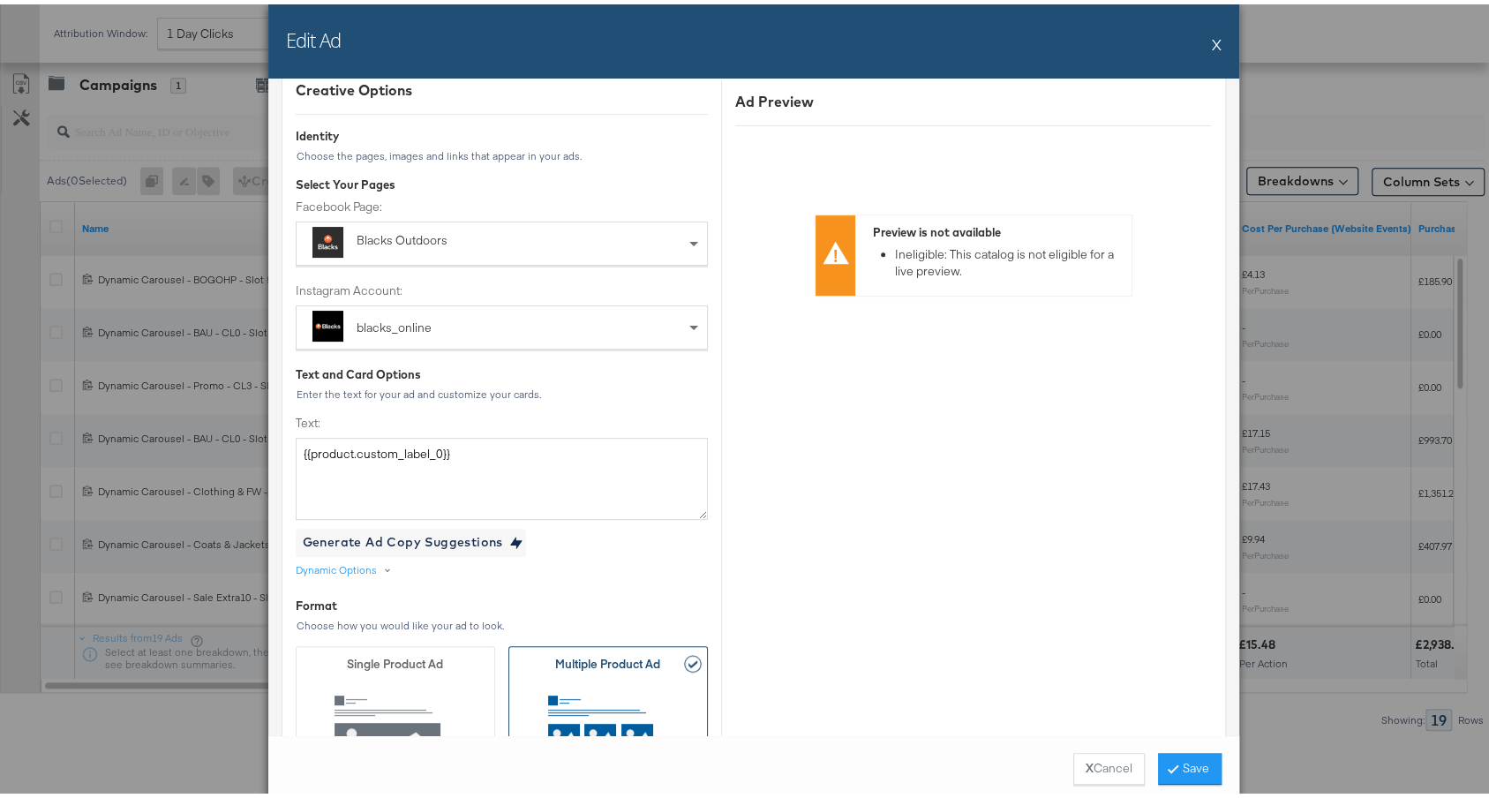
click at [1212, 43] on button "X" at bounding box center [1217, 39] width 10 height 35
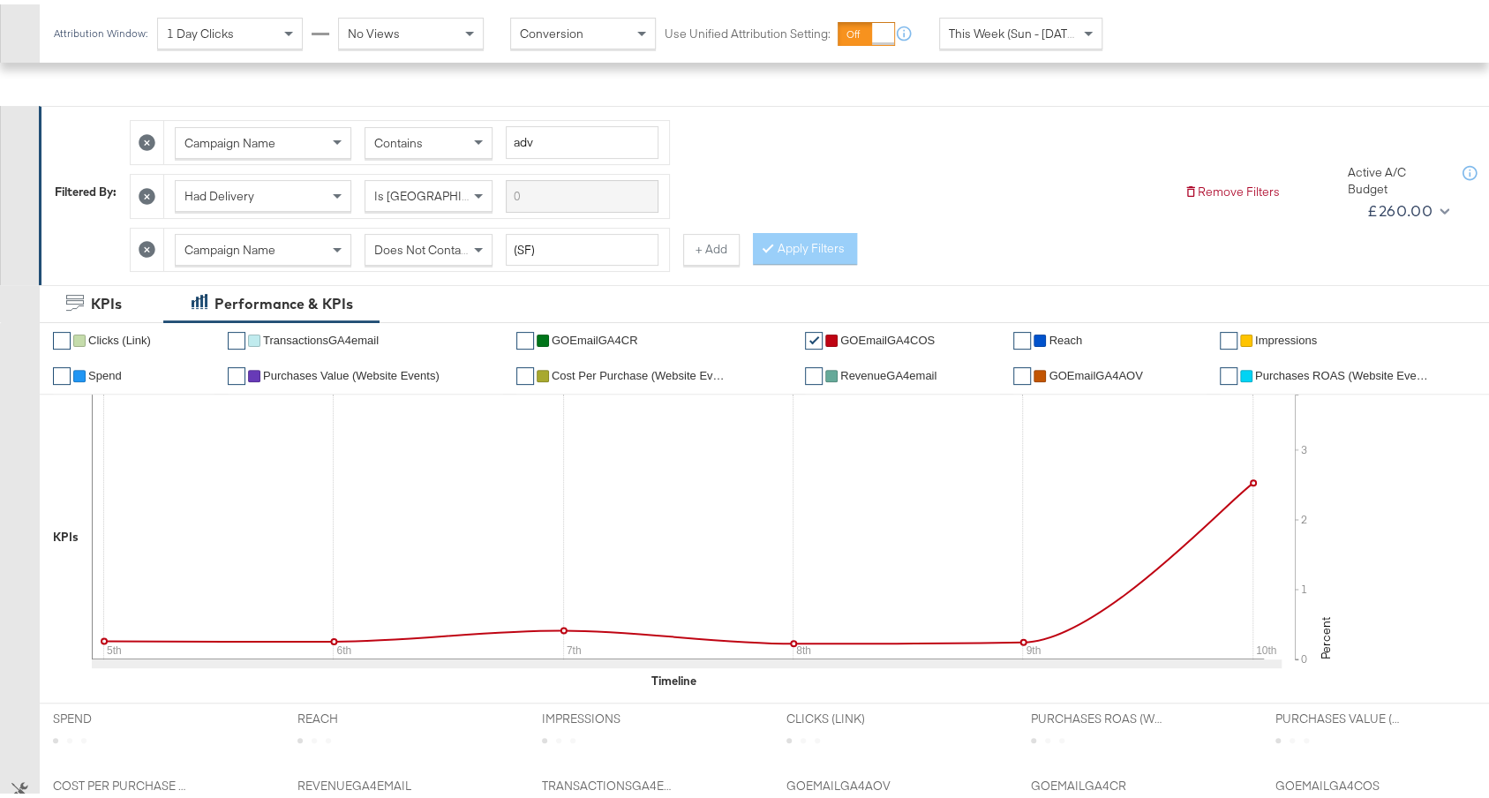
scroll to position [664, 0]
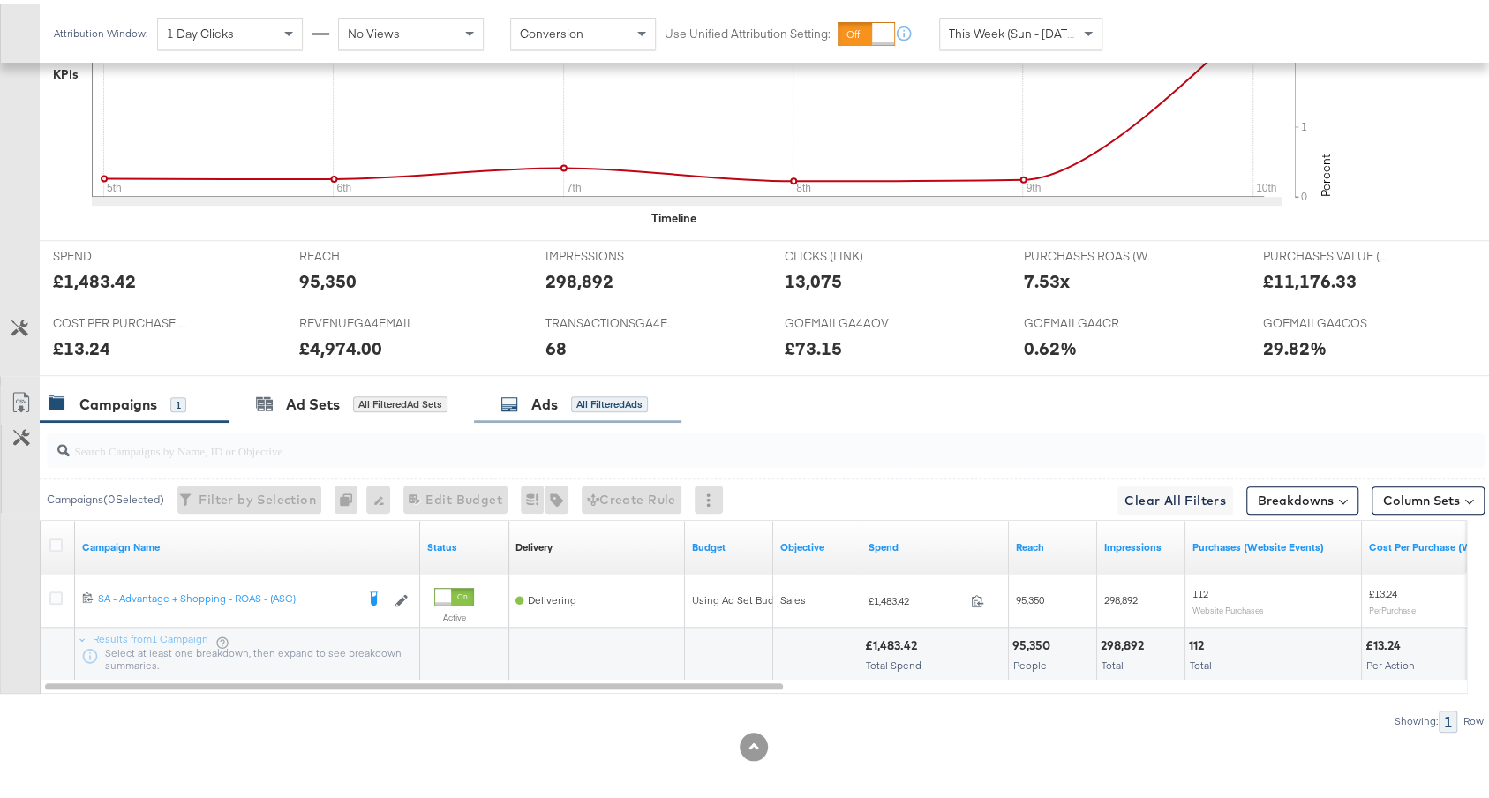
click at [583, 395] on div "All Filtered Ads" at bounding box center [609, 400] width 77 height 16
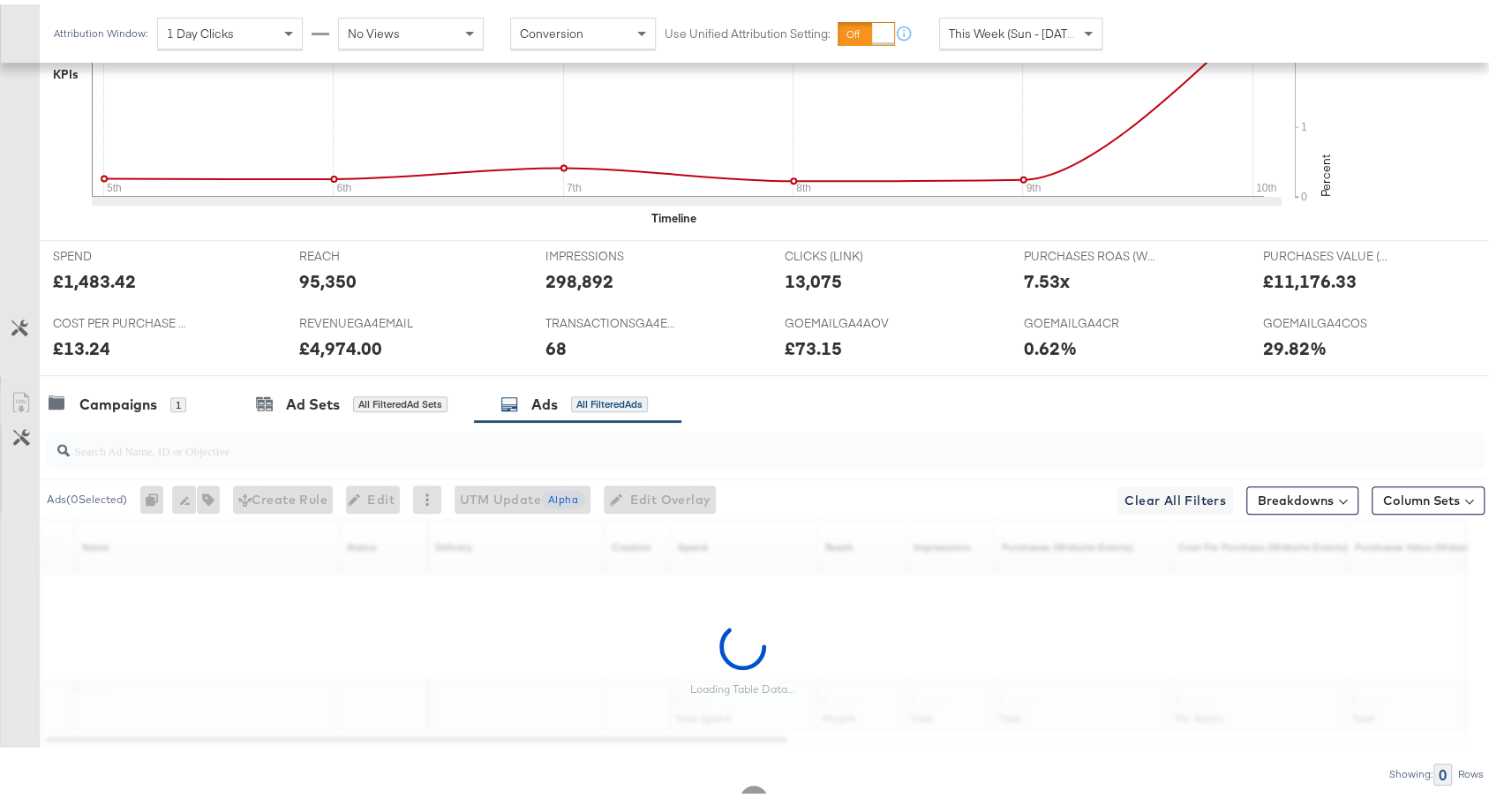
click at [508, 437] on input "search" at bounding box center [712, 439] width 1284 height 34
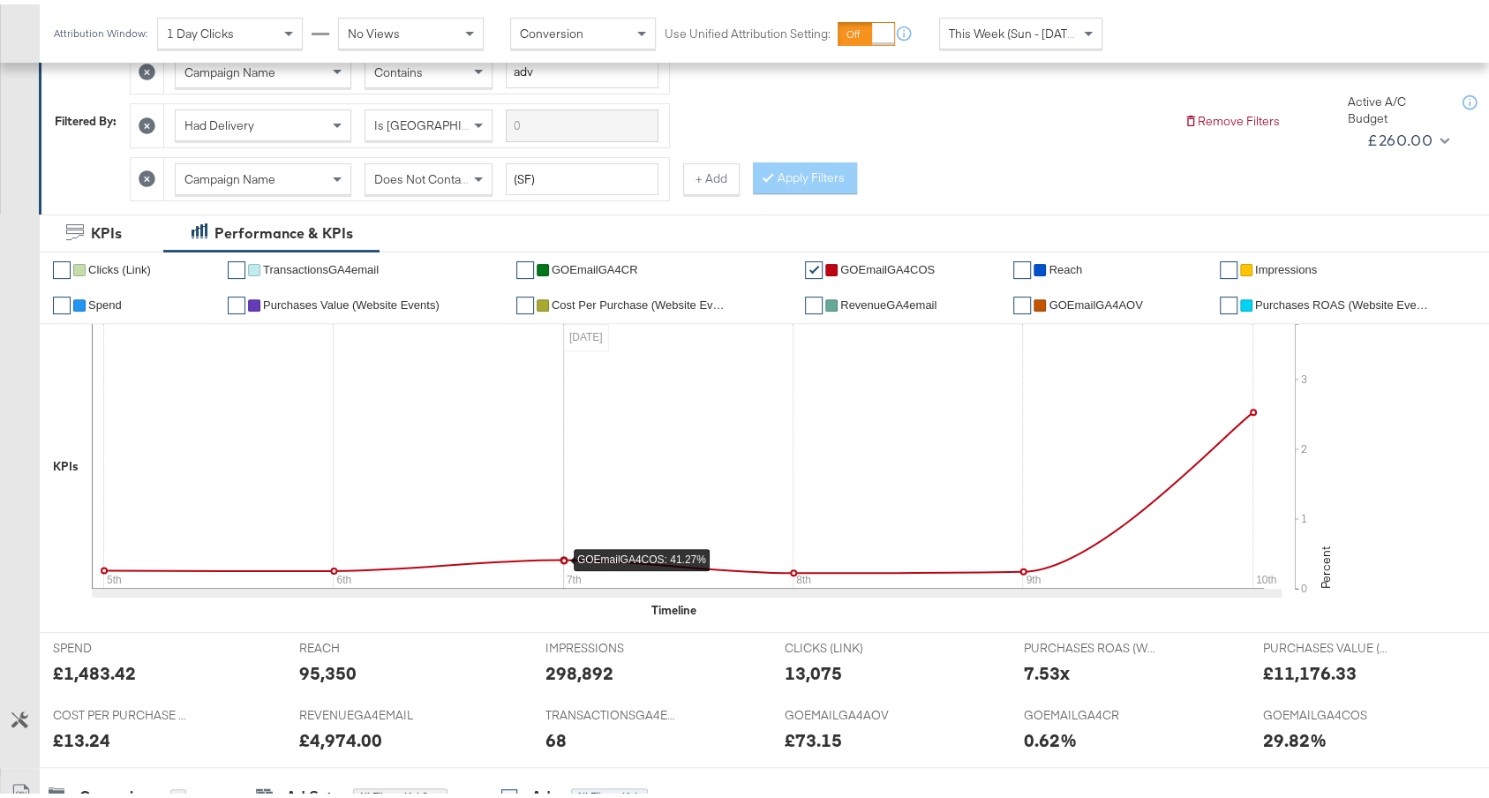
scroll to position [982, 0]
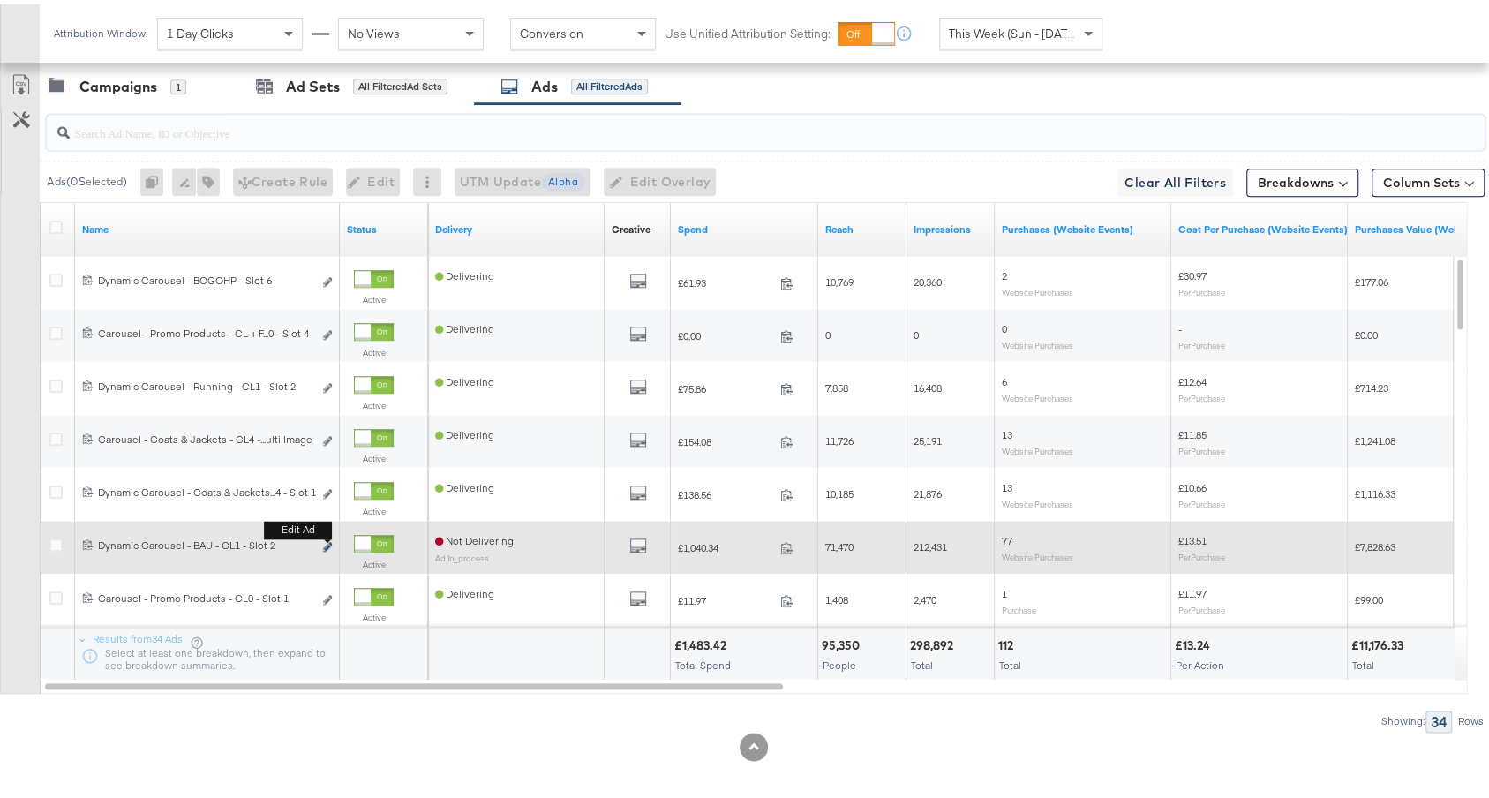
click at [326, 538] on icon "link" at bounding box center [327, 543] width 9 height 10
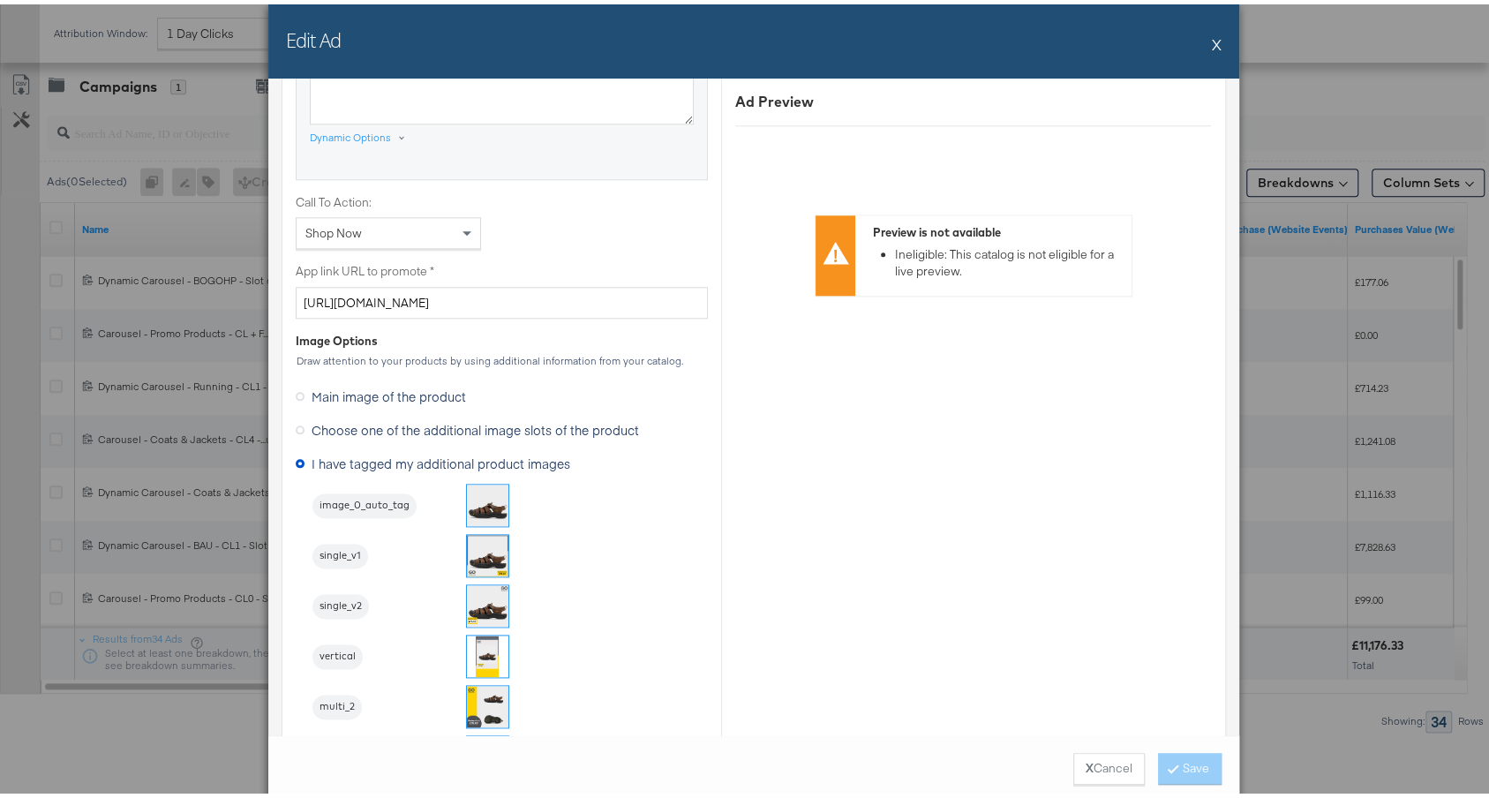
scroll to position [1286, 0]
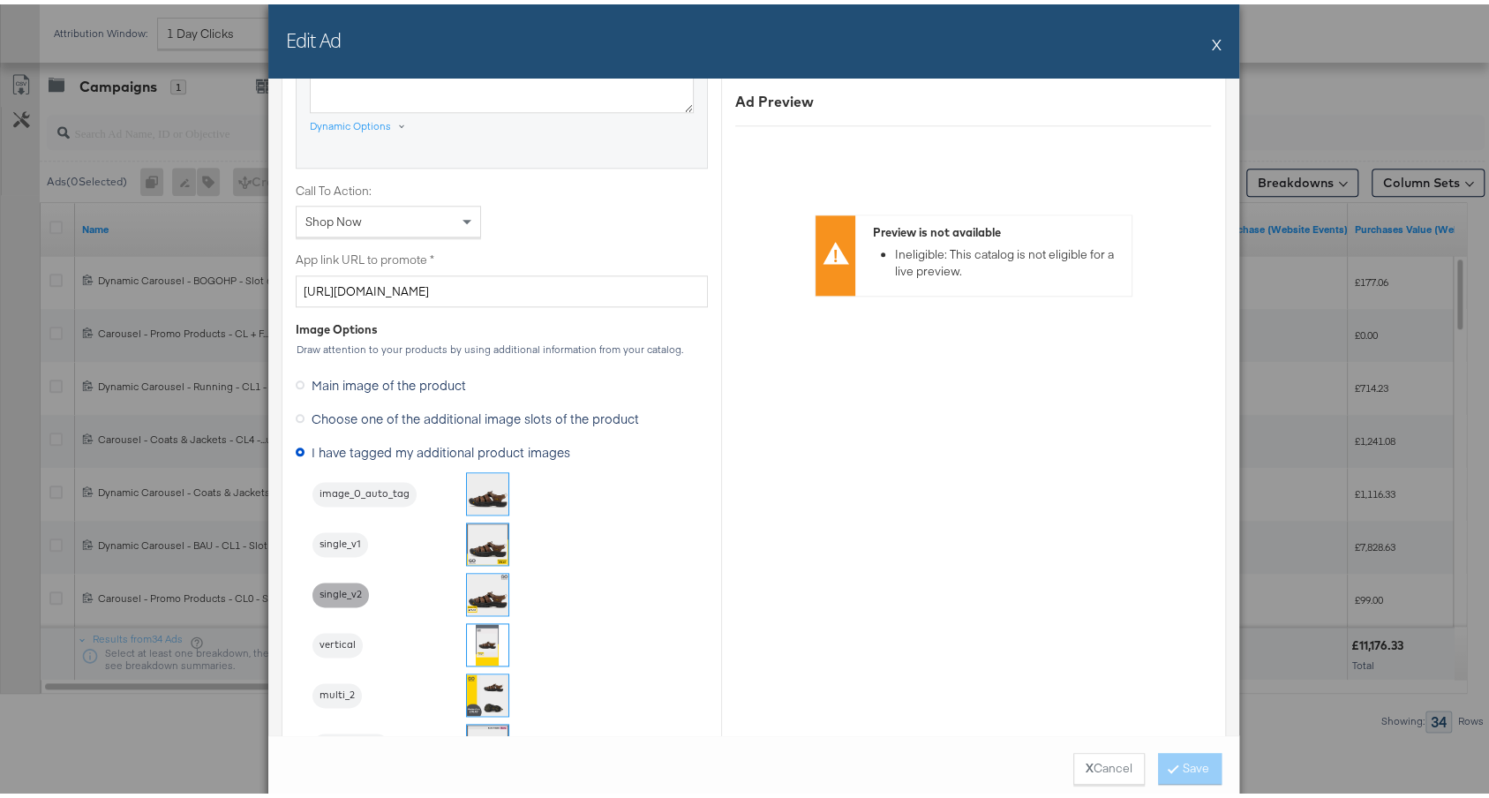
click at [343, 583] on span "single_v2" at bounding box center [340, 590] width 56 height 14
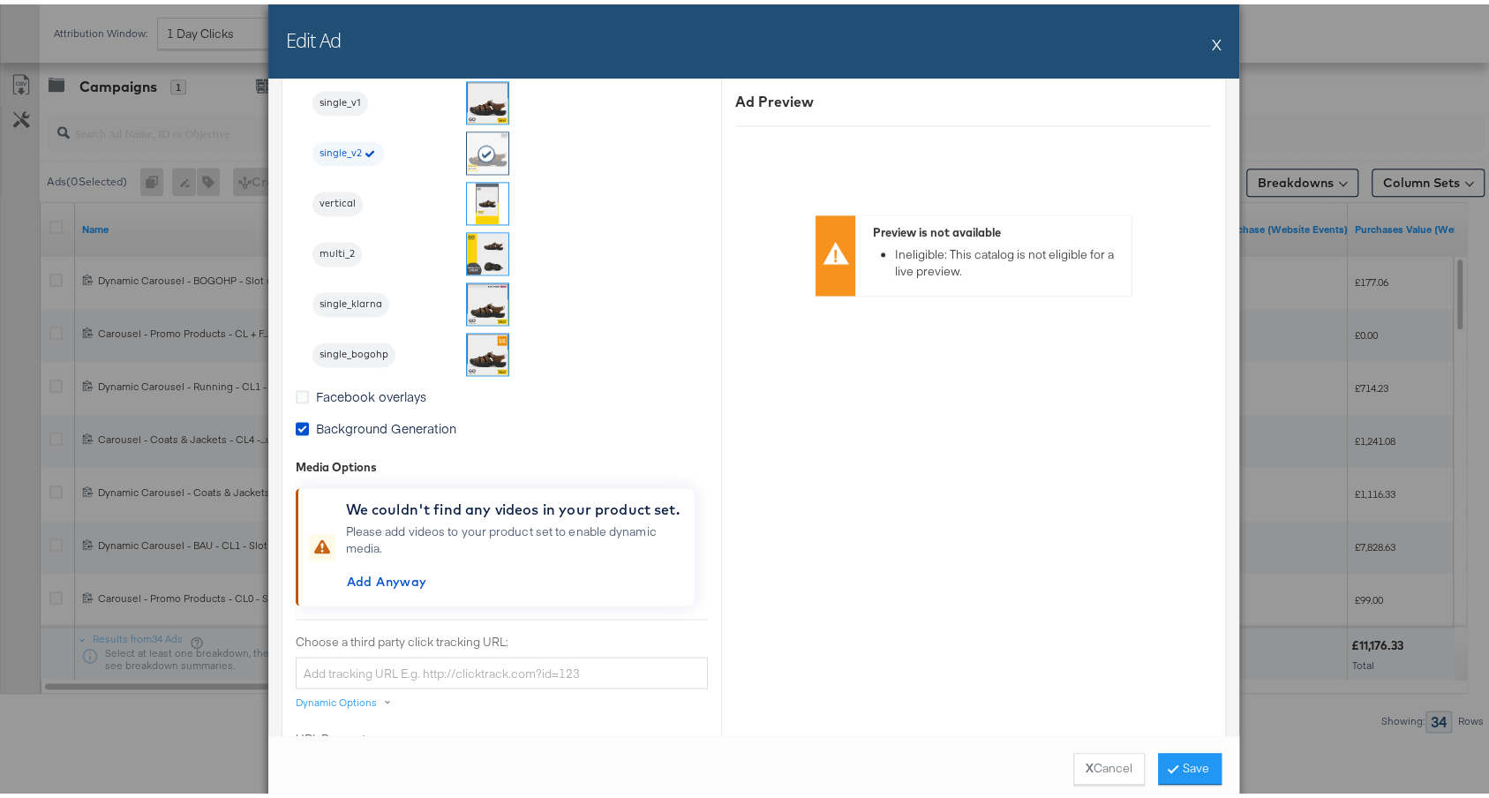
scroll to position [1739, 0]
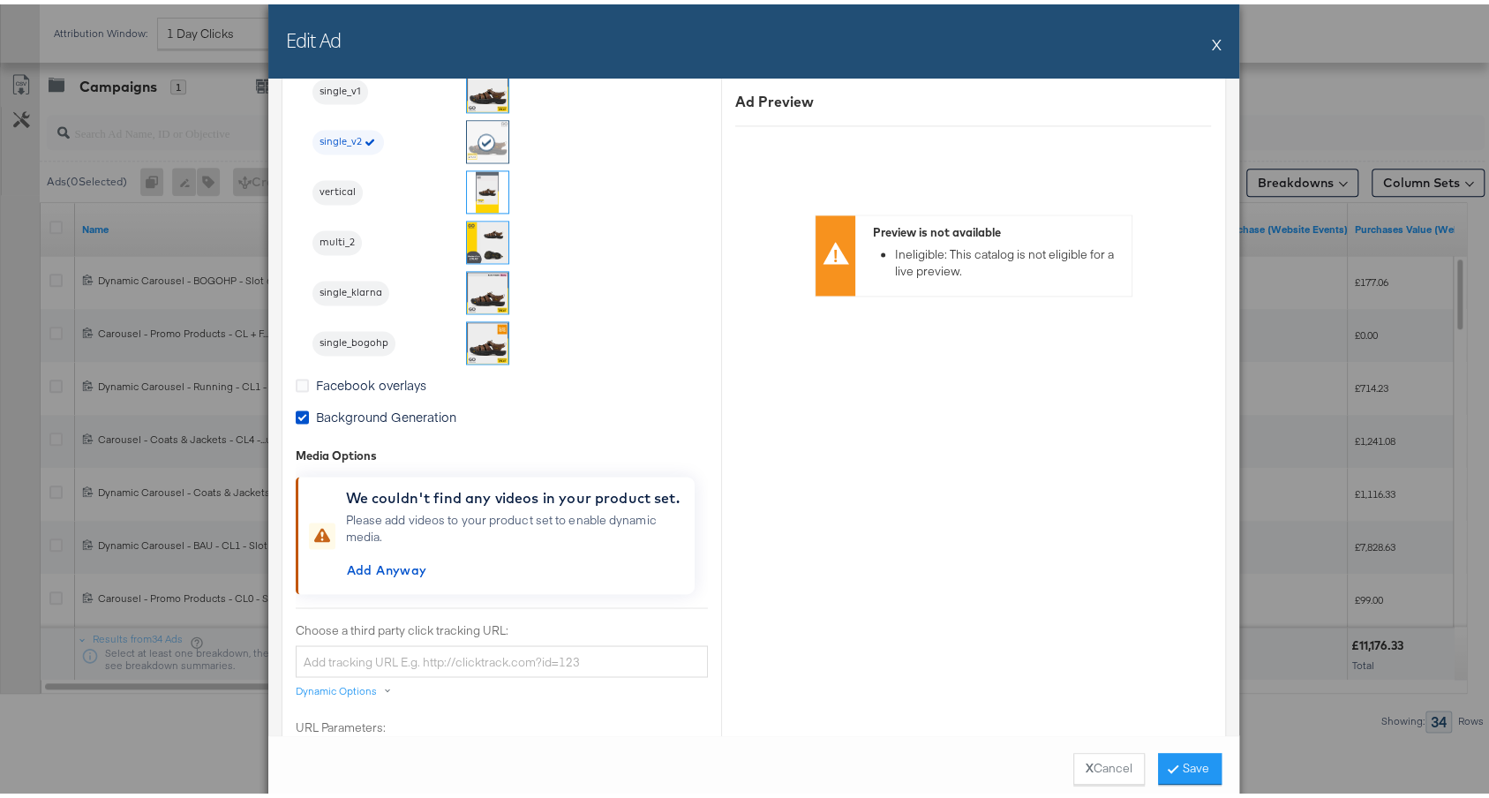
click at [398, 415] on div "Background Generation" at bounding box center [389, 412] width 147 height 19
click at [0, 0] on input "Background Generation" at bounding box center [0, 0] width 0 height 0
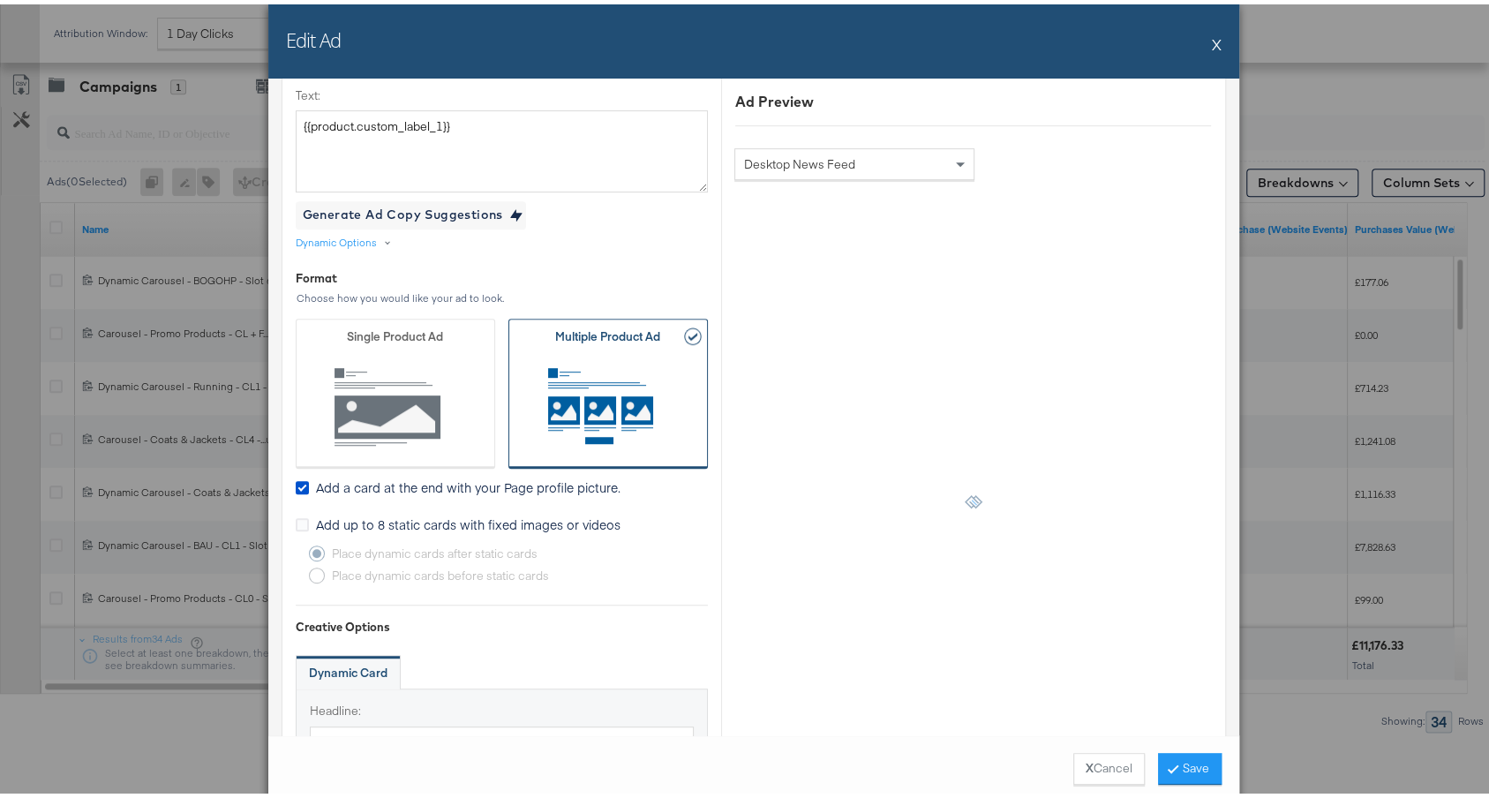
scroll to position [0, 0]
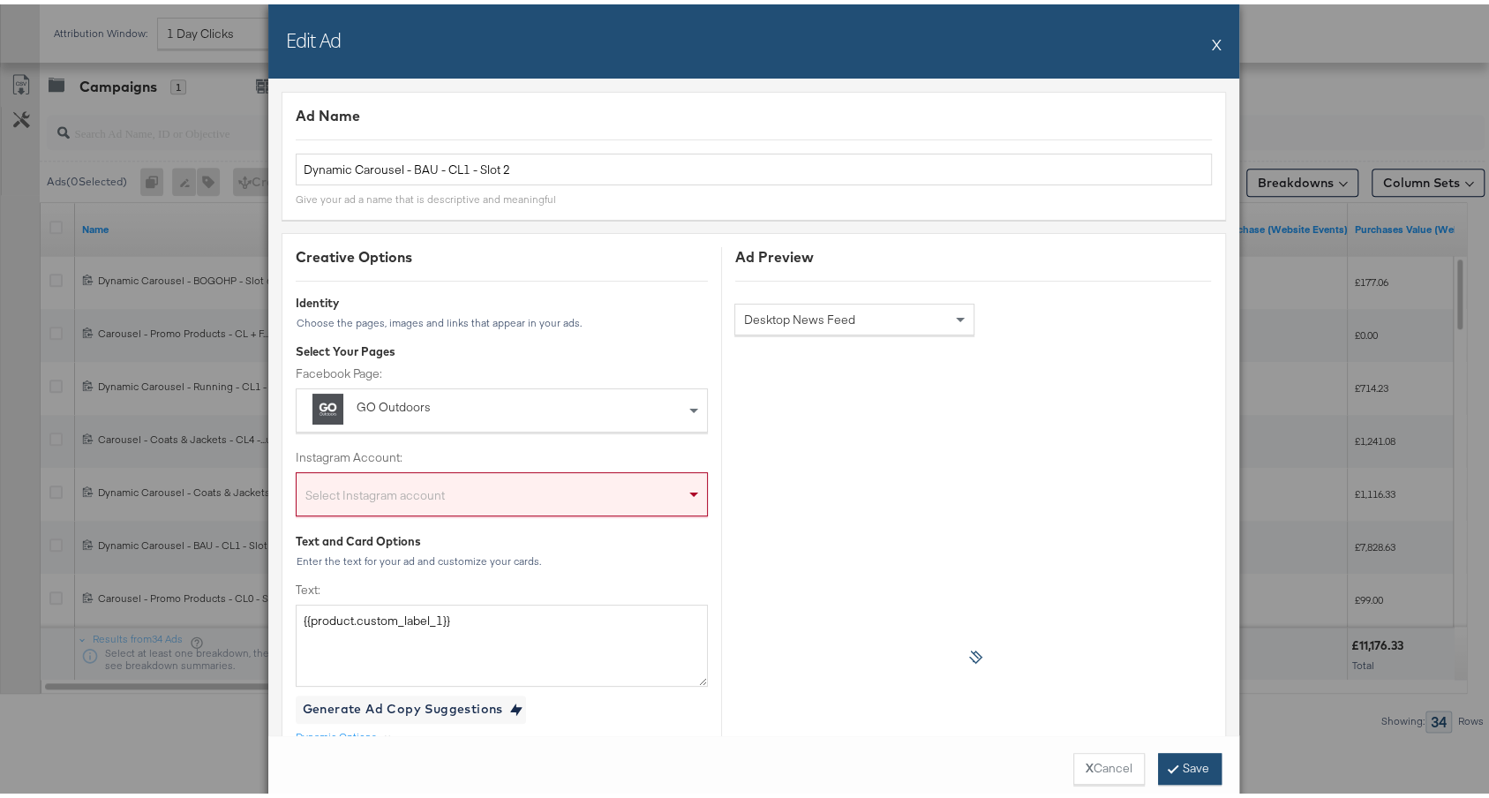
click at [1177, 764] on button "Save" at bounding box center [1190, 765] width 64 height 32
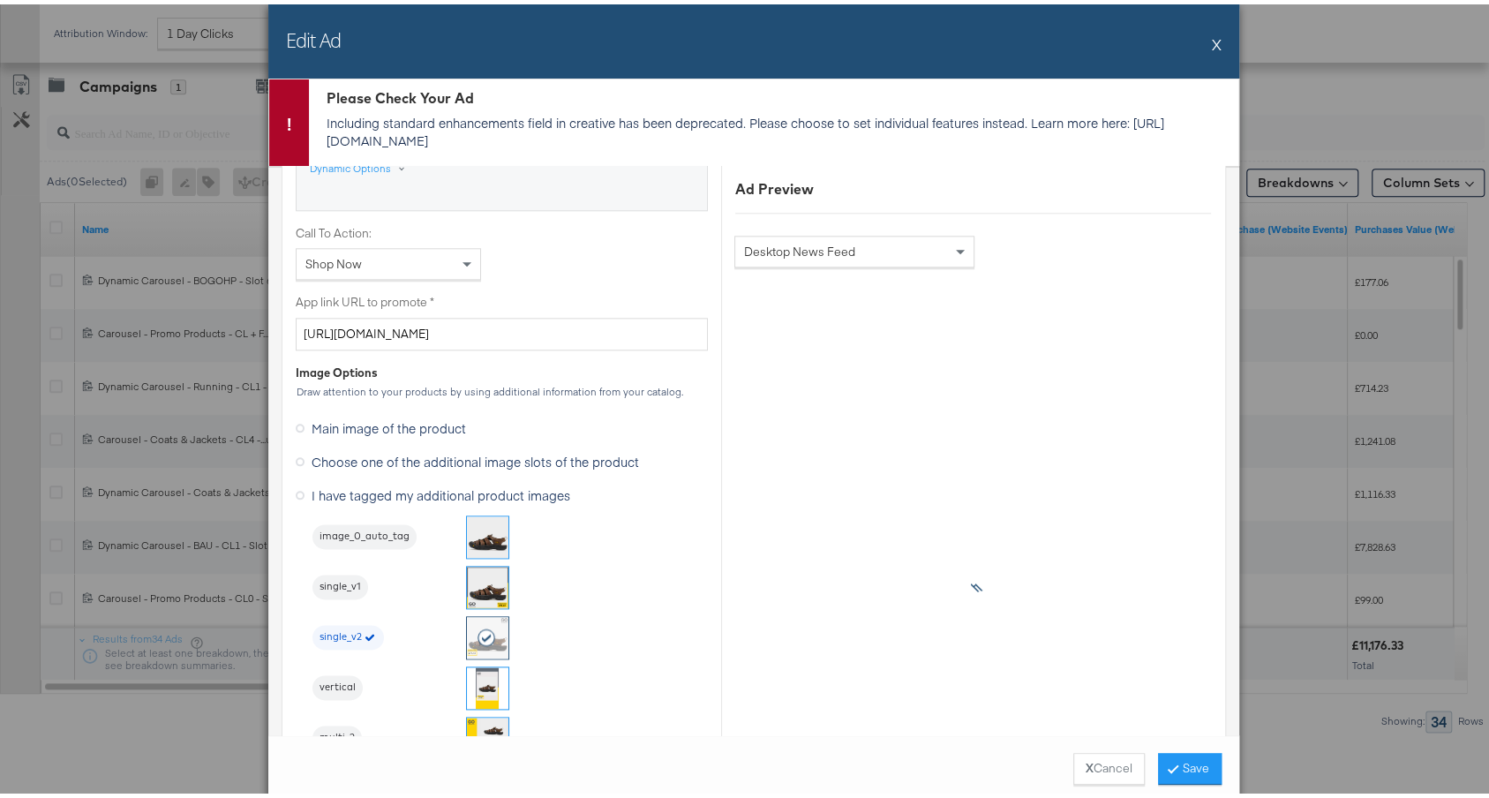
scroll to position [1448, 0]
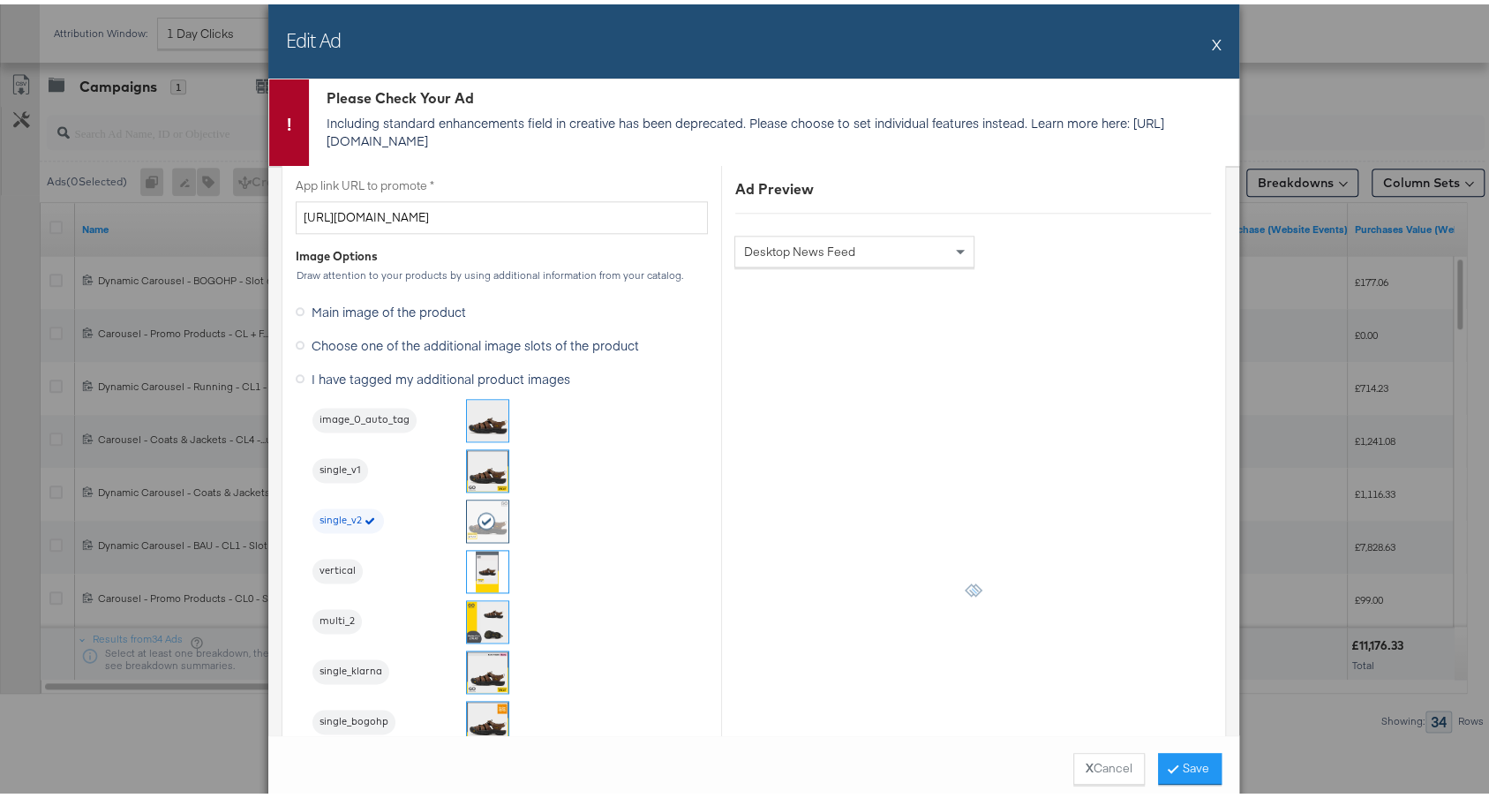
click at [397, 342] on span "Choose one of the additional image slots of the product" at bounding box center [475, 341] width 327 height 18
click at [0, 0] on input "Choose one of the additional image slots of the product" at bounding box center [0, 0] width 0 height 0
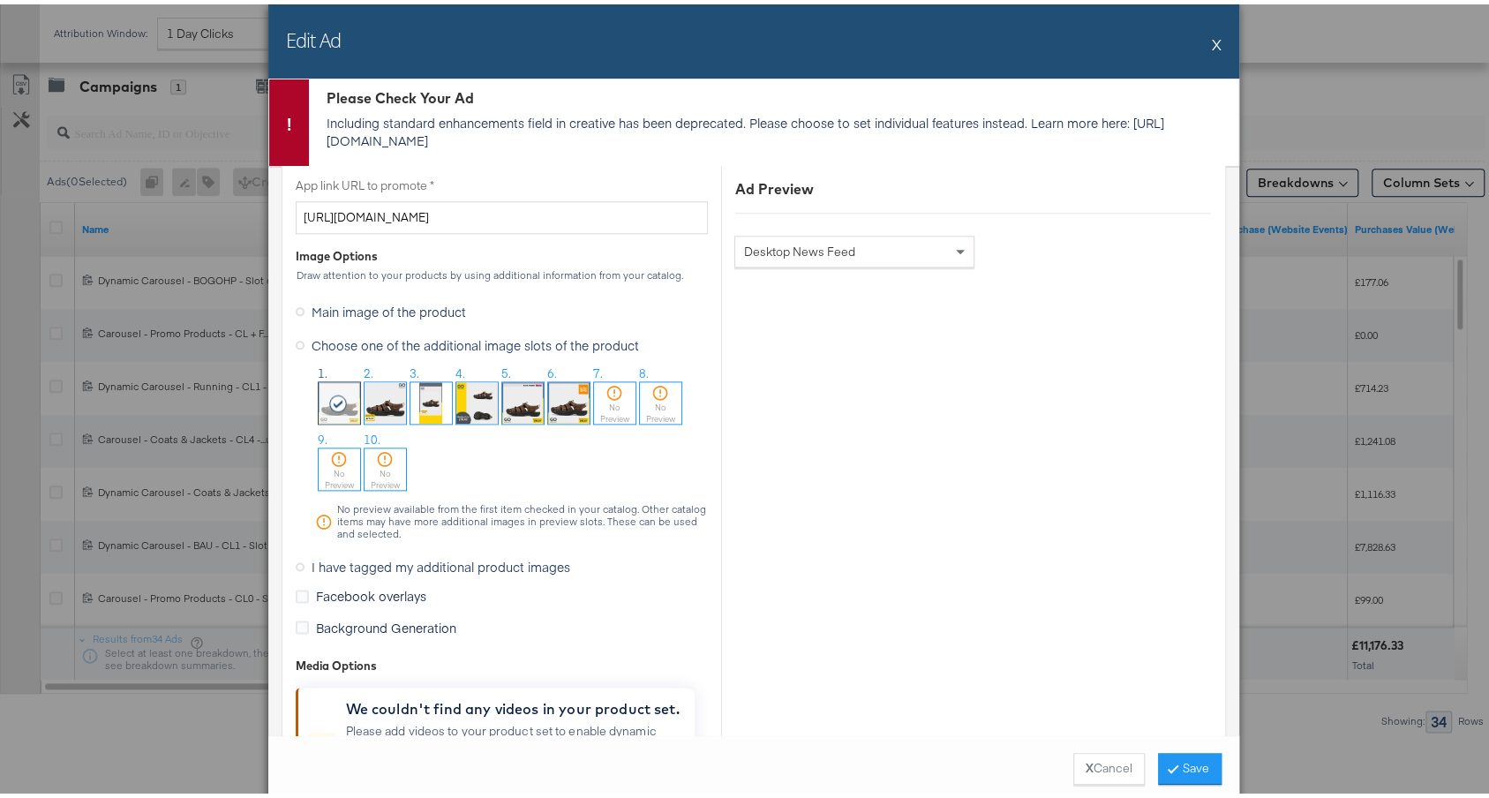
click at [378, 388] on img at bounding box center [385, 398] width 41 height 41
click at [1185, 759] on button "Save" at bounding box center [1190, 765] width 64 height 32
click at [1212, 34] on button "X" at bounding box center [1217, 39] width 10 height 35
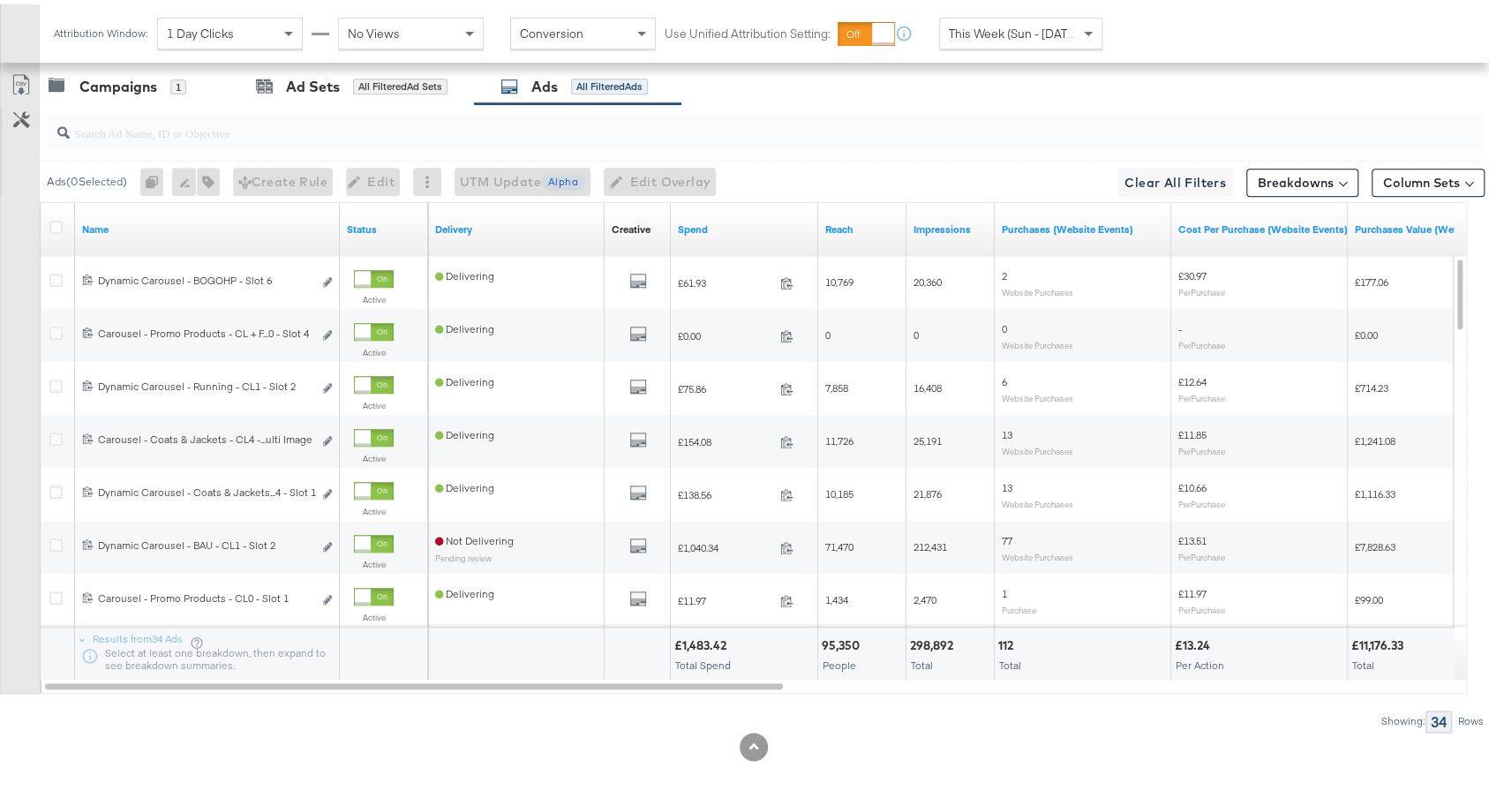
click at [170, 115] on input "search" at bounding box center [712, 121] width 1284 height 34
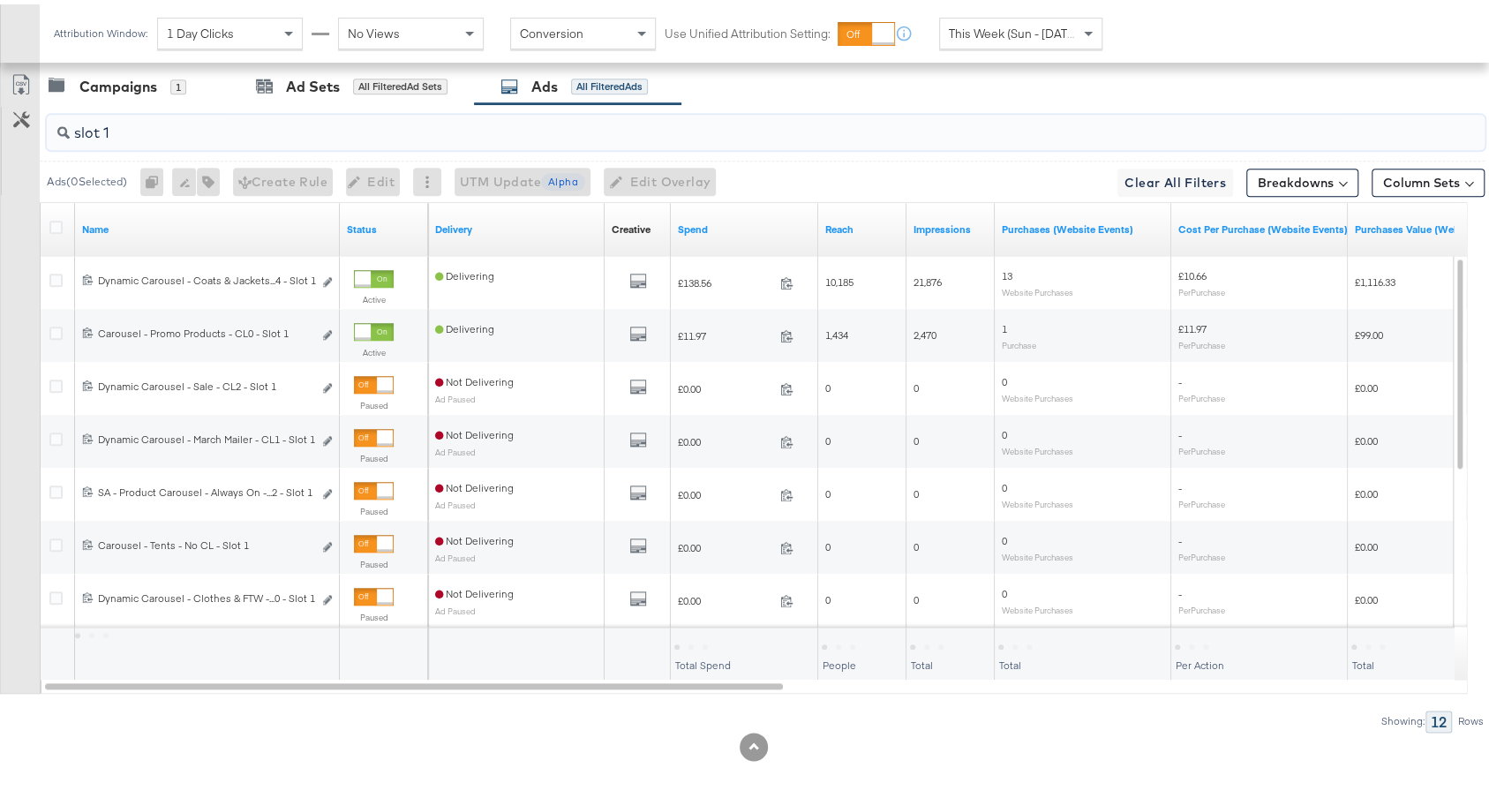
type input "slot 1"
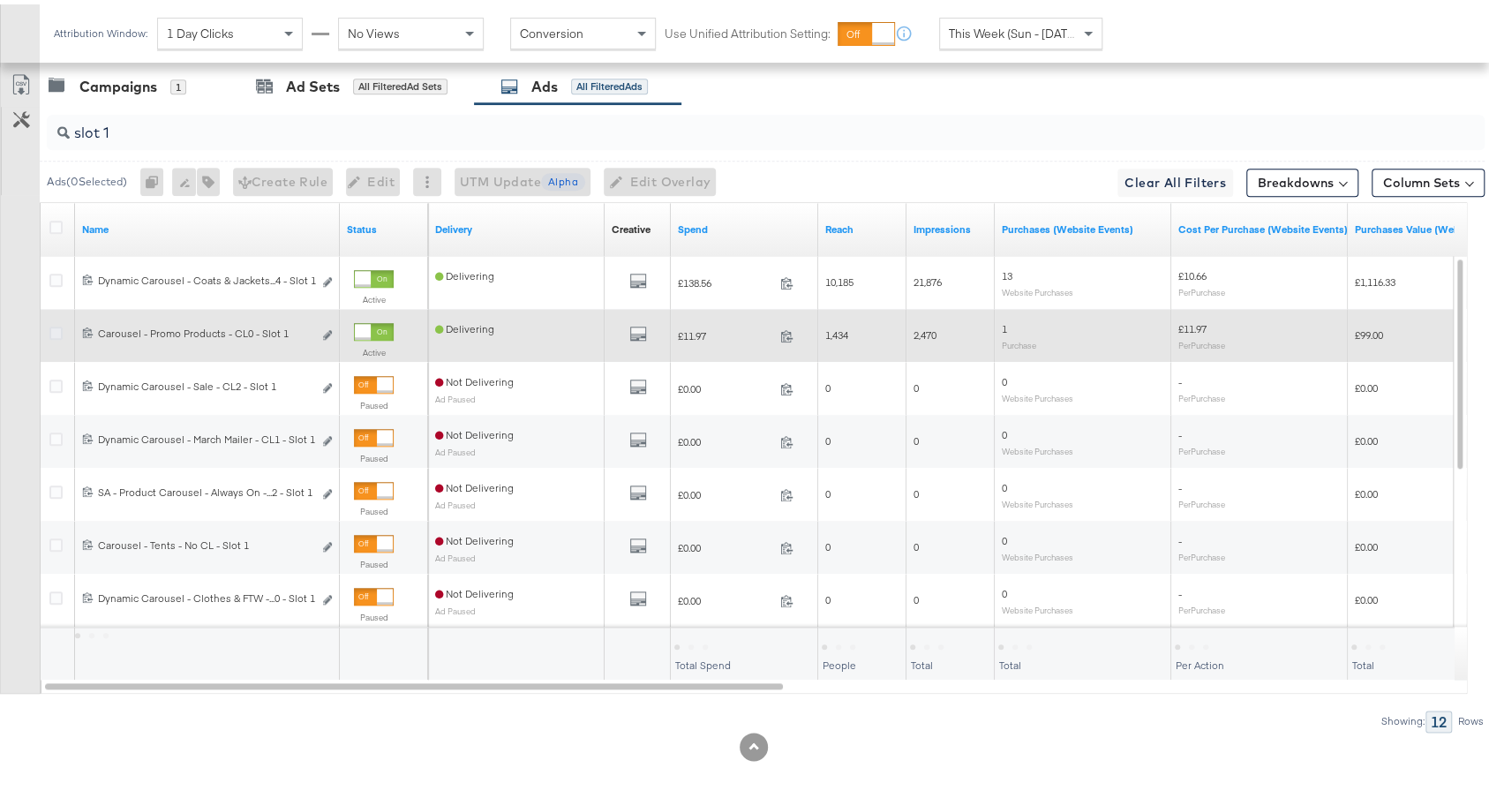
click at [56, 322] on icon at bounding box center [55, 328] width 13 height 13
click at [0, 0] on input "checkbox" at bounding box center [0, 0] width 0 height 0
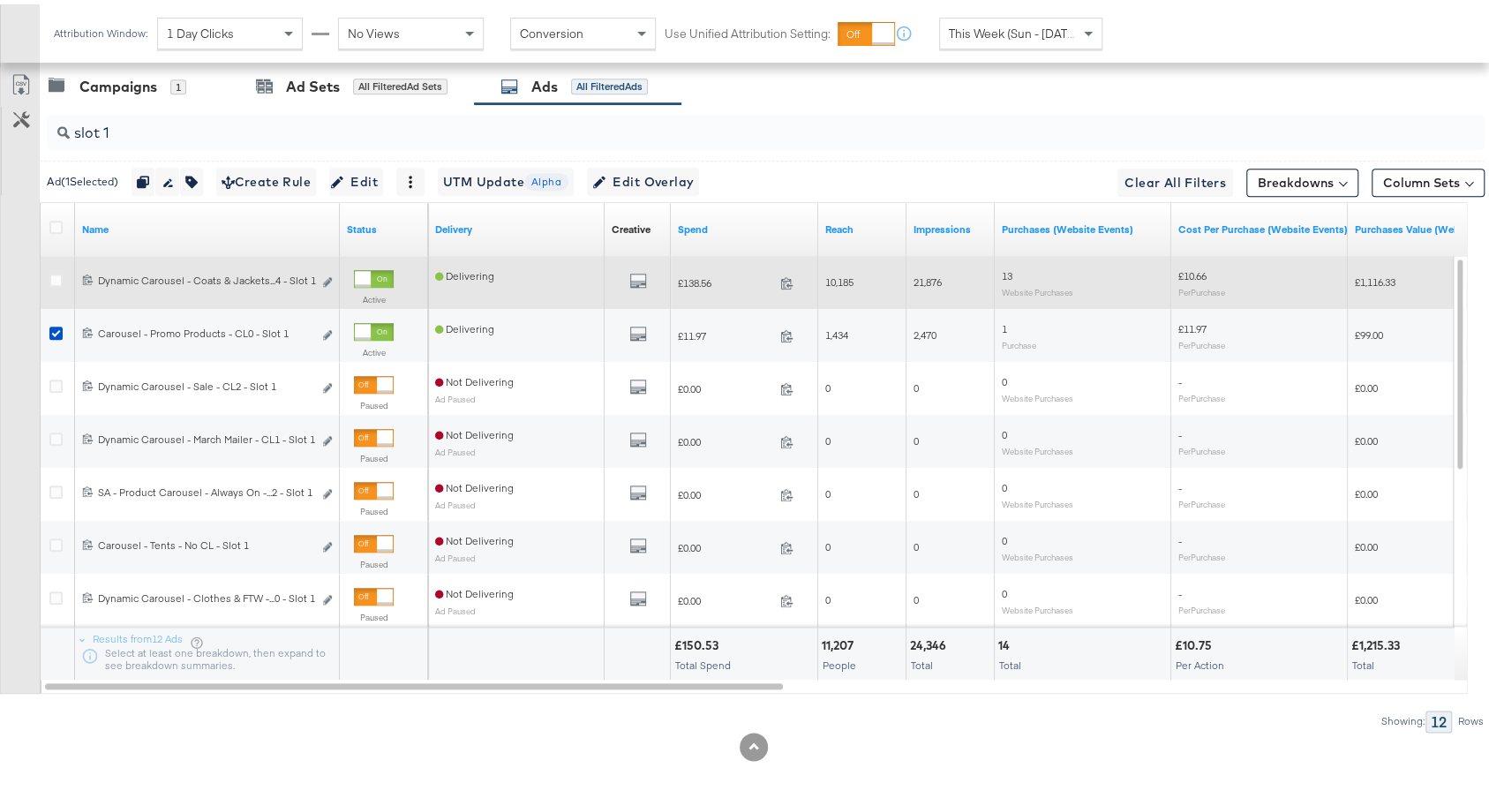
click at [53, 277] on div at bounding box center [58, 278] width 19 height 18
click at [59, 271] on icon at bounding box center [55, 275] width 13 height 13
click at [0, 0] on input "checkbox" at bounding box center [0, 0] width 0 height 0
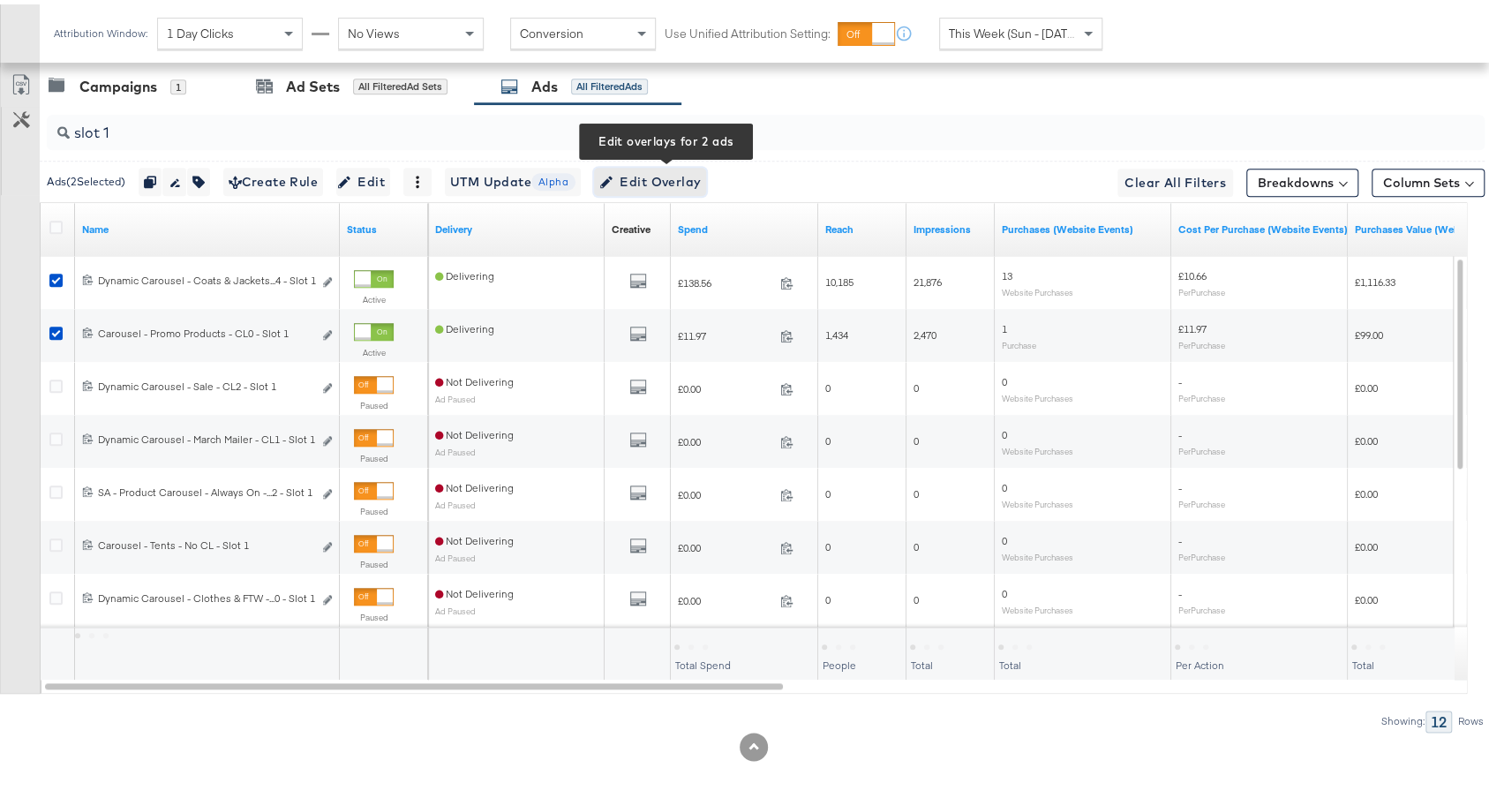
click at [676, 169] on span "Edit Overlay Edit overlays for 2 ads" at bounding box center [650, 178] width 102 height 22
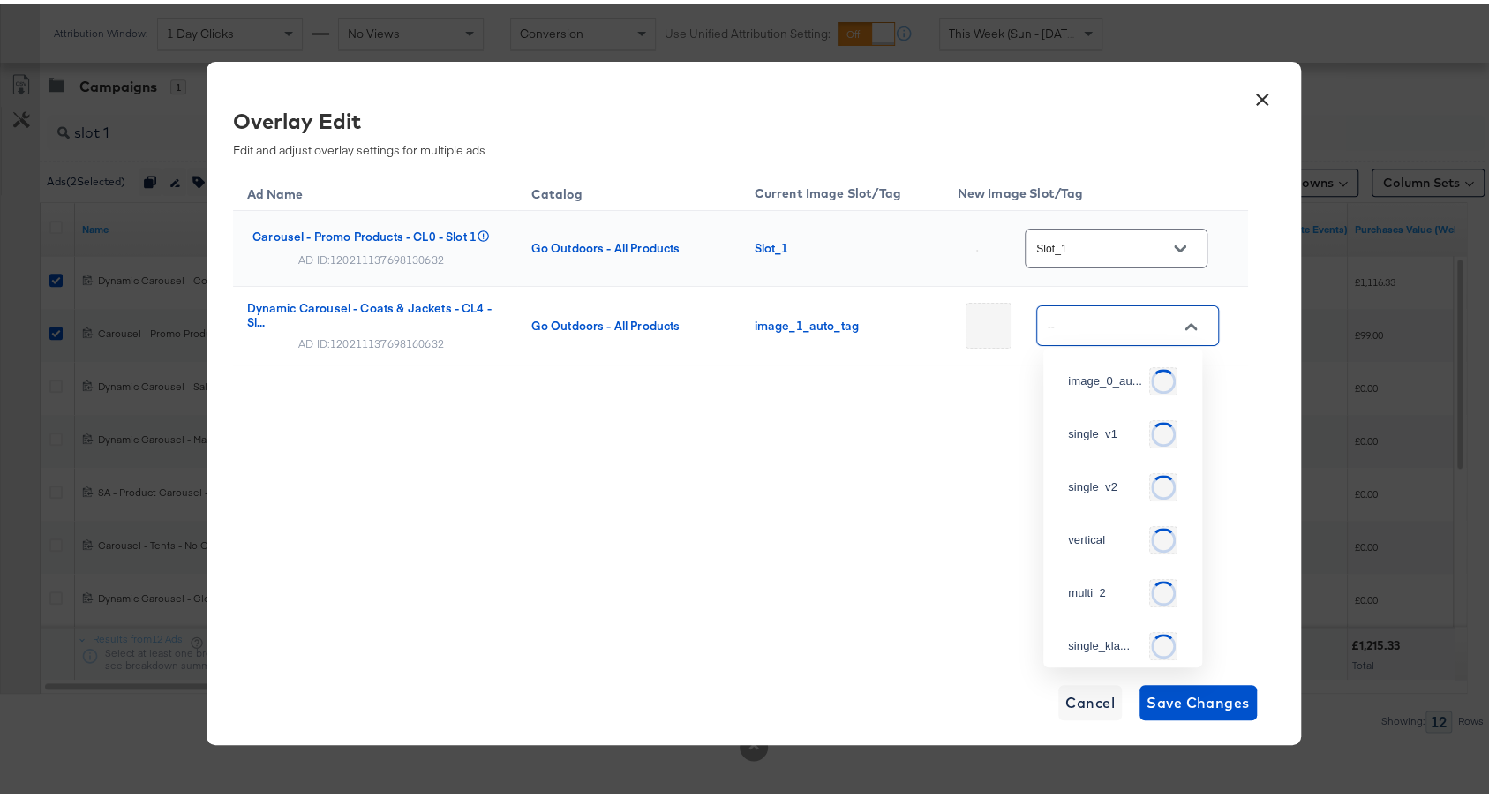
click at [1100, 320] on input "--" at bounding box center [1113, 322] width 139 height 20
click at [1080, 431] on div "single_v1" at bounding box center [1118, 425] width 101 height 18
type input "single_v1"
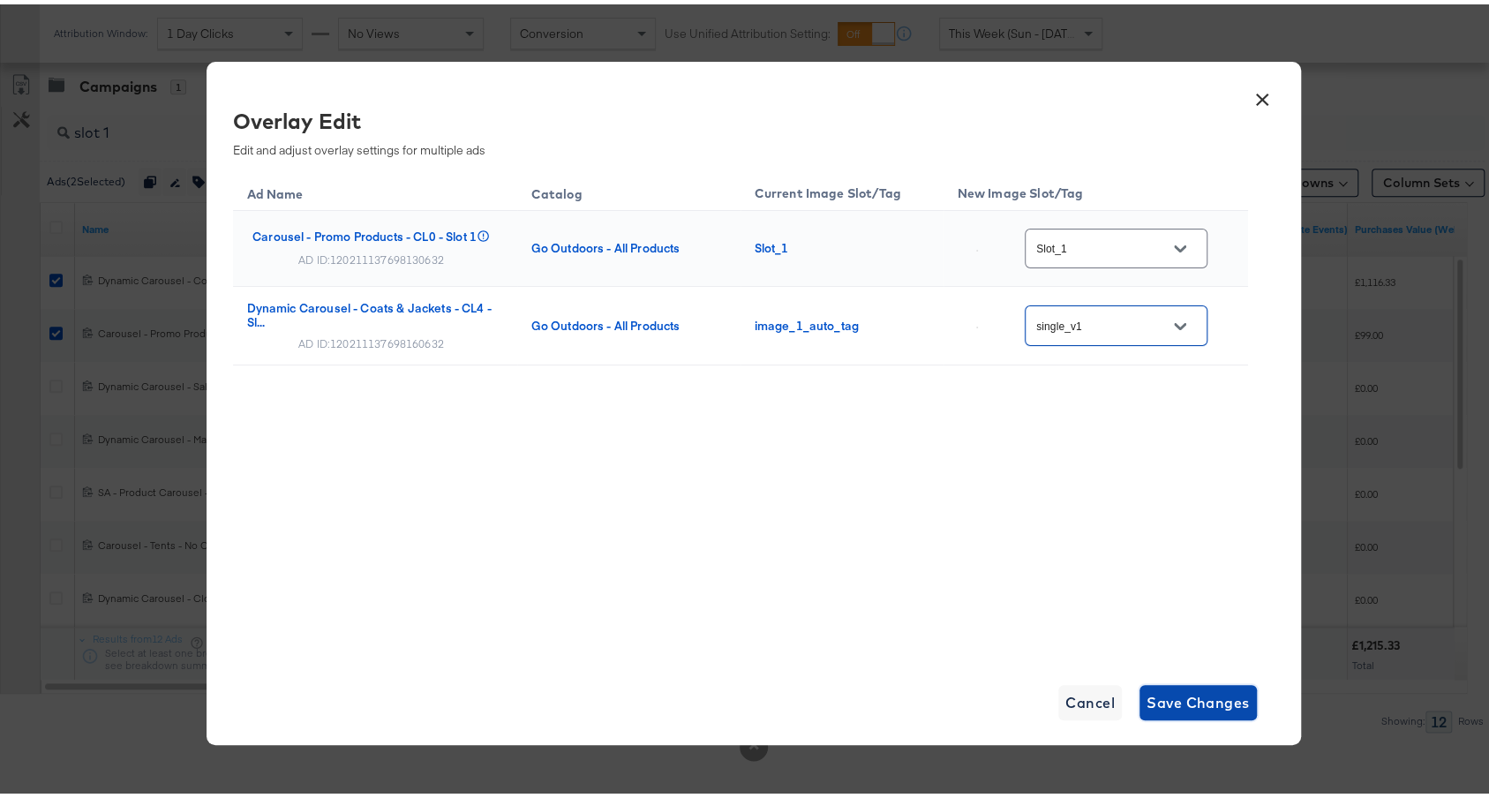
click at [1195, 699] on span "Save Changes" at bounding box center [1198, 698] width 103 height 25
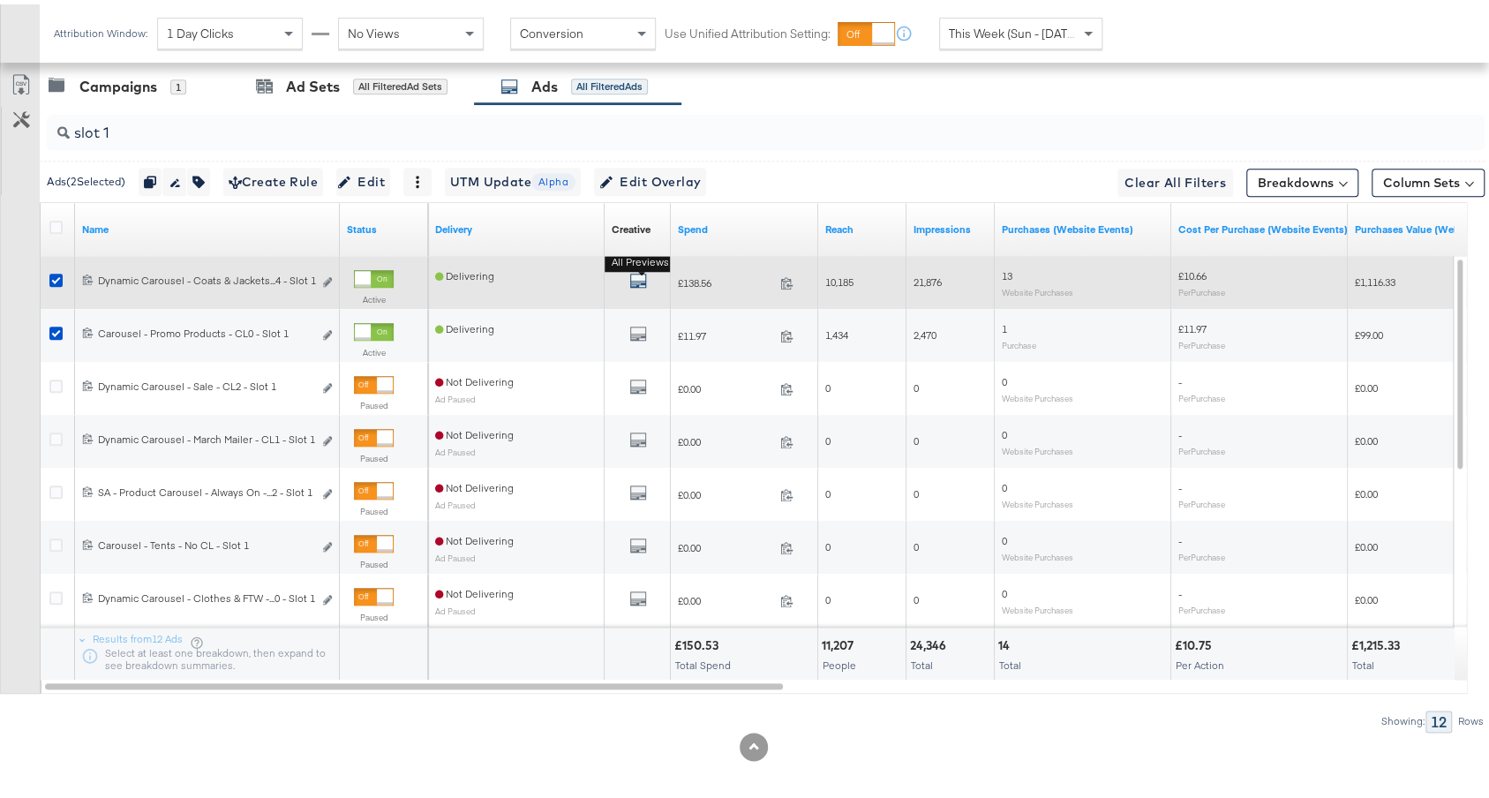
click at [637, 271] on icon "default" at bounding box center [638, 276] width 18 height 18
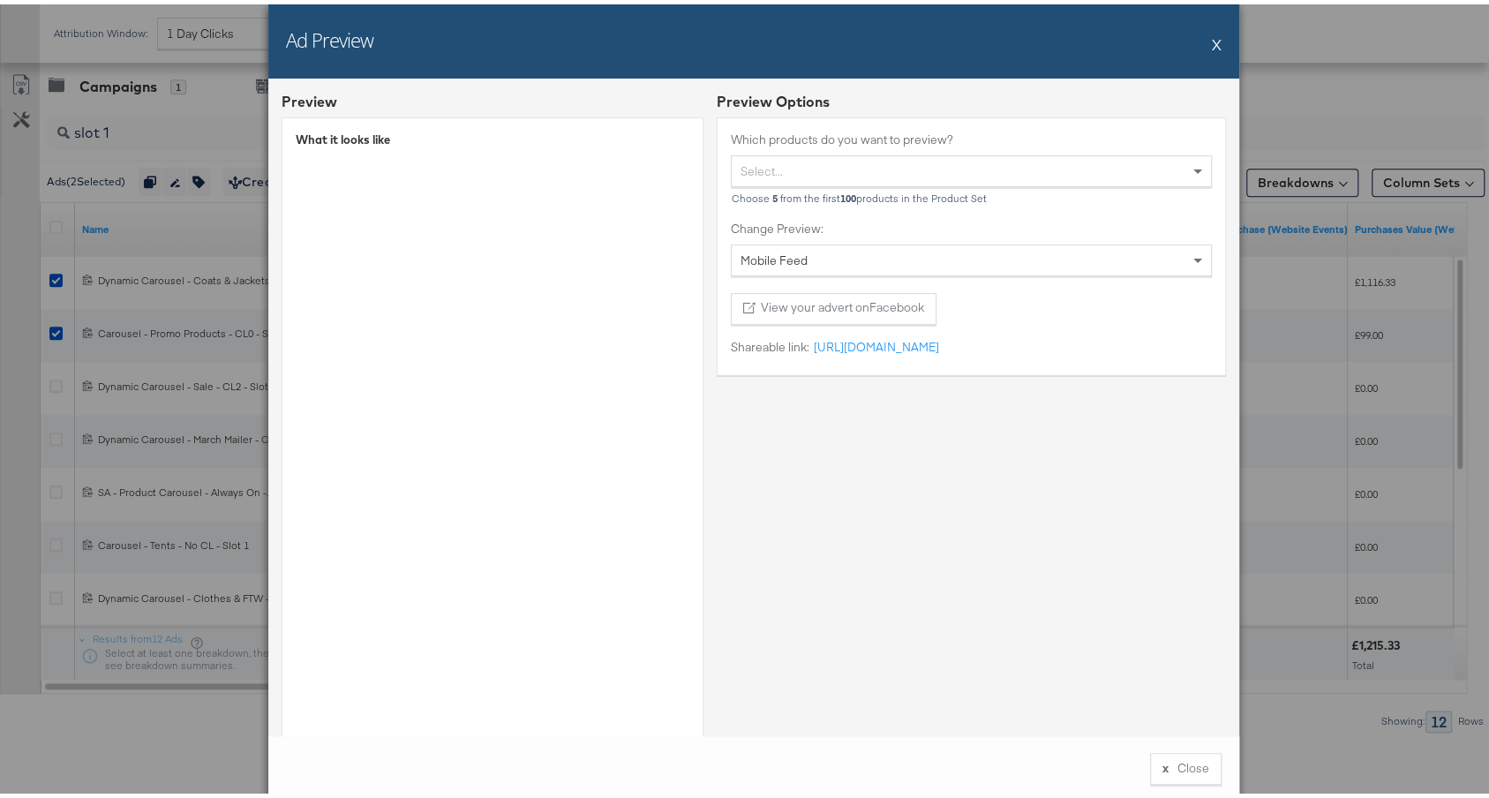
click at [1202, 37] on div "Ad Preview X" at bounding box center [753, 37] width 971 height 74
click at [1212, 40] on button "X" at bounding box center [1217, 39] width 10 height 35
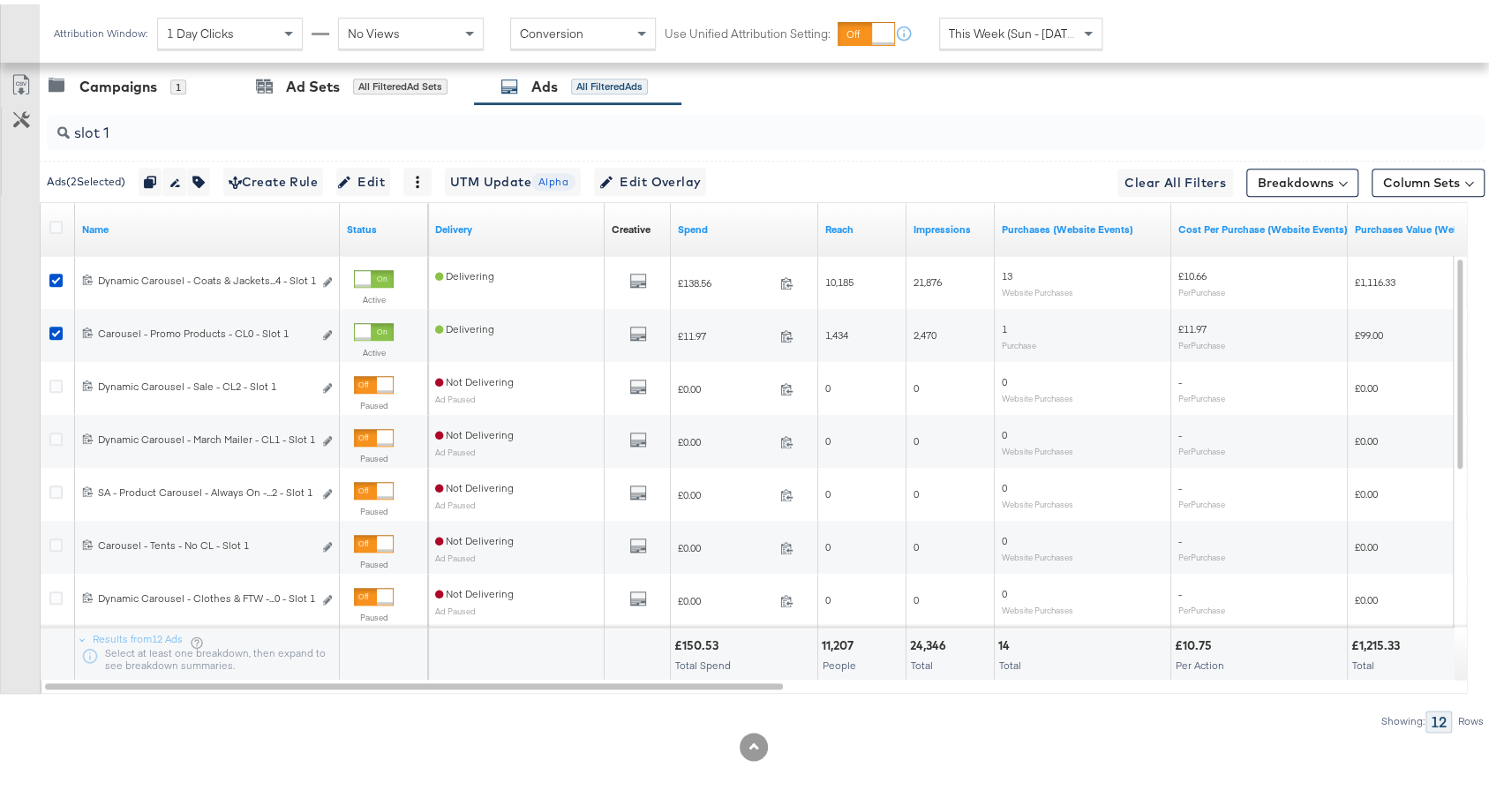
click at [254, 132] on div "slot 1" at bounding box center [766, 127] width 1438 height 35
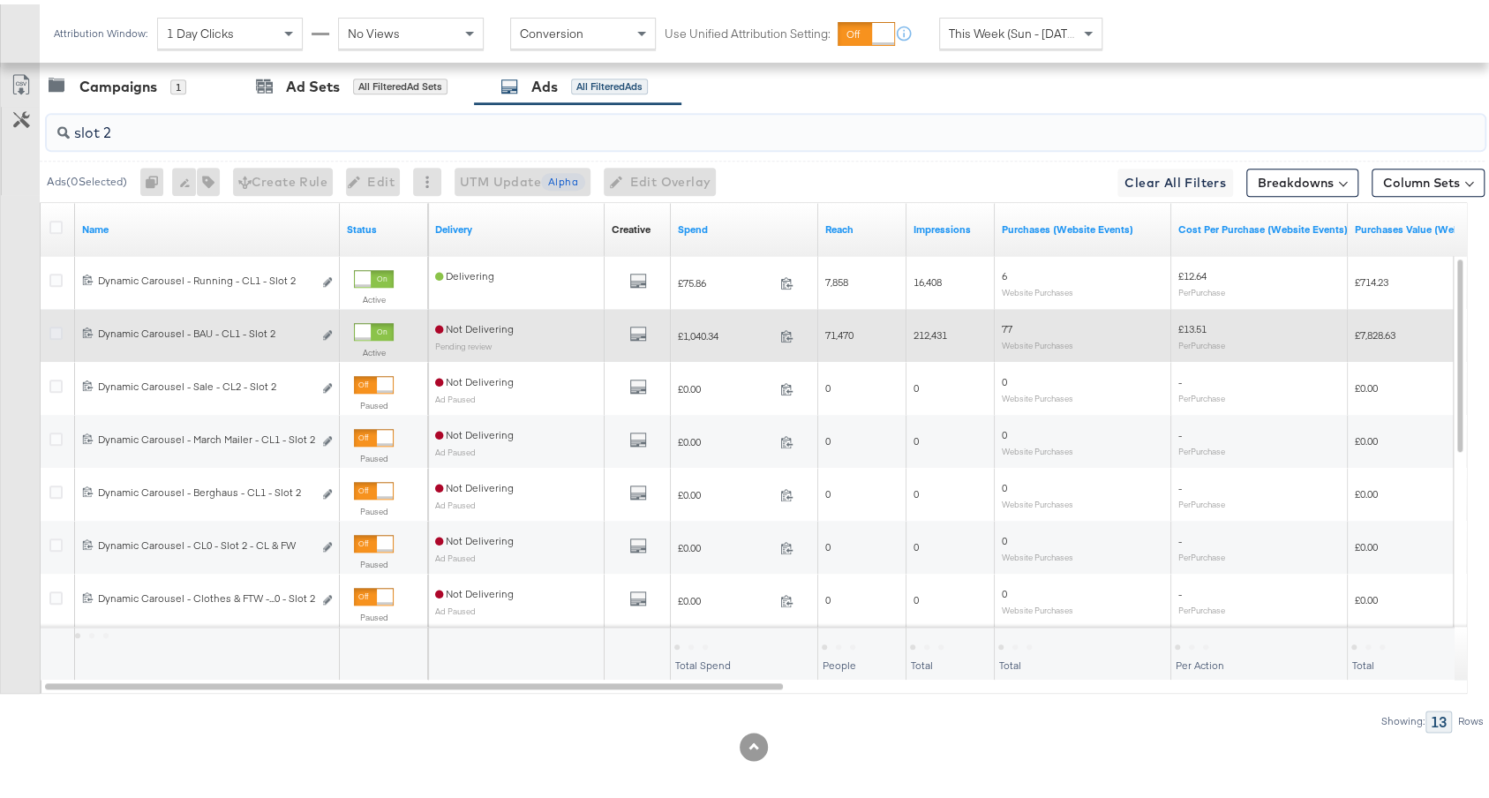
type input "slot 2"
click at [53, 324] on icon at bounding box center [55, 328] width 13 height 13
click at [0, 0] on input "checkbox" at bounding box center [0, 0] width 0 height 0
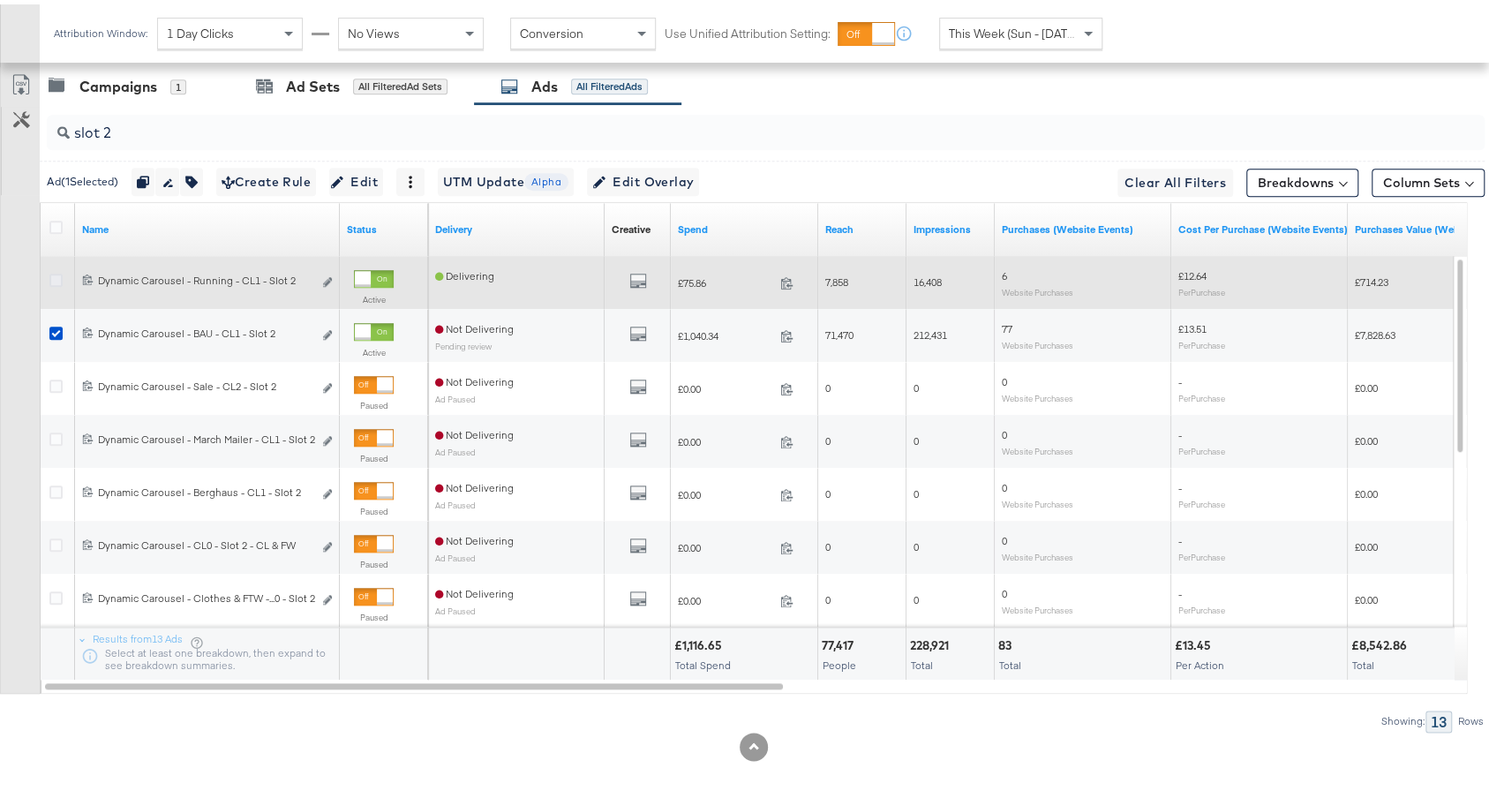
click at [53, 269] on icon at bounding box center [55, 275] width 13 height 13
click at [0, 0] on input "checkbox" at bounding box center [0, 0] width 0 height 0
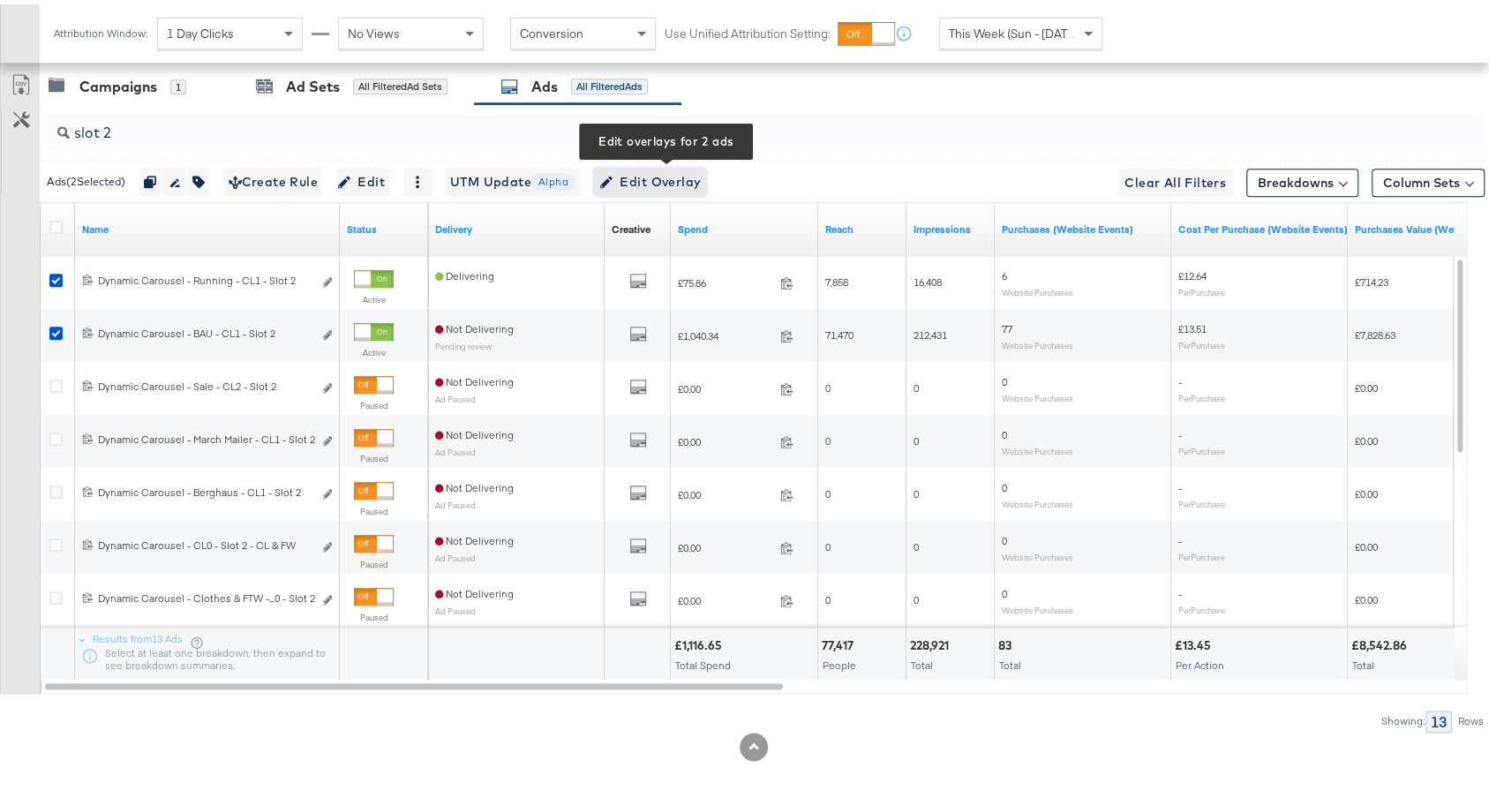
click at [649, 171] on span "Edit Overlay Edit overlays for 2 ads" at bounding box center [650, 178] width 102 height 22
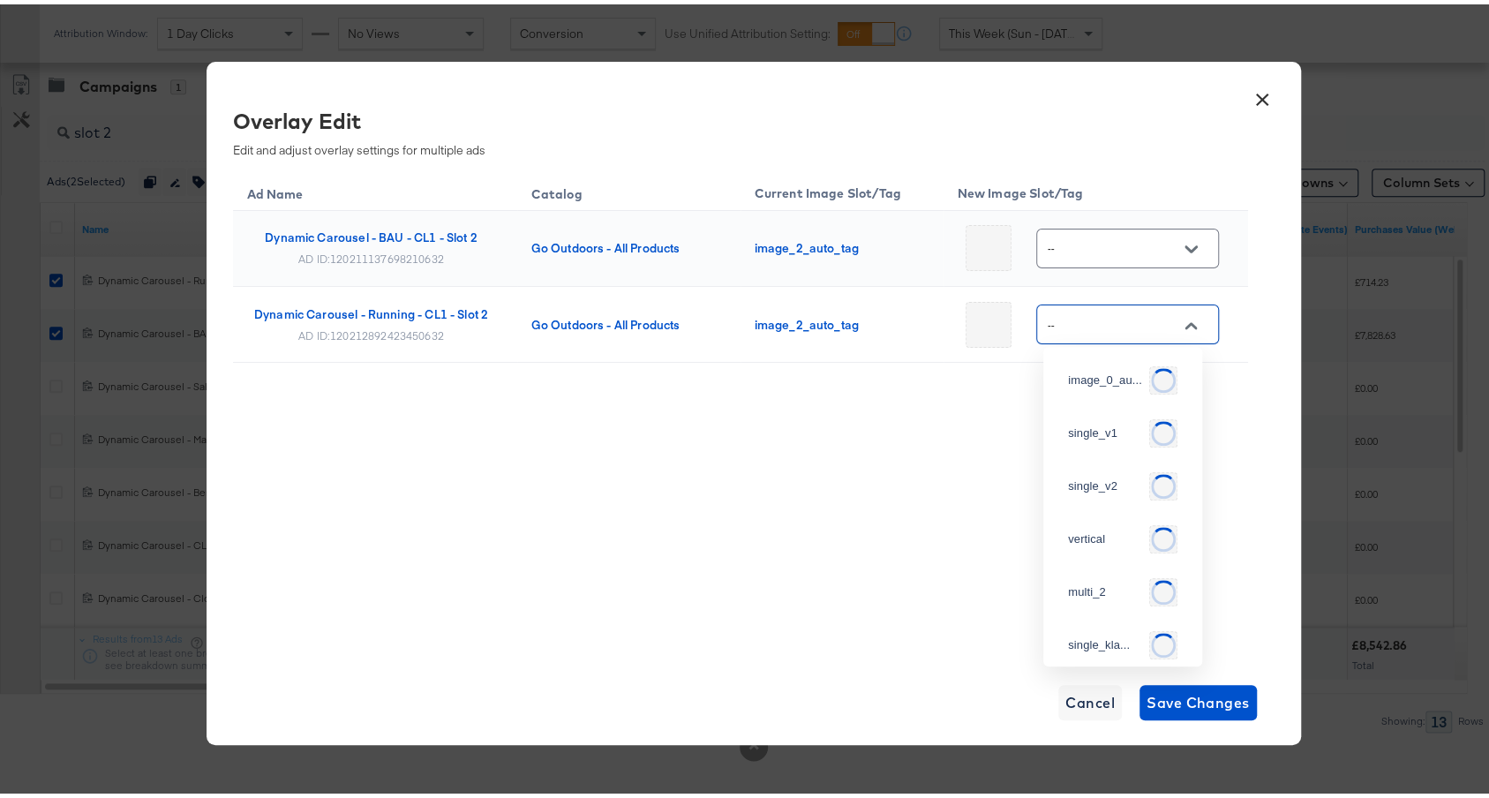
click at [1095, 318] on input "--" at bounding box center [1113, 321] width 139 height 20
click at [1124, 475] on div "single_v2" at bounding box center [1118, 466] width 101 height 18
type input "single_v2"
click at [1133, 236] on input "--" at bounding box center [1113, 245] width 139 height 20
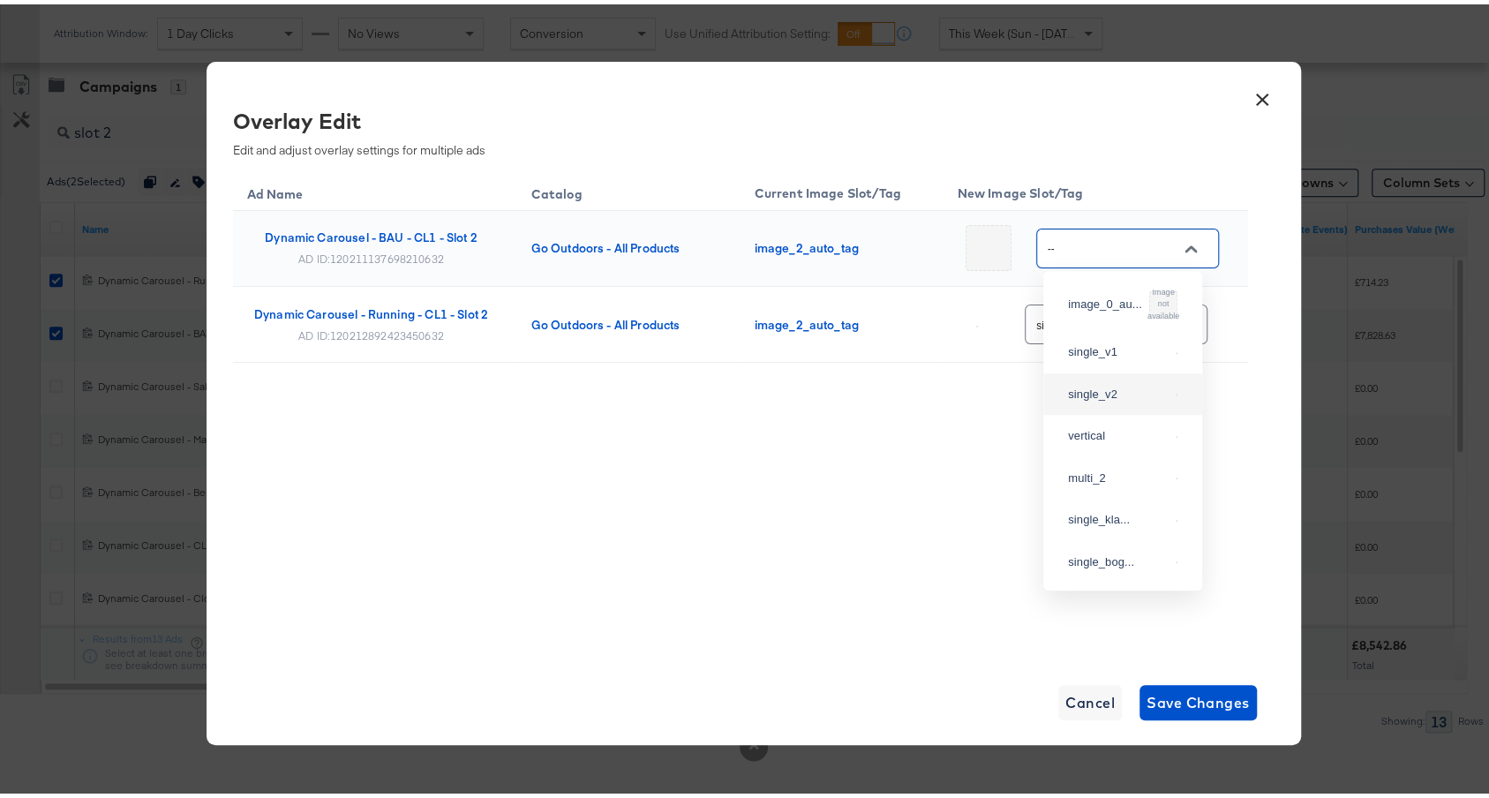
click at [1119, 384] on div "single_v2" at bounding box center [1122, 390] width 131 height 32
type input "single_v2"
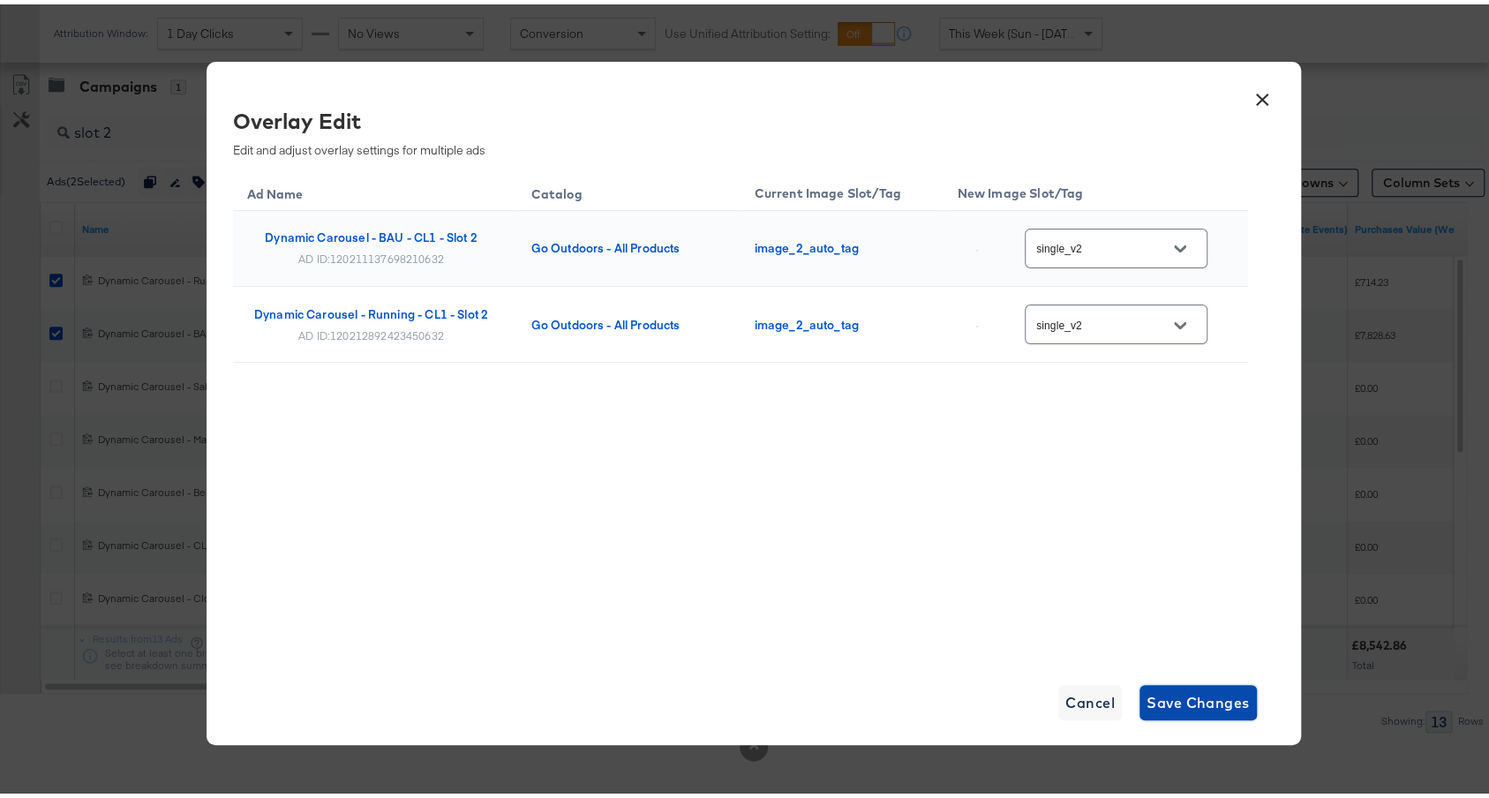
click at [1179, 689] on span "Save Changes" at bounding box center [1198, 698] width 103 height 25
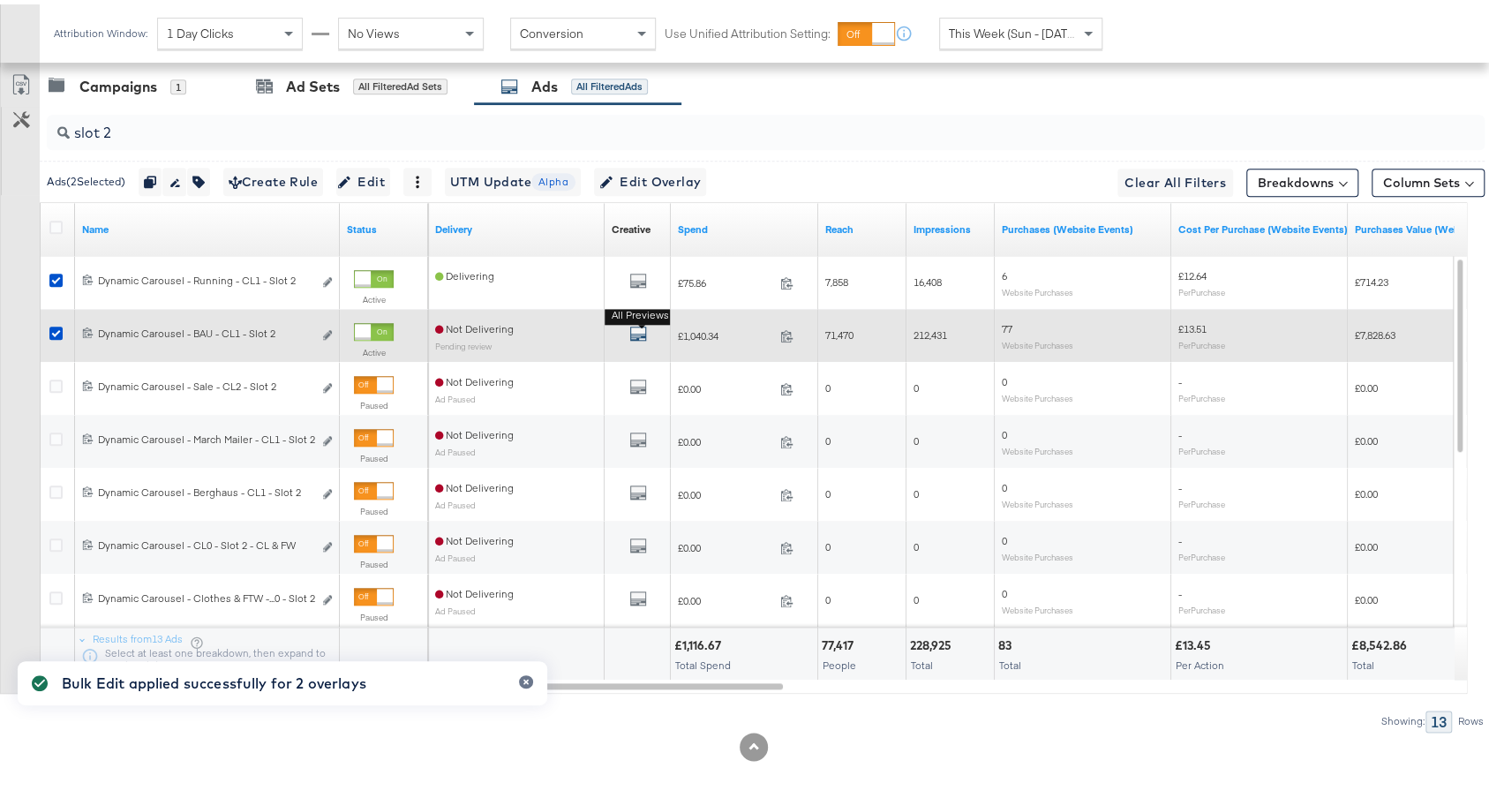
click at [637, 320] on icon "default" at bounding box center [638, 329] width 18 height 18
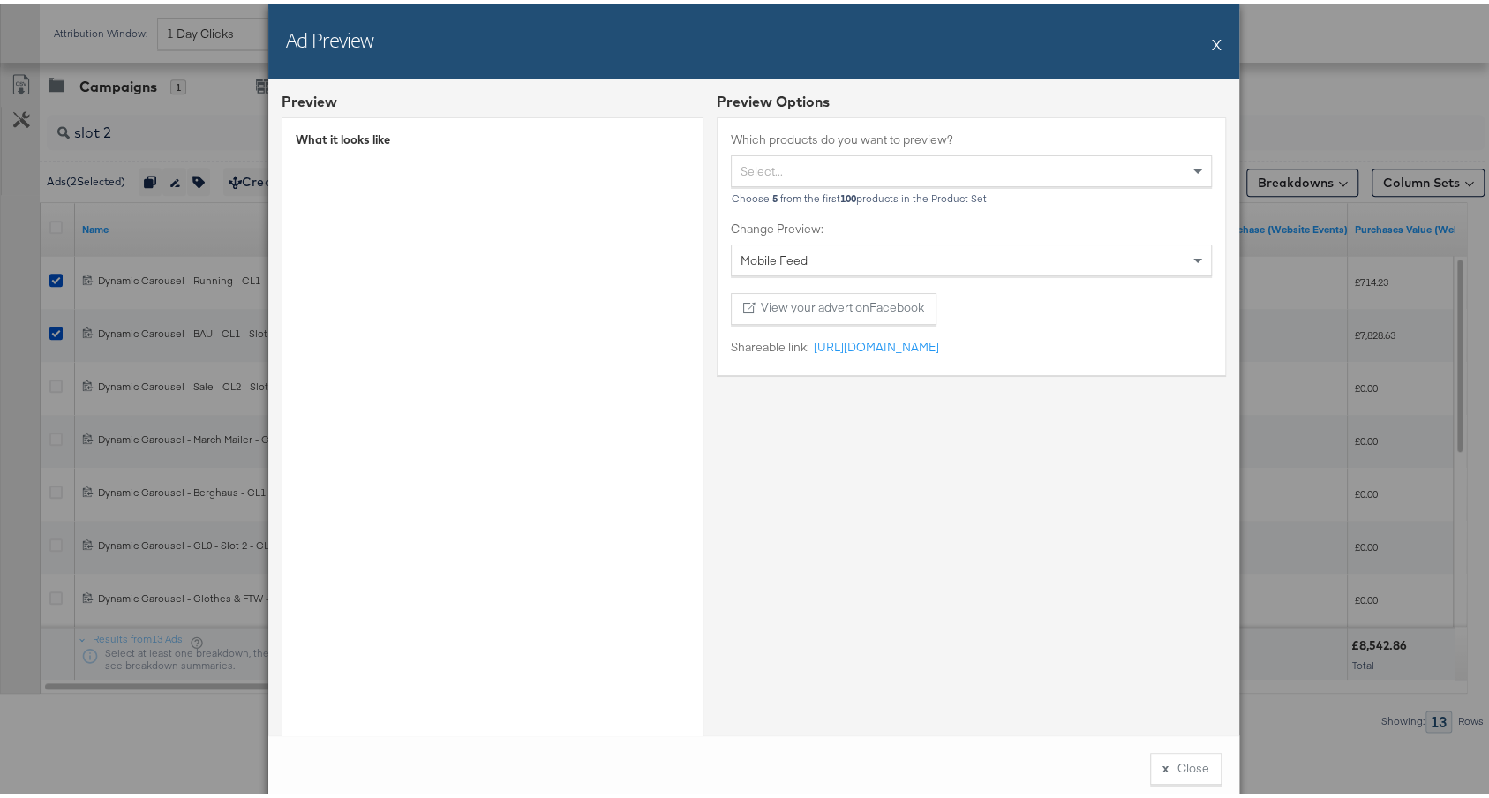
click at [1212, 37] on button "X" at bounding box center [1217, 39] width 10 height 35
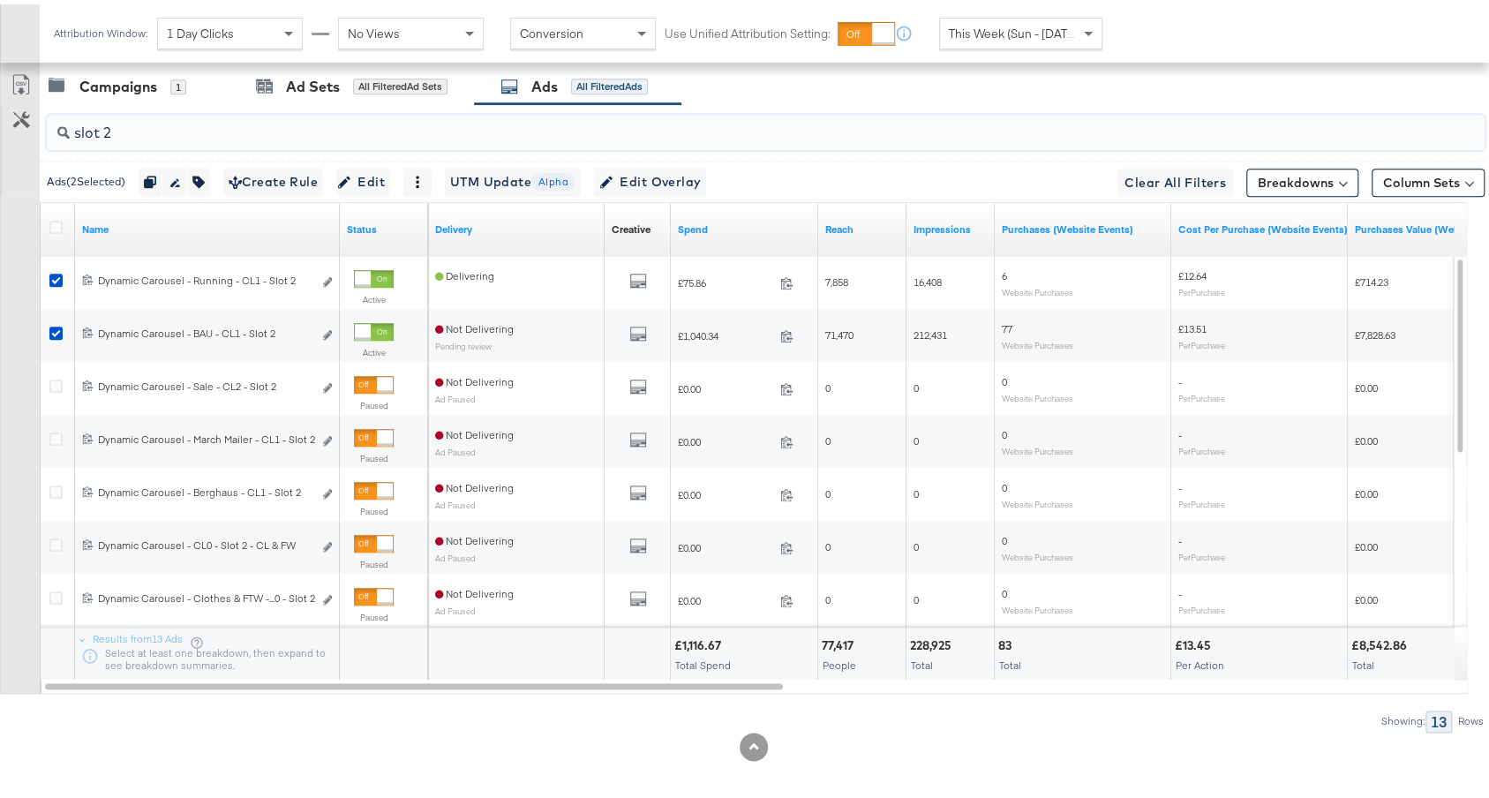
click at [486, 128] on input "slot 2" at bounding box center [712, 121] width 1284 height 34
click at [445, 130] on input "slot 2" at bounding box center [712, 121] width 1284 height 34
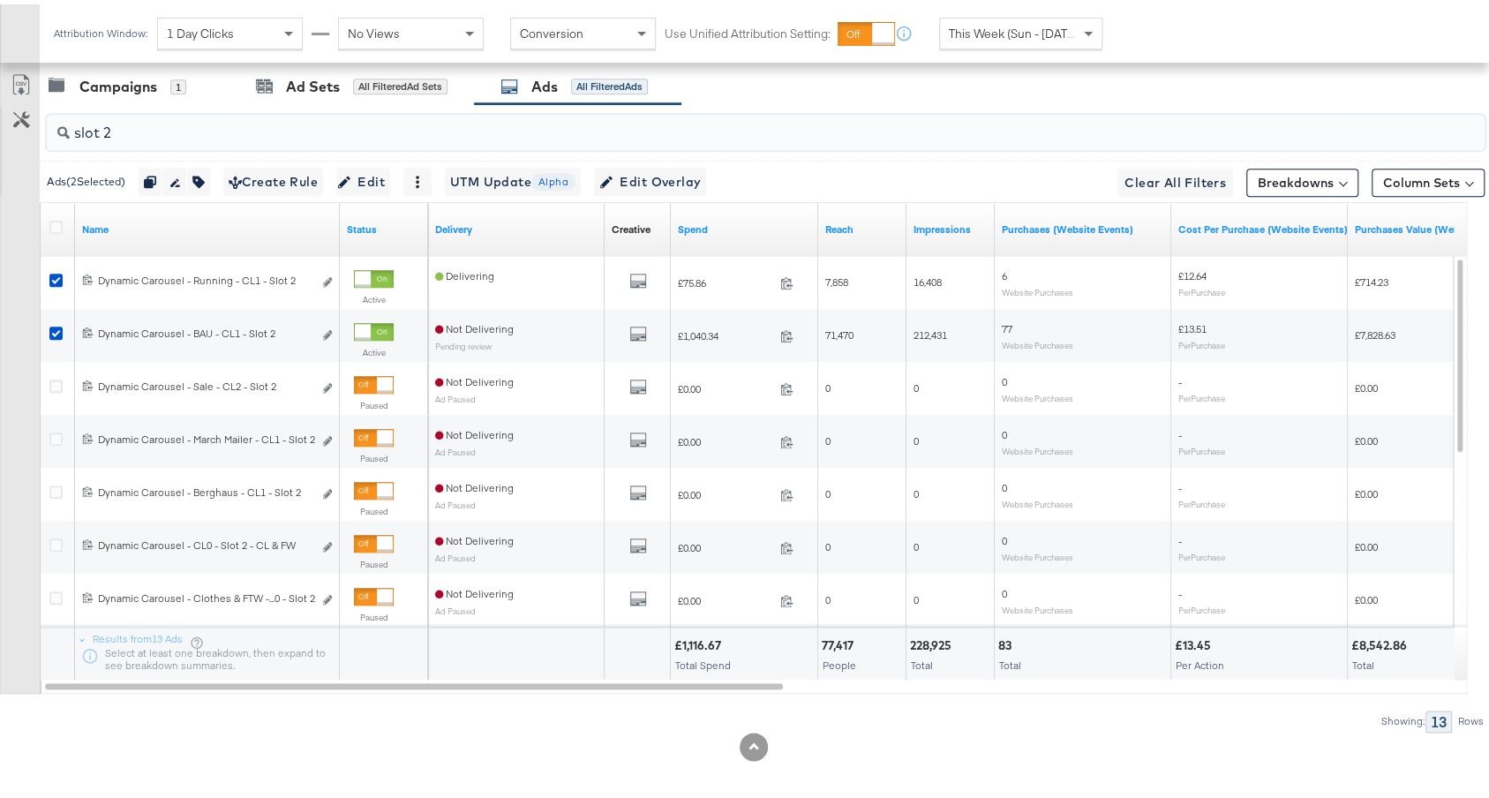
paste input "12021113769821063"
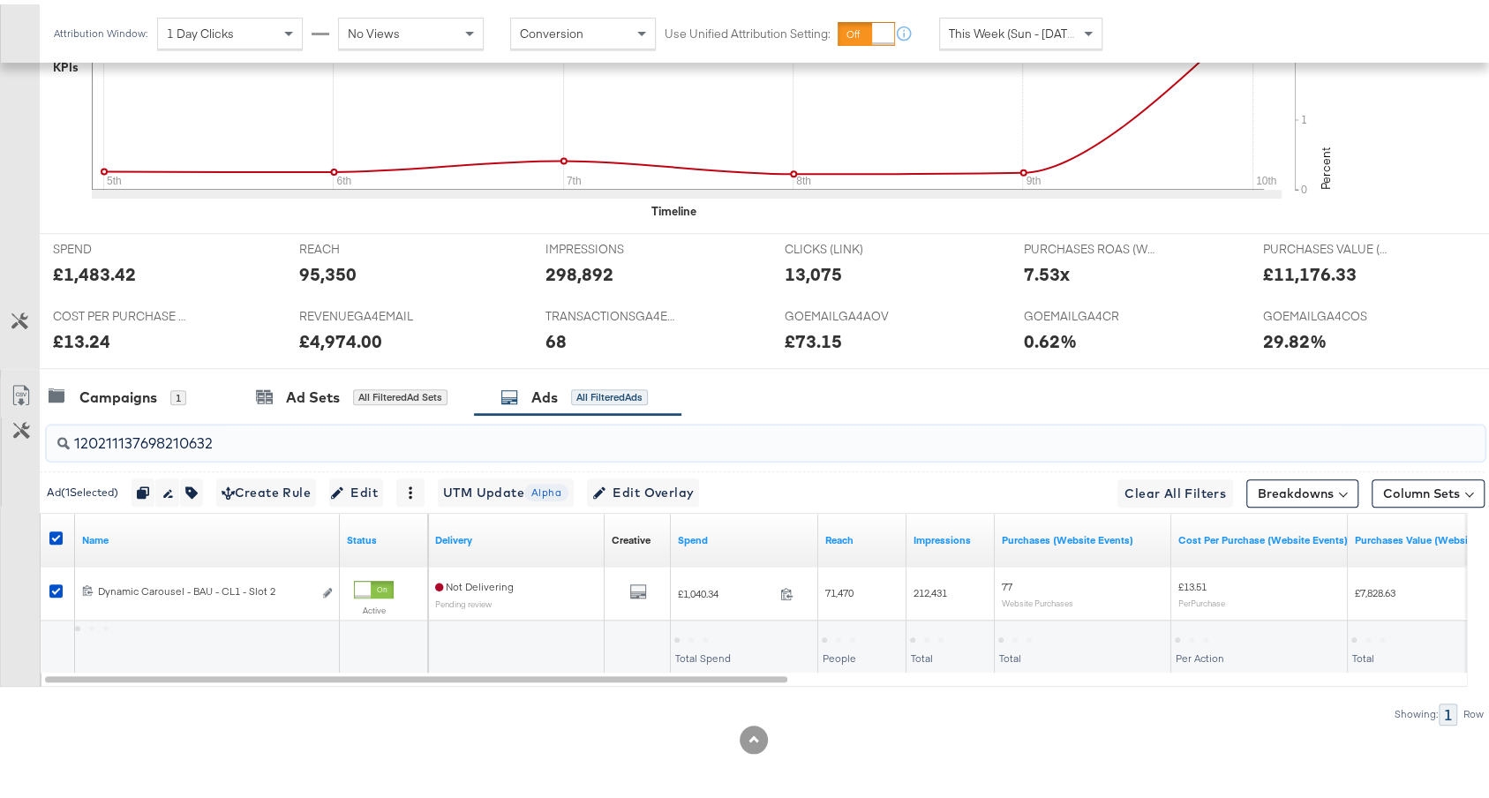
scroll to position [664, 0]
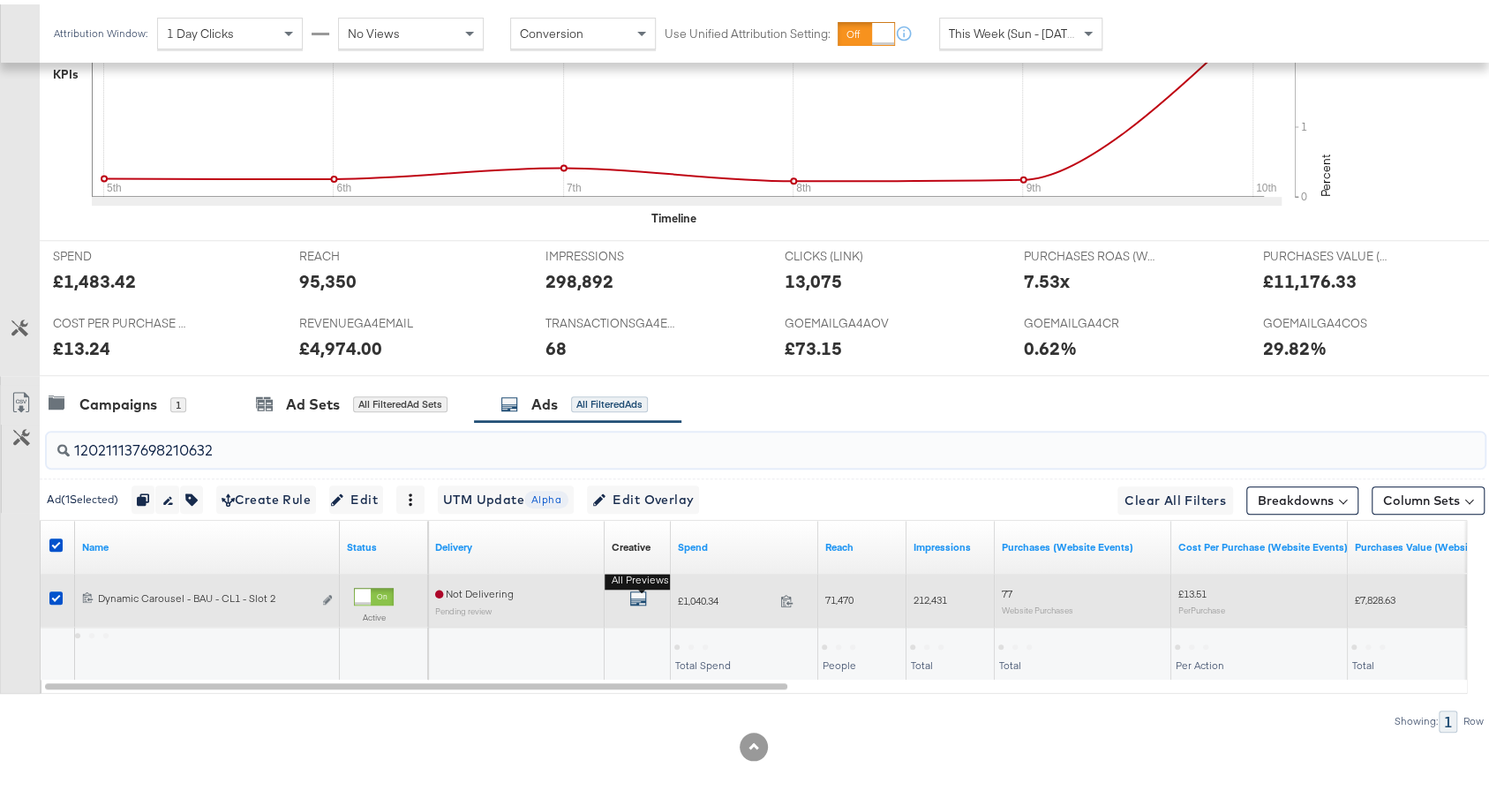
type input "120211137698210632"
click at [644, 588] on icon "default" at bounding box center [638, 594] width 18 height 18
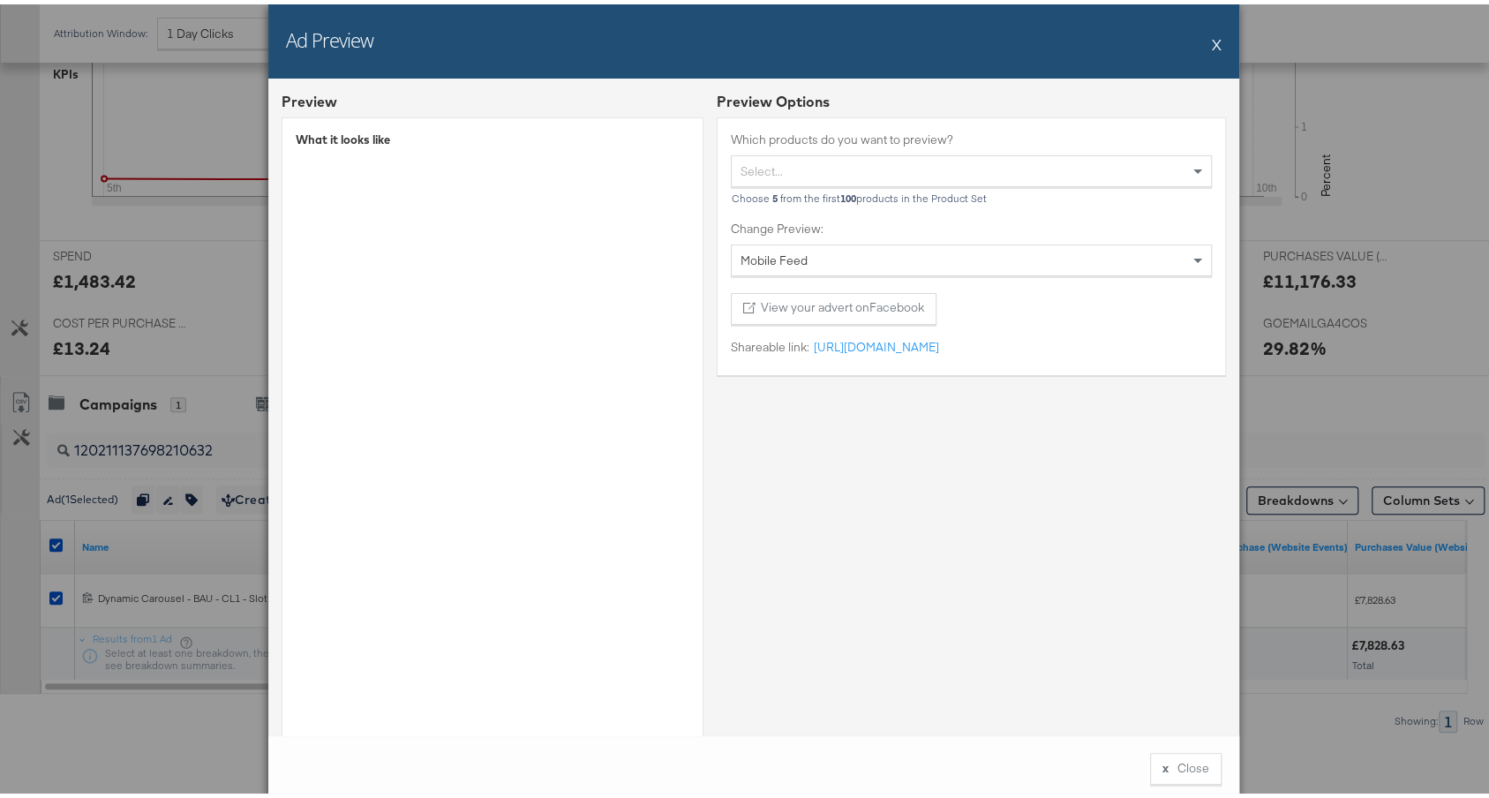
click at [1212, 38] on button "X" at bounding box center [1217, 39] width 10 height 35
